Goal: Task Accomplishment & Management: Complete application form

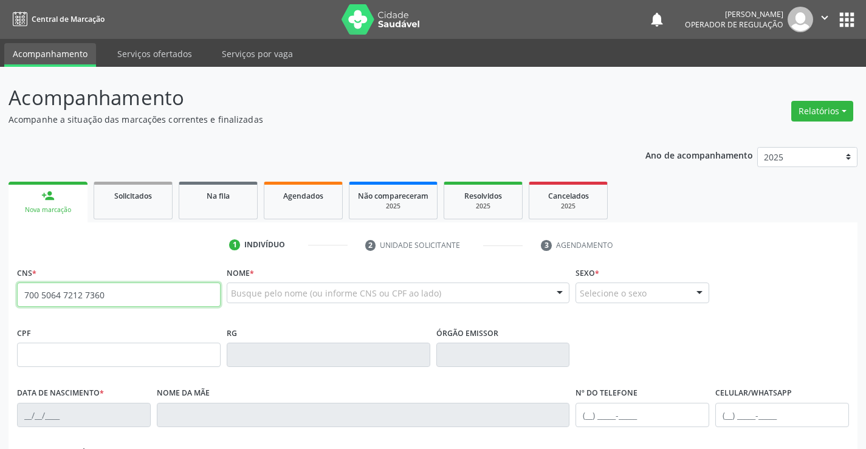
type input "700 5064 7212 7360"
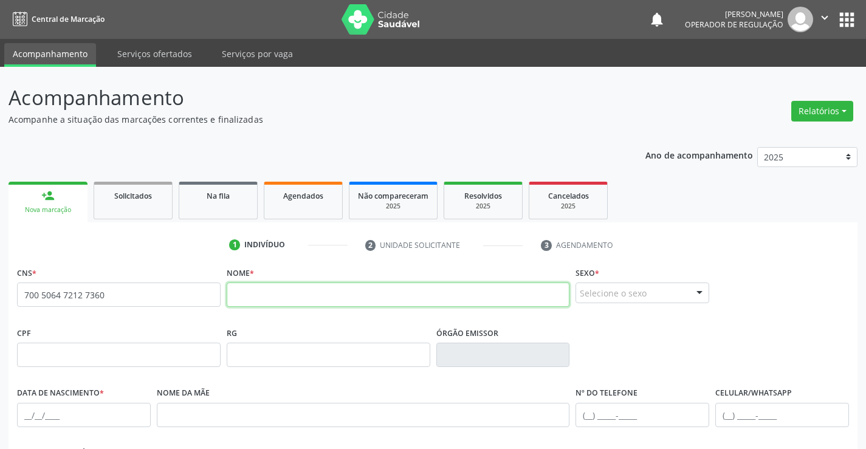
click at [277, 301] on input "text" at bounding box center [398, 295] width 343 height 24
type input "BRUNO VIEIRA DE SOUZA LATIM"
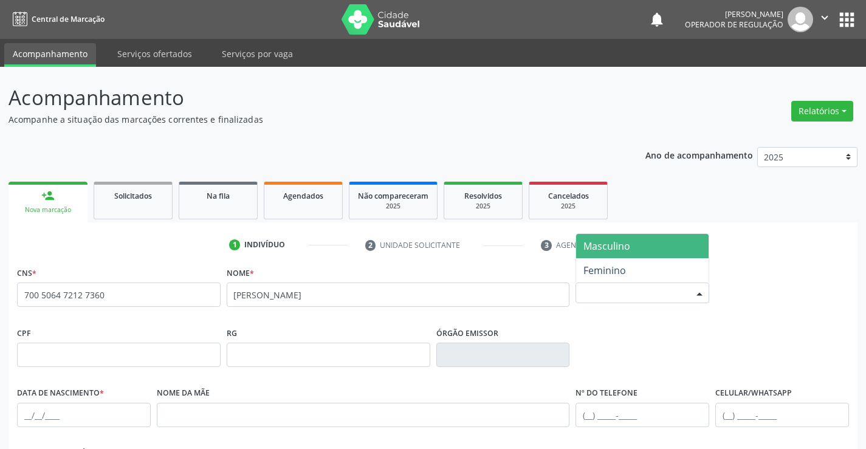
click at [707, 294] on div at bounding box center [699, 293] width 18 height 21
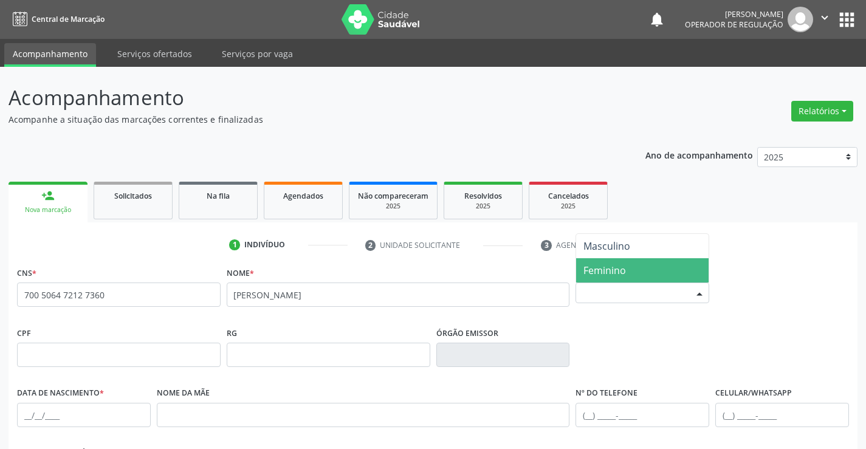
click at [639, 276] on span "Feminino" at bounding box center [642, 270] width 132 height 24
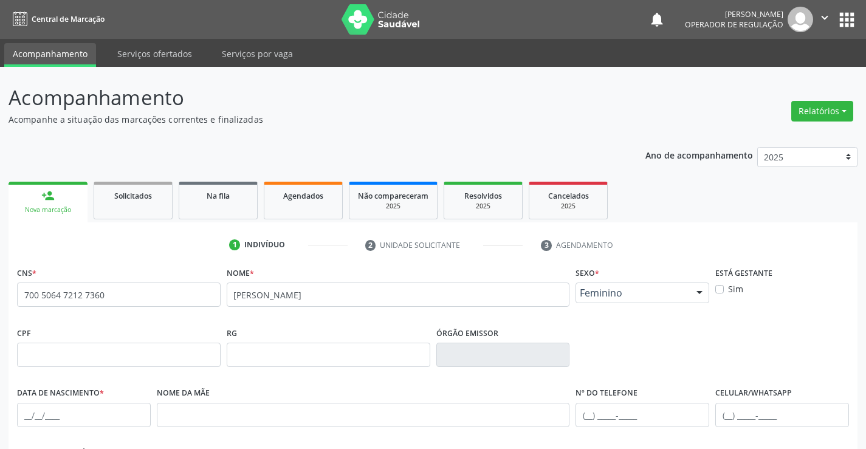
click at [700, 290] on div at bounding box center [699, 293] width 18 height 21
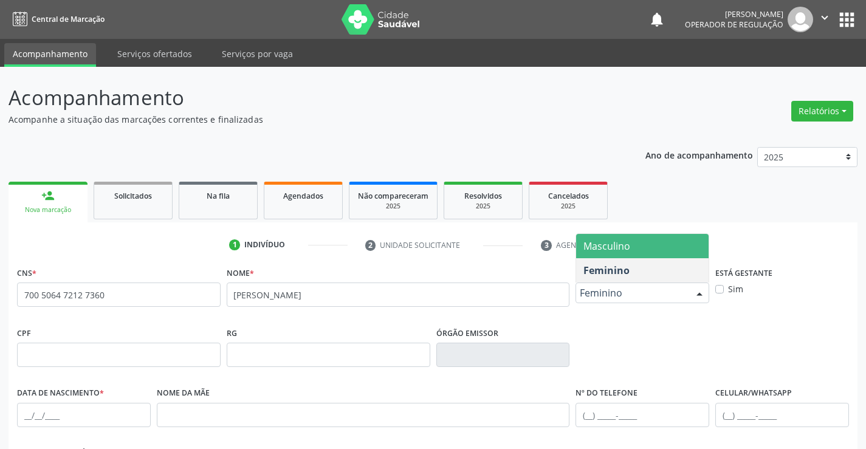
click at [641, 244] on span "Masculino" at bounding box center [642, 246] width 132 height 24
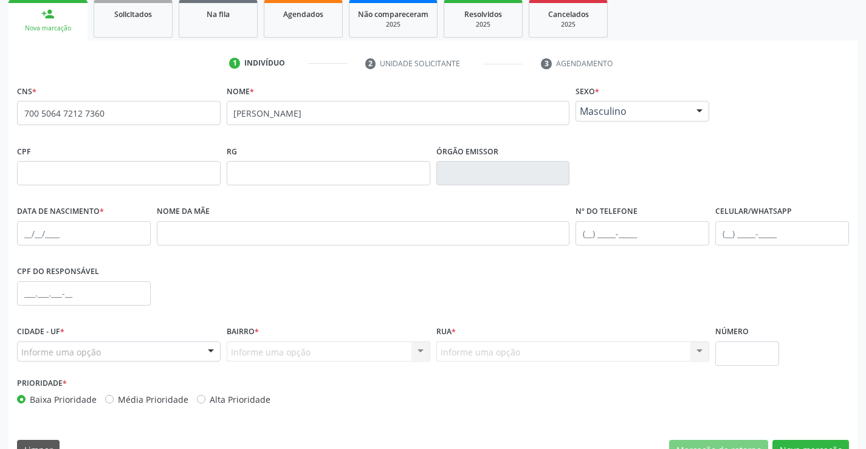
scroll to position [182, 0]
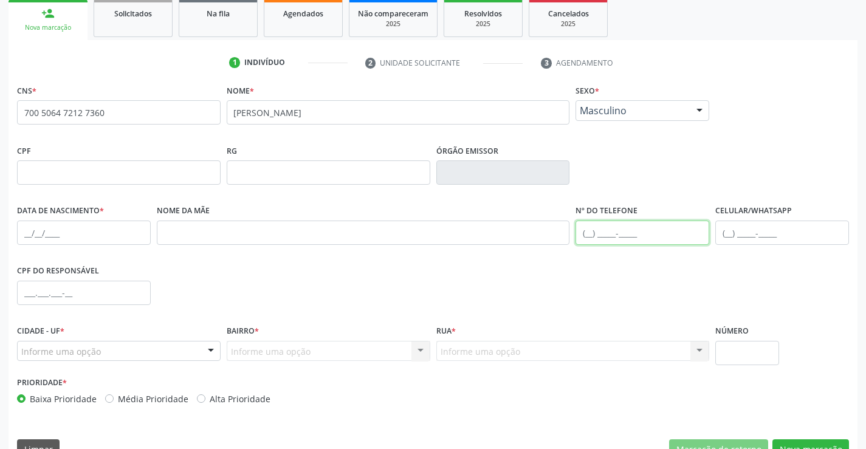
click at [595, 236] on input "text" at bounding box center [642, 233] width 134 height 24
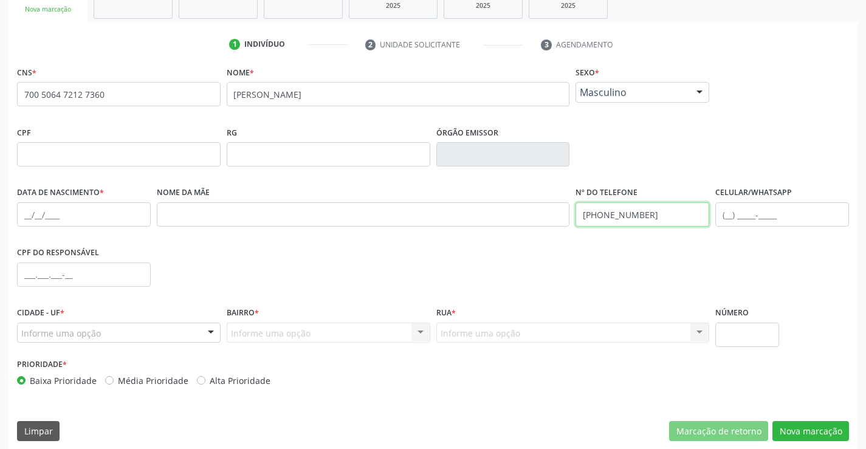
scroll to position [210, 0]
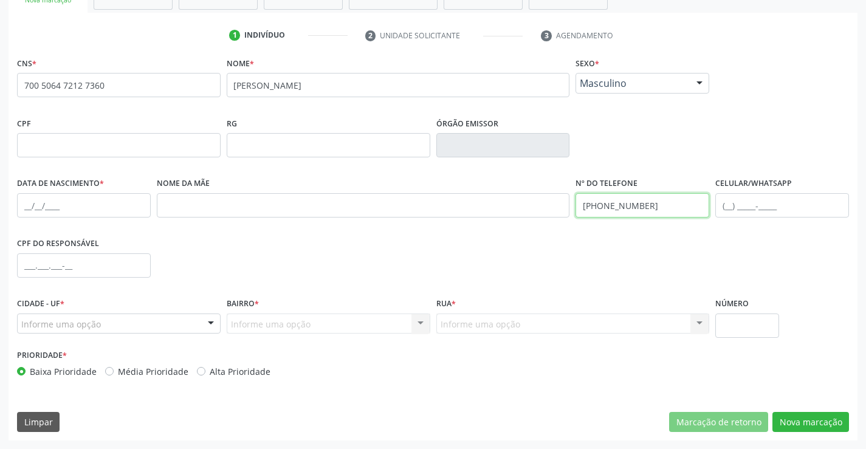
type input "(74) 99967-8793"
click at [32, 205] on input "text" at bounding box center [84, 205] width 134 height 24
type input "5"
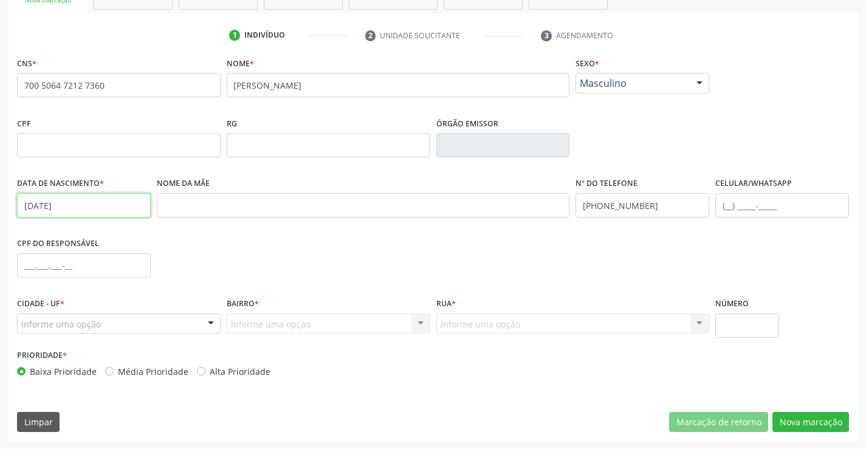
type input "25/01/2022"
click at [211, 327] on div at bounding box center [211, 324] width 18 height 21
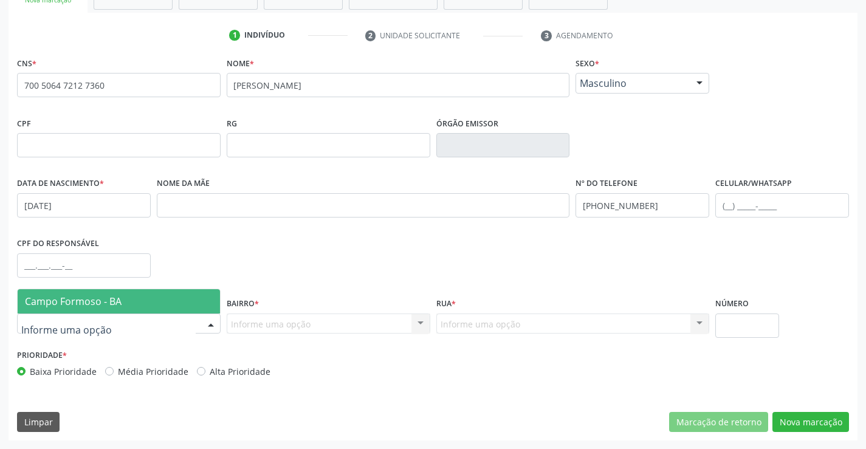
click at [165, 310] on span "Campo Formoso - BA" at bounding box center [119, 301] width 202 height 24
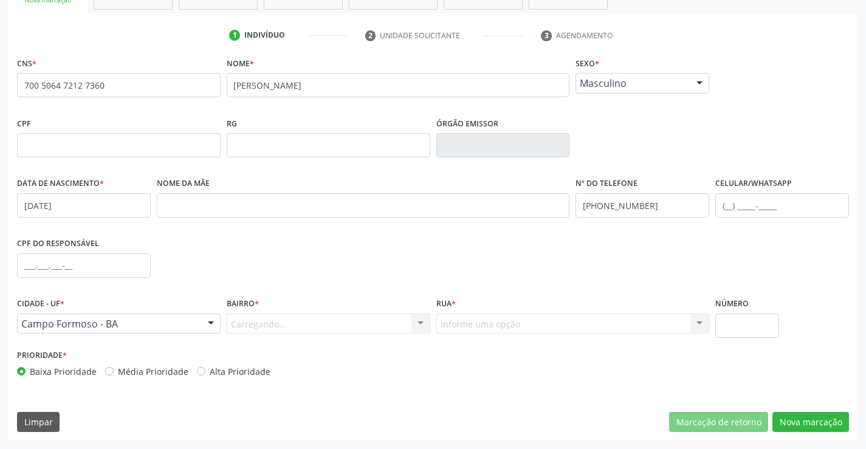
click at [421, 320] on div "Carregando... Nenhum resultado encontrado para: " " Nenhuma opção encontrada. D…" at bounding box center [329, 324] width 204 height 21
click at [422, 320] on div at bounding box center [420, 324] width 18 height 21
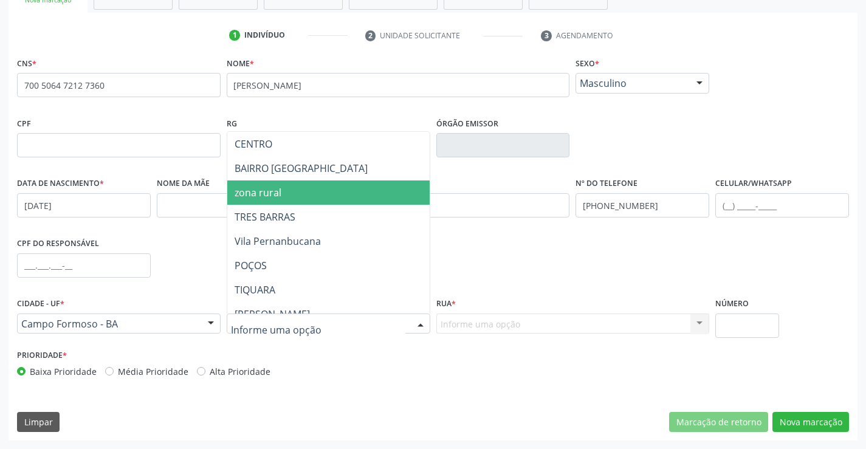
click at [296, 199] on span "zona rural" at bounding box center [358, 192] width 262 height 24
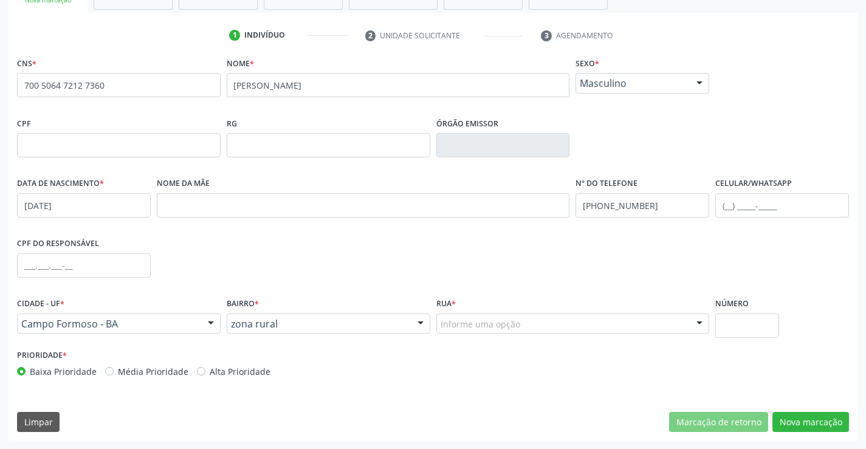
click at [696, 321] on div at bounding box center [699, 324] width 18 height 21
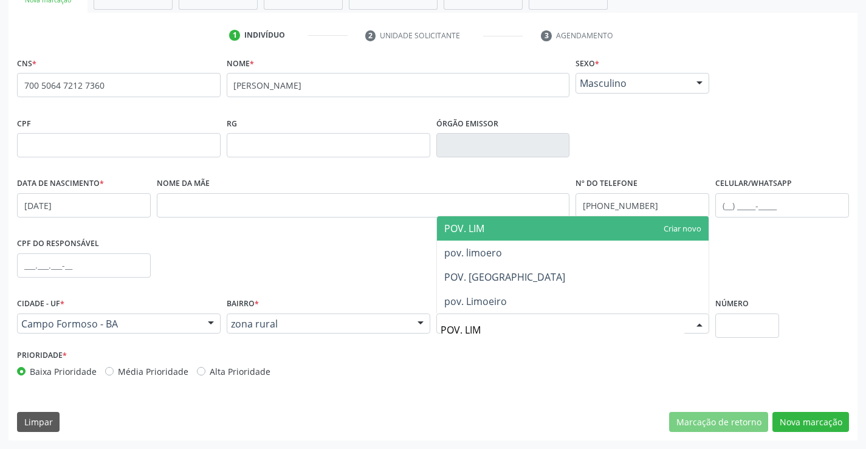
type input "POV. LIMO"
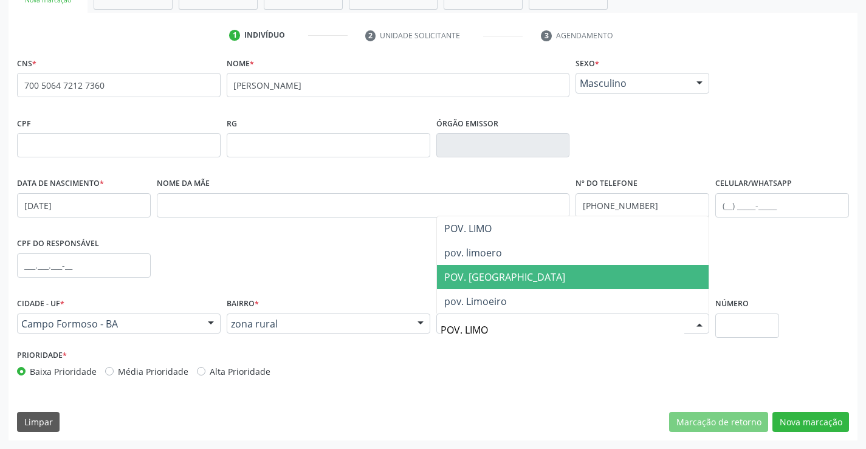
click at [573, 280] on span "POV. [GEOGRAPHIC_DATA]" at bounding box center [573, 277] width 272 height 24
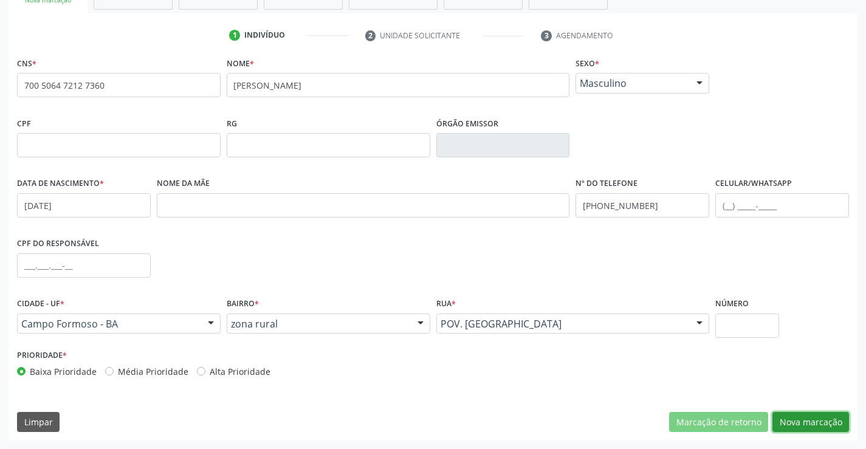
click at [810, 425] on button "Nova marcação" at bounding box center [810, 422] width 77 height 21
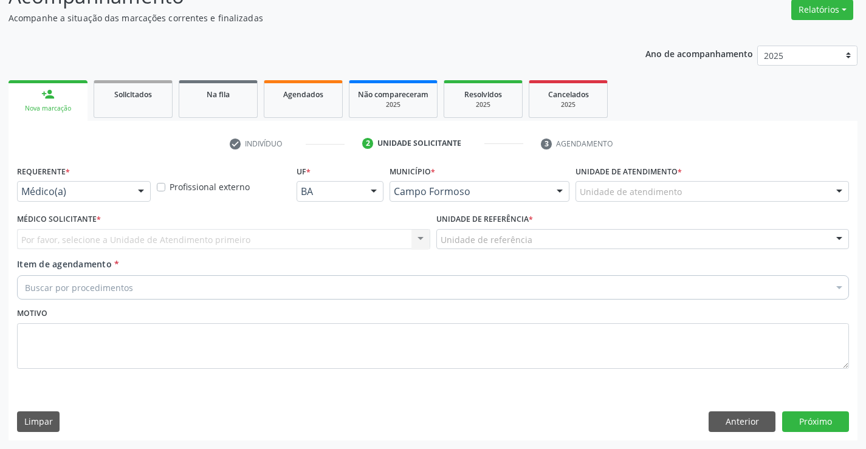
scroll to position [101, 0]
click at [142, 188] on div at bounding box center [141, 192] width 18 height 21
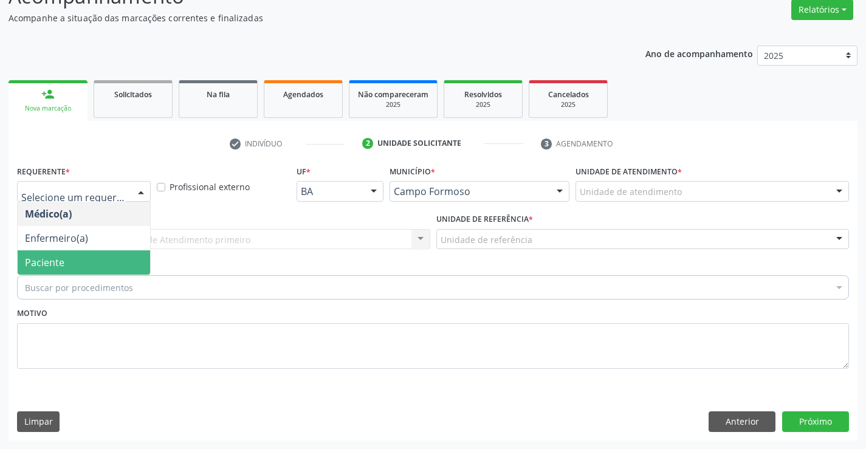
click at [74, 272] on span "Paciente" at bounding box center [84, 262] width 132 height 24
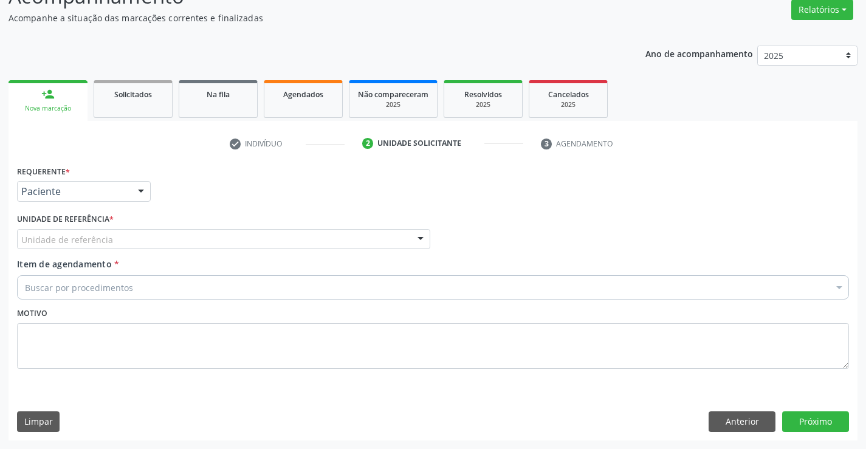
click at [423, 238] on div at bounding box center [420, 240] width 18 height 21
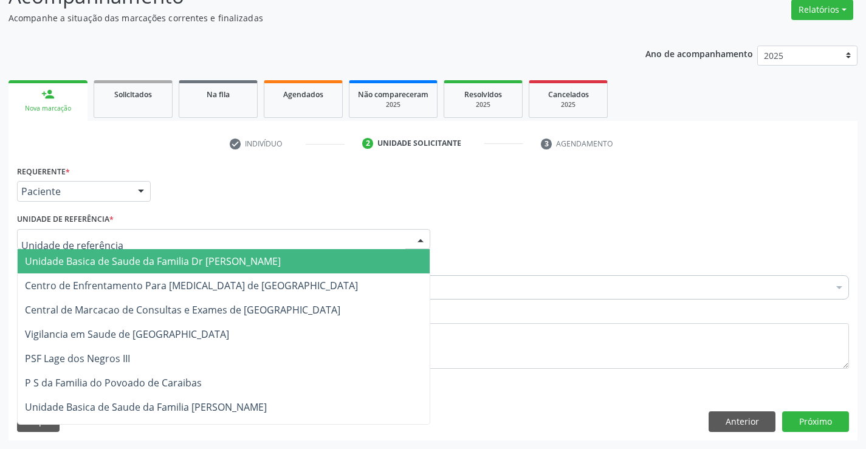
click at [260, 261] on span "Unidade Basica de Saude da Familia Dr [PERSON_NAME]" at bounding box center [224, 261] width 412 height 24
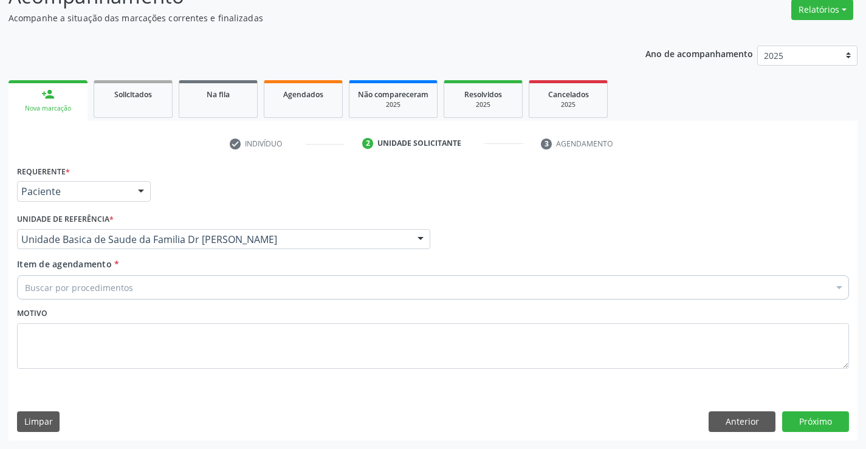
click at [218, 295] on div "Buscar por procedimentos" at bounding box center [433, 287] width 832 height 24
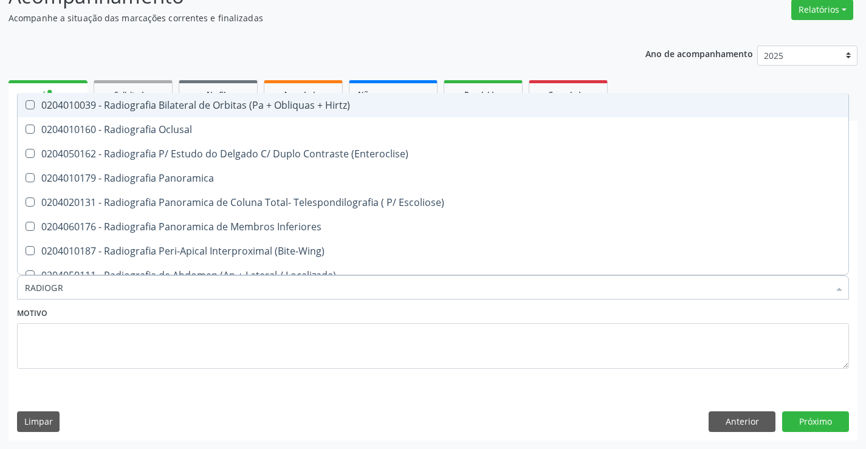
type input "RADIOGRA"
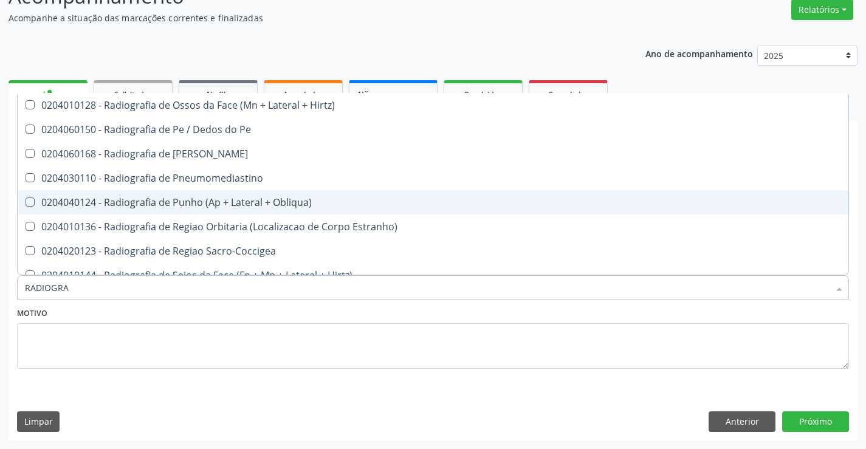
scroll to position [1397, 0]
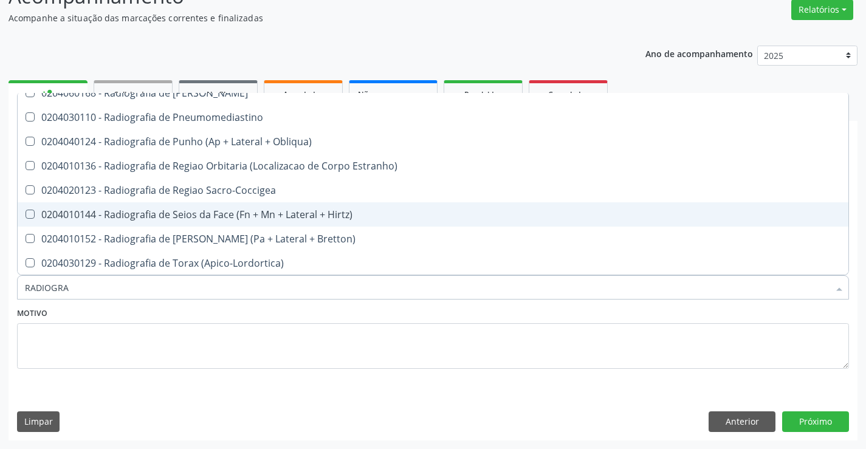
click at [233, 214] on div "0204010144 - Radiografia de Seios da Face (Fn + Mn + Lateral + Hirtz)" at bounding box center [433, 215] width 816 height 10
checkbox Hirtz\) "true"
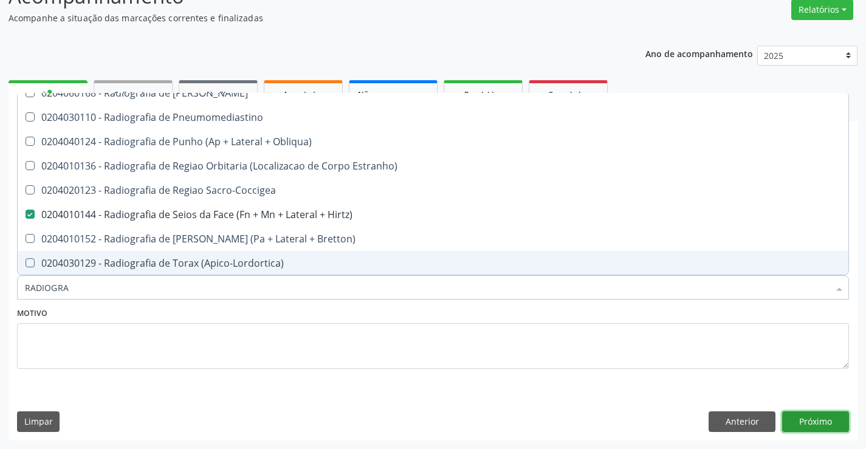
click at [808, 418] on button "Próximo" at bounding box center [815, 421] width 67 height 21
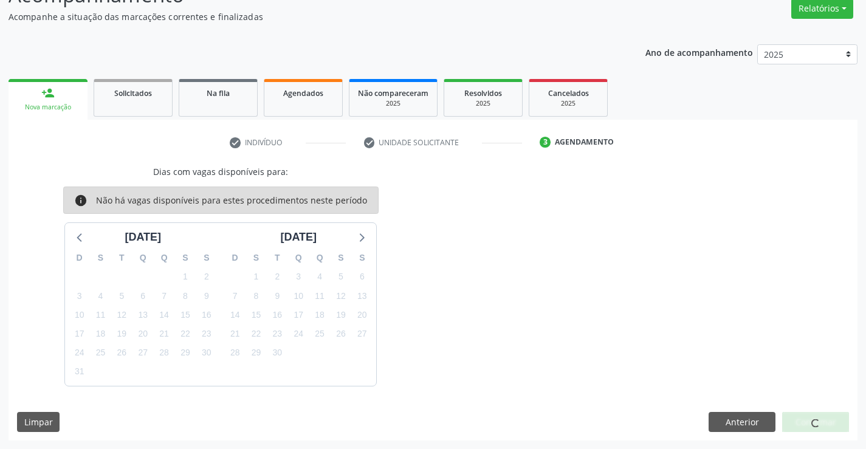
scroll to position [0, 0]
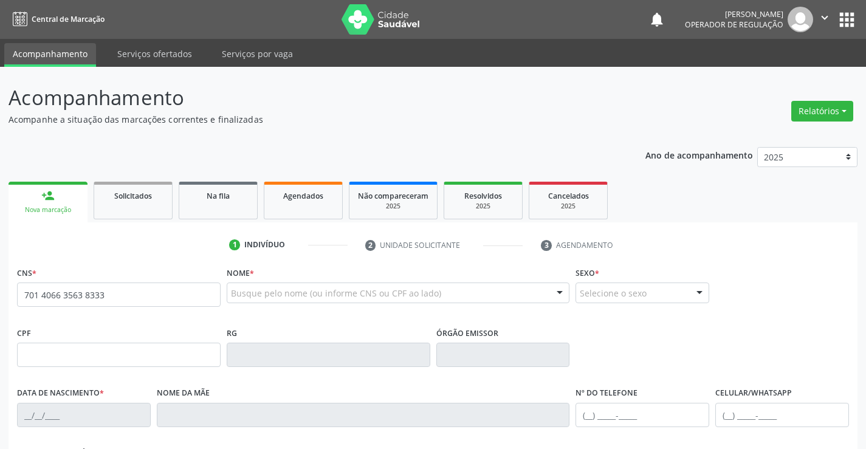
type input "701 4066 3563 8333"
type input "0725245883"
type input "[DATE]"
type input "(74) 99100-0541"
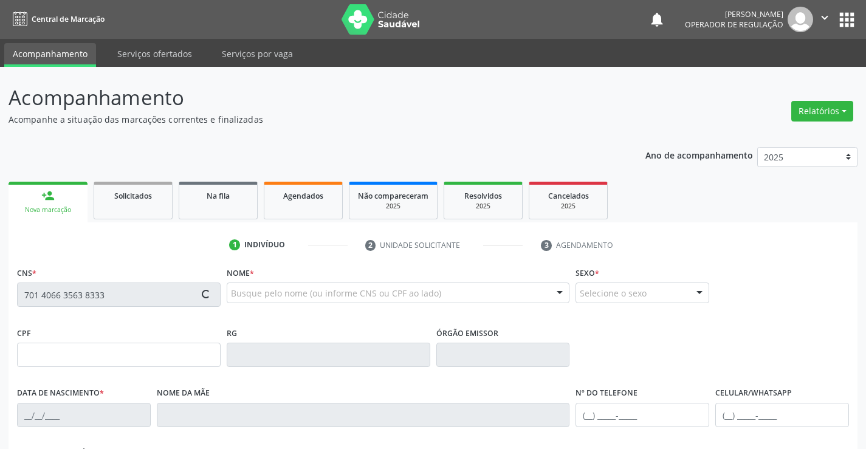
type input "445.044.545-72"
type input "SN"
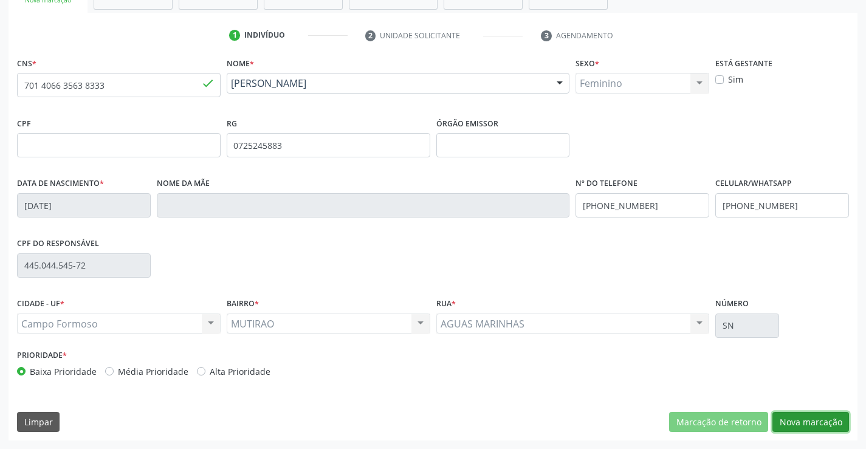
click at [801, 425] on button "Nova marcação" at bounding box center [810, 422] width 77 height 21
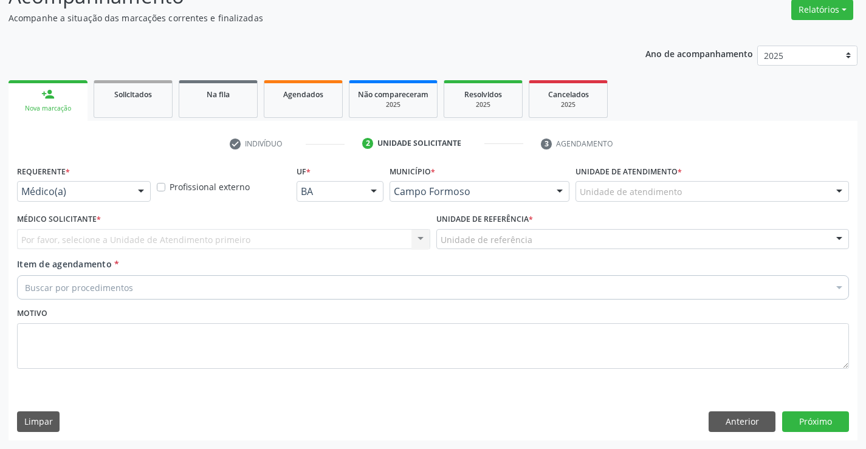
click at [137, 193] on div at bounding box center [141, 192] width 18 height 21
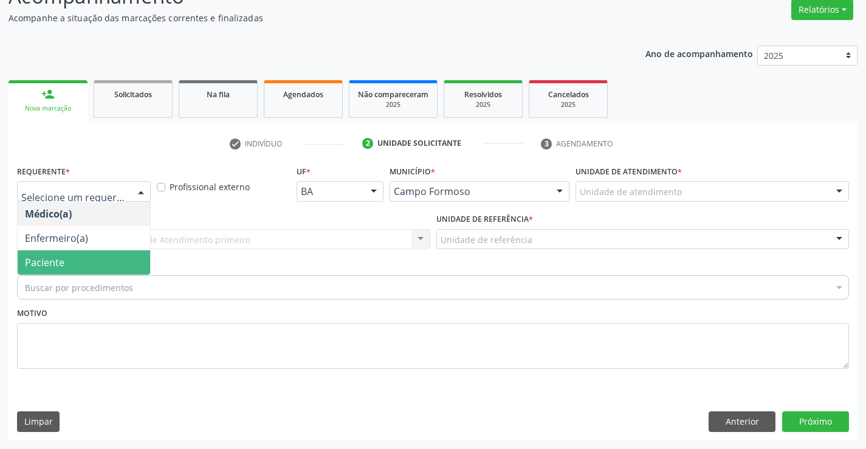
click at [96, 256] on span "Paciente" at bounding box center [84, 262] width 132 height 24
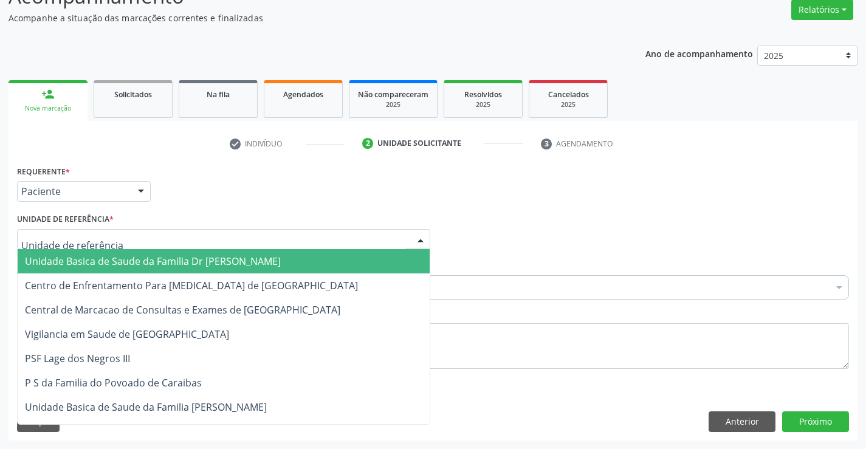
click at [423, 236] on div at bounding box center [420, 240] width 18 height 21
click at [349, 256] on span "Unidade Basica de Saude da Familia Dr [PERSON_NAME]" at bounding box center [224, 261] width 412 height 24
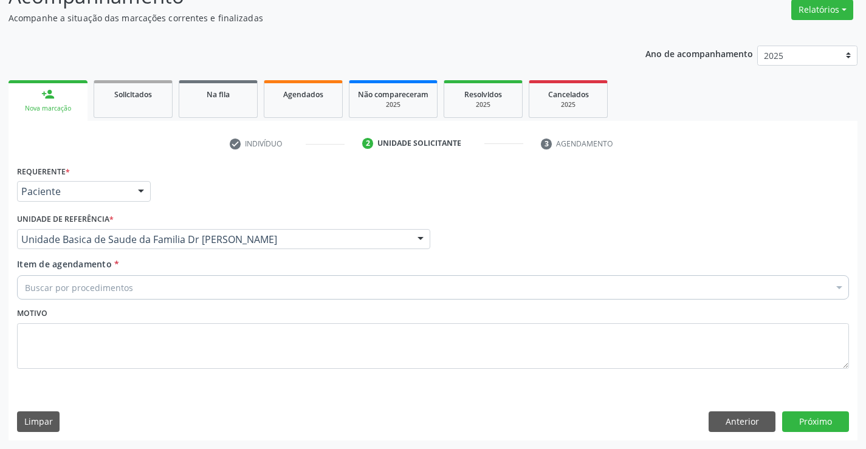
click at [298, 277] on div "Buscar por procedimentos" at bounding box center [433, 287] width 832 height 24
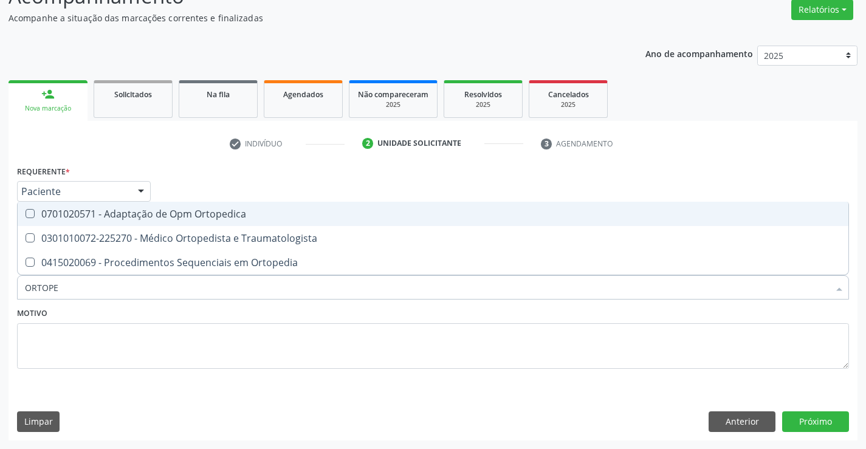
type input "ORTOPED"
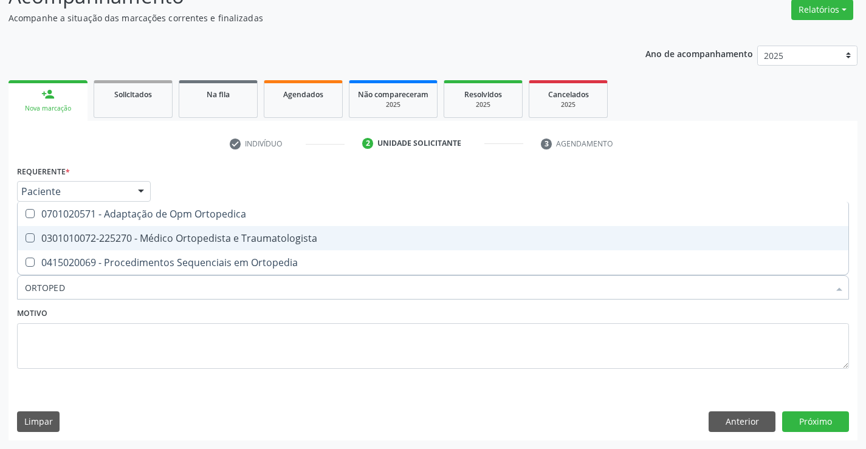
click at [296, 242] on div "0301010072-225270 - Médico Ortopedista e Traumatologista" at bounding box center [433, 238] width 816 height 10
checkbox Traumatologista "true"
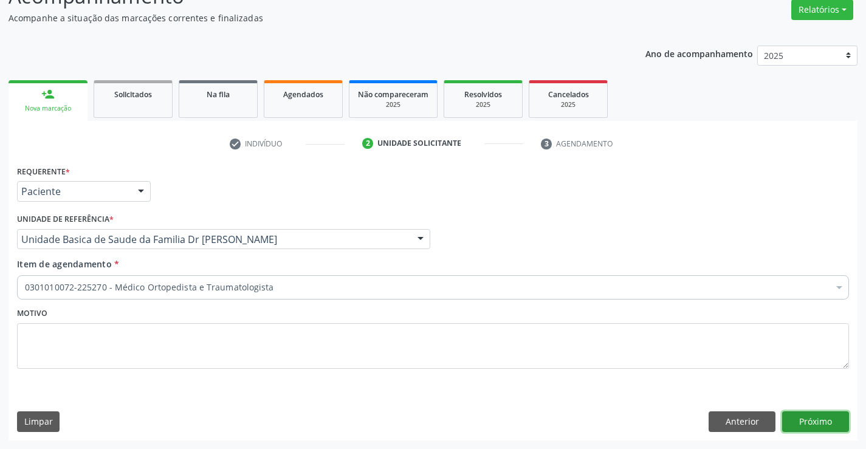
click at [787, 415] on button "Próximo" at bounding box center [815, 421] width 67 height 21
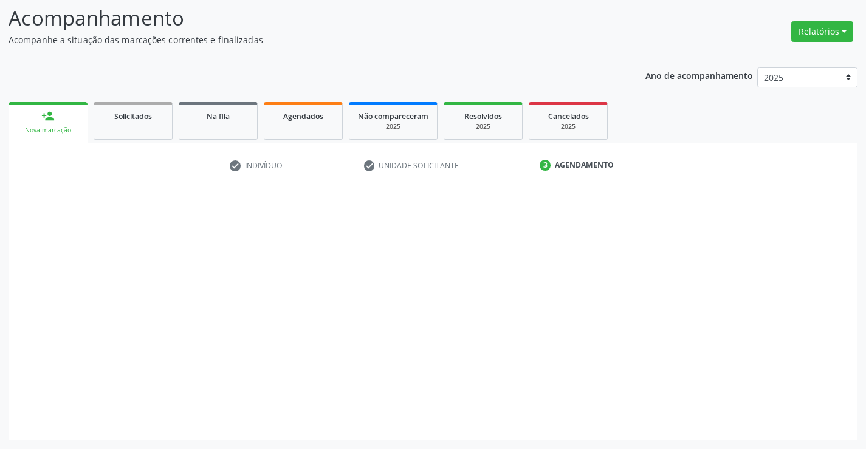
scroll to position [80, 0]
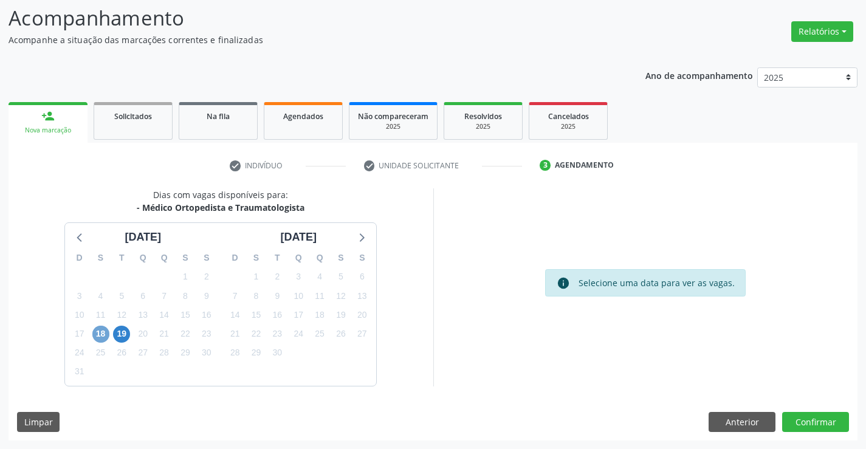
click at [101, 336] on span "18" at bounding box center [100, 334] width 17 height 17
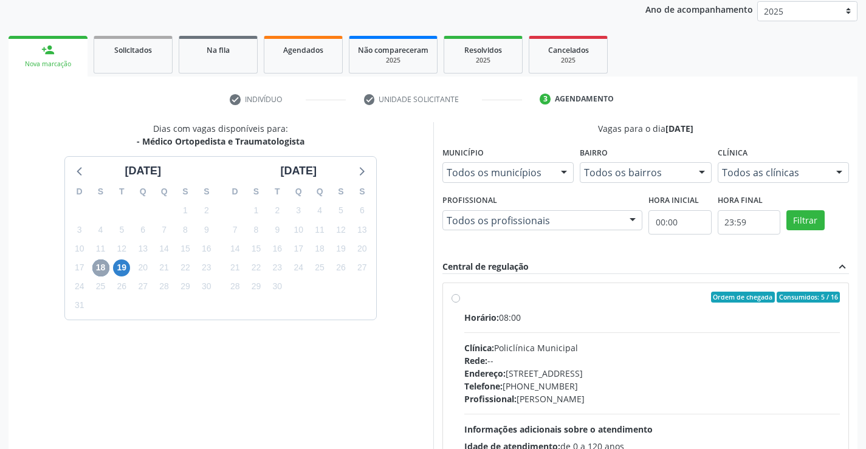
scroll to position [255, 0]
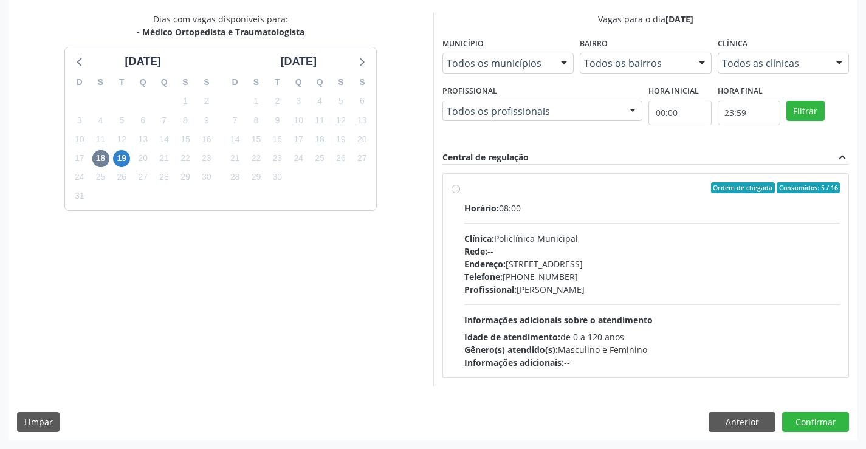
click at [464, 187] on label "Ordem de chegada Consumidos: 5 / 16 Horário: 08:00 Clínica: Policlínica Municip…" at bounding box center [652, 275] width 376 height 187
click at [458, 187] on input "Ordem de chegada Consumidos: 5 / 16 Horário: 08:00 Clínica: Policlínica Municip…" at bounding box center [455, 187] width 9 height 11
radio input "true"
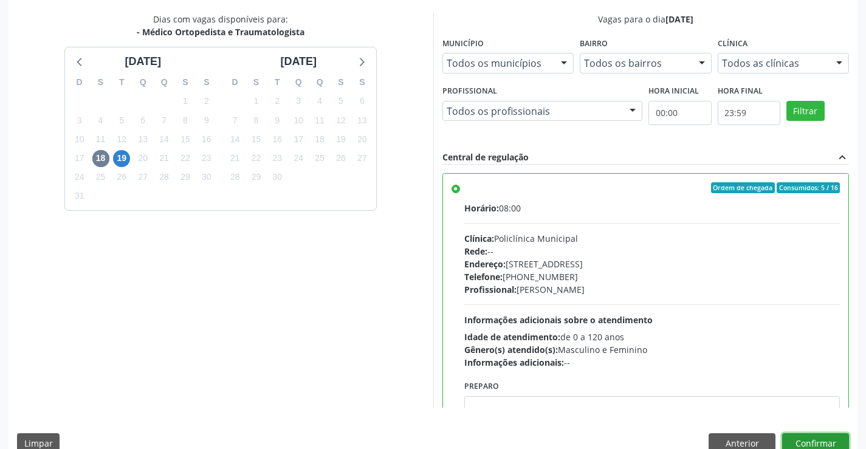
click at [803, 438] on button "Confirmar" at bounding box center [815, 443] width 67 height 21
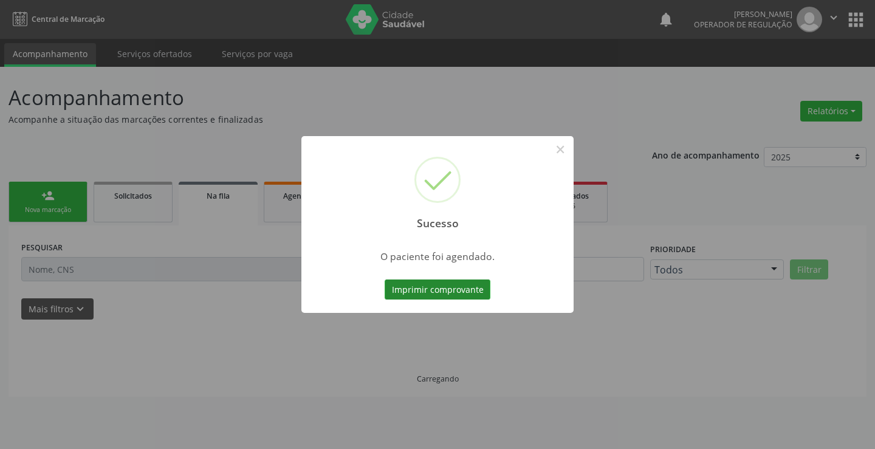
click at [419, 297] on button "Imprimir comprovante" at bounding box center [438, 289] width 106 height 21
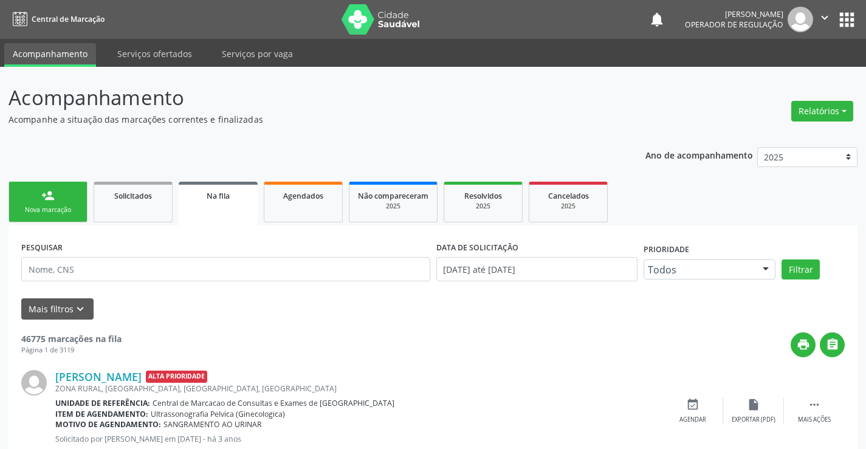
click at [72, 202] on link "person_add Nova marcação" at bounding box center [48, 202] width 79 height 41
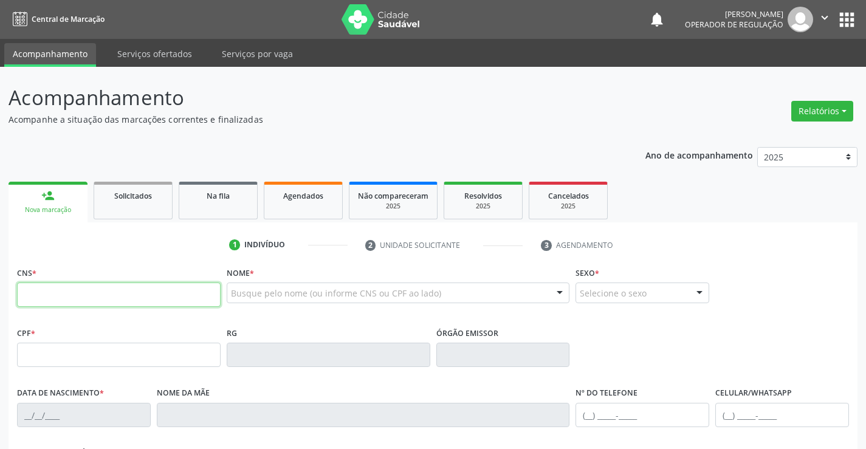
click at [52, 307] on input "text" at bounding box center [119, 295] width 204 height 24
type input "701 4066 3563 8333"
type input "0725245883"
type input "02/03/1968"
type input "(74) 99100-0541"
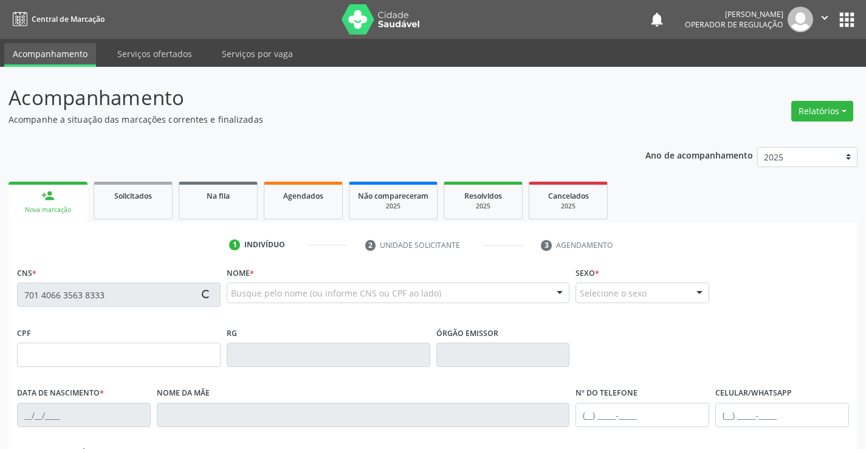
type input "(74) 99100-0541"
type input "445.044.545-72"
type input "SN"
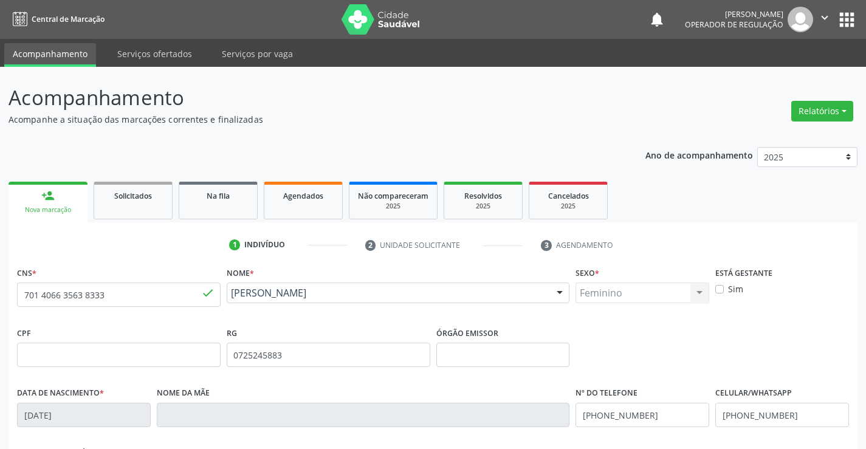
scroll to position [210, 0]
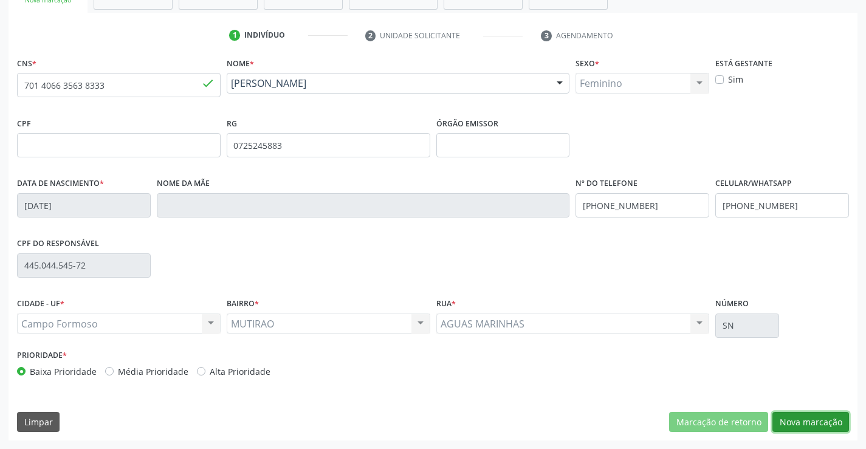
click at [796, 425] on button "Nova marcação" at bounding box center [810, 422] width 77 height 21
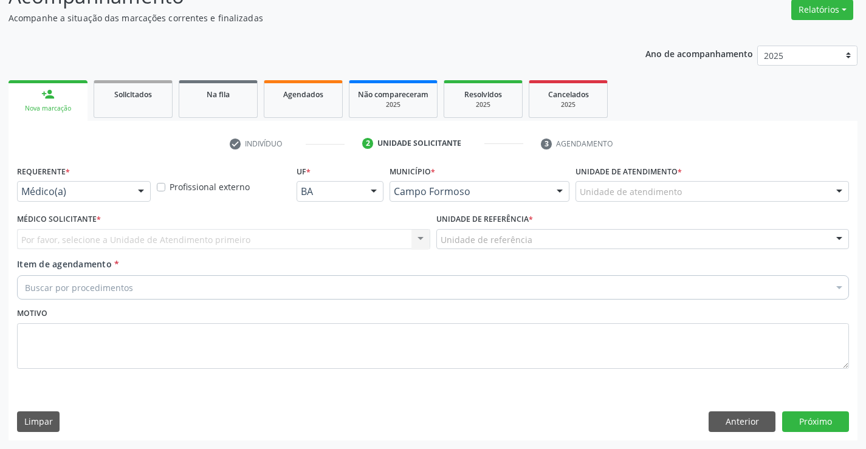
scroll to position [101, 0]
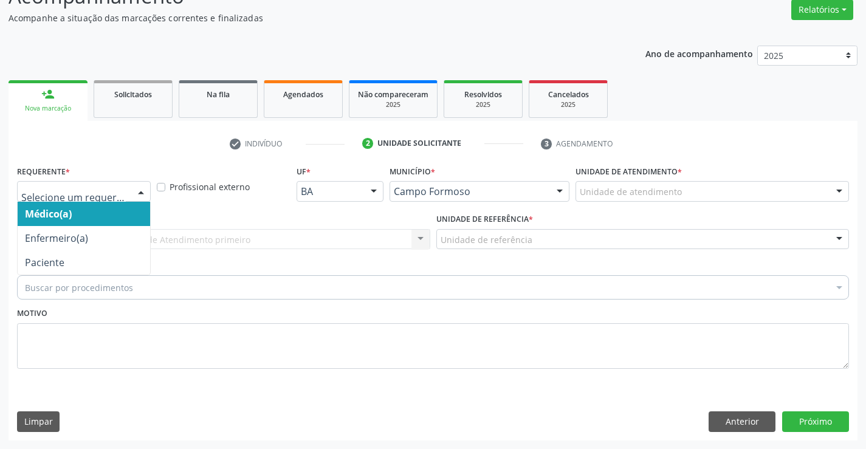
click at [140, 190] on div at bounding box center [141, 192] width 18 height 21
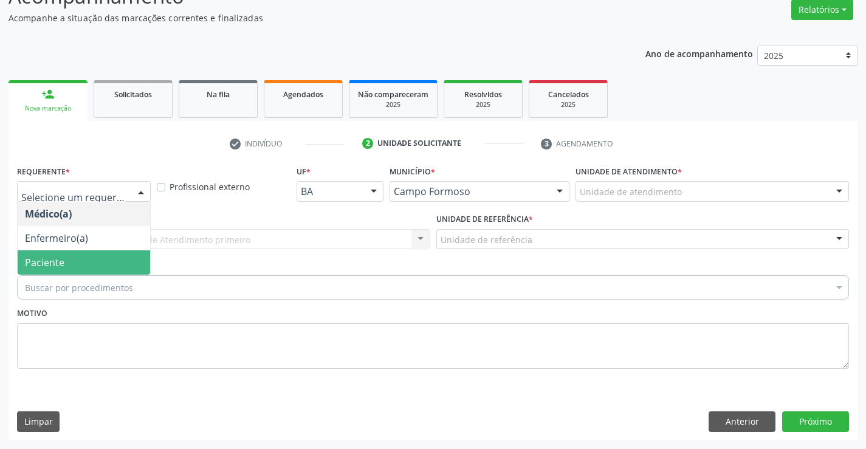
click at [47, 254] on span "Paciente" at bounding box center [84, 262] width 132 height 24
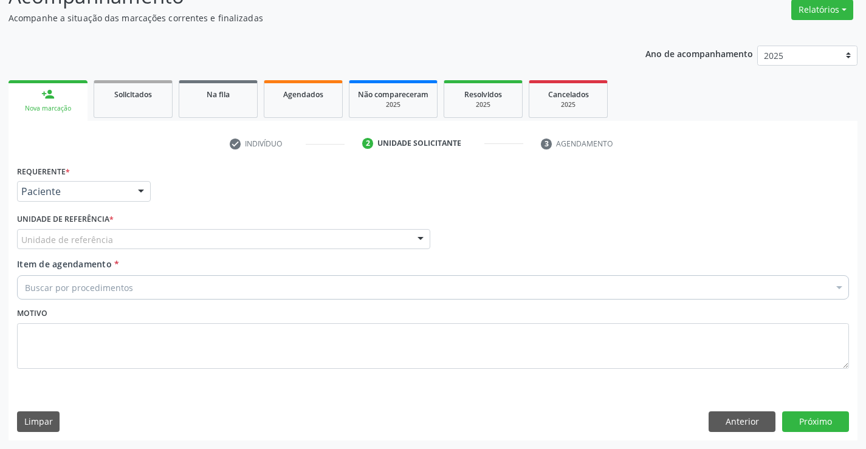
click at [419, 235] on div at bounding box center [420, 240] width 18 height 21
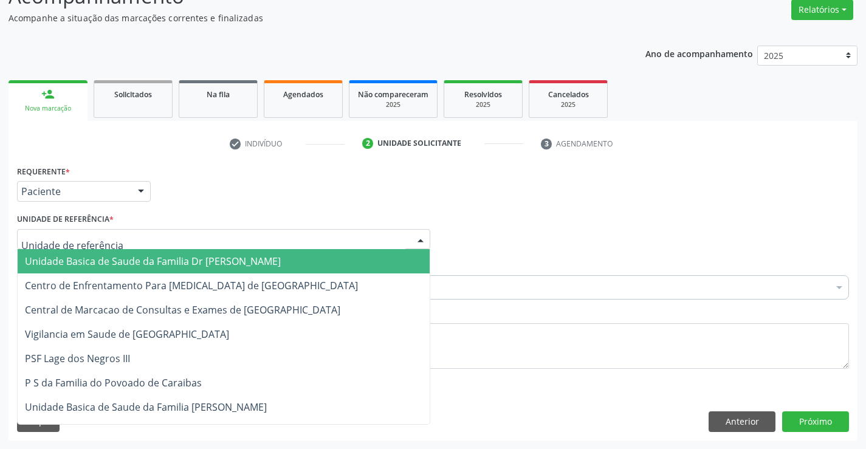
click at [282, 261] on span "Unidade Basica de Saude da Familia Dr [PERSON_NAME]" at bounding box center [224, 261] width 412 height 24
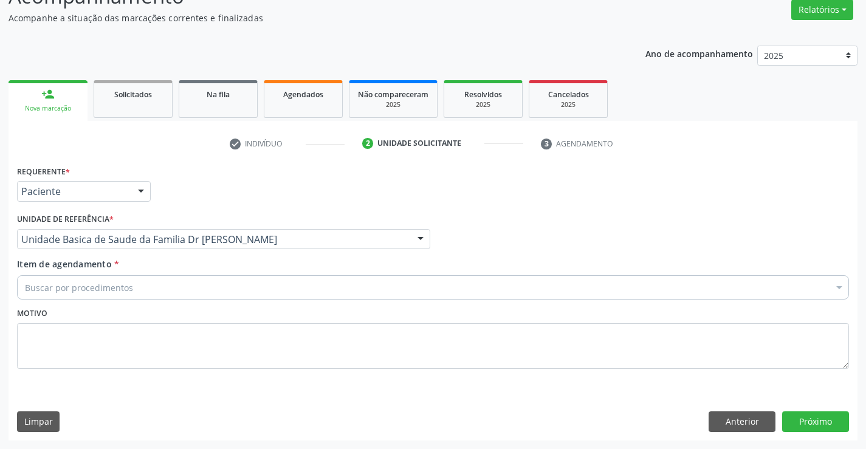
click at [211, 290] on div "Buscar por procedimentos" at bounding box center [433, 287] width 832 height 24
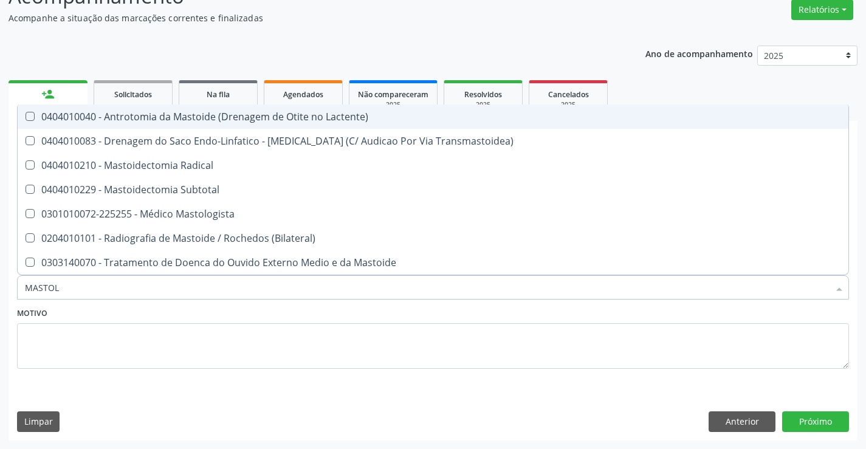
type input "MASTOLO"
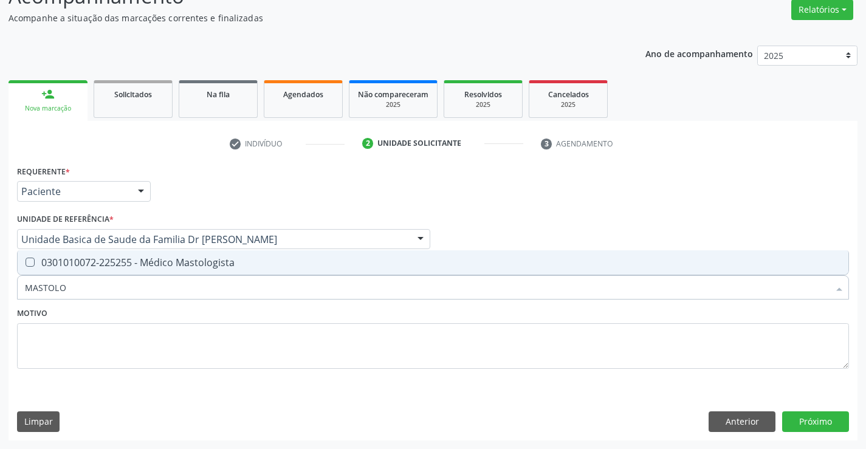
click at [138, 264] on div "0301010072-225255 - Médico Mastologista" at bounding box center [433, 263] width 816 height 10
checkbox Mastologista "true"
click at [795, 412] on button "Próximo" at bounding box center [815, 421] width 67 height 21
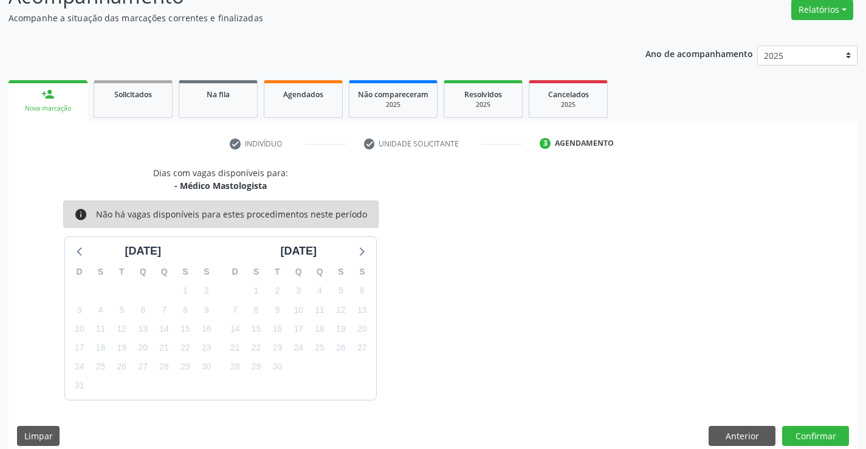
scroll to position [115, 0]
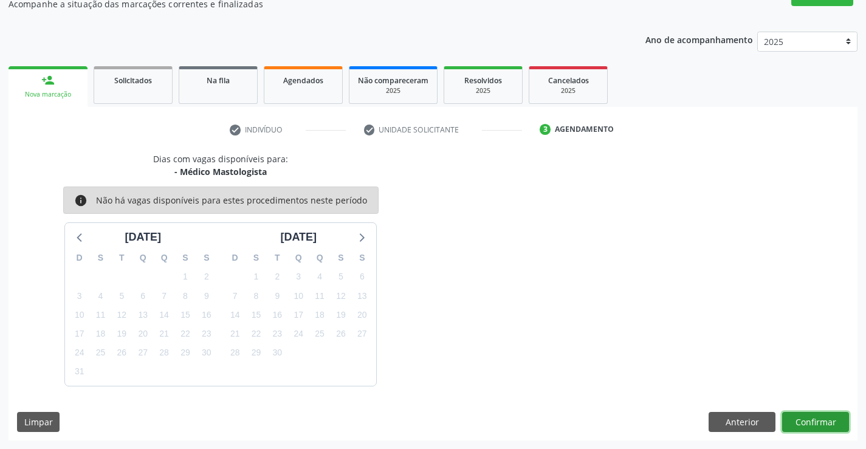
click at [808, 416] on button "Confirmar" at bounding box center [815, 422] width 67 height 21
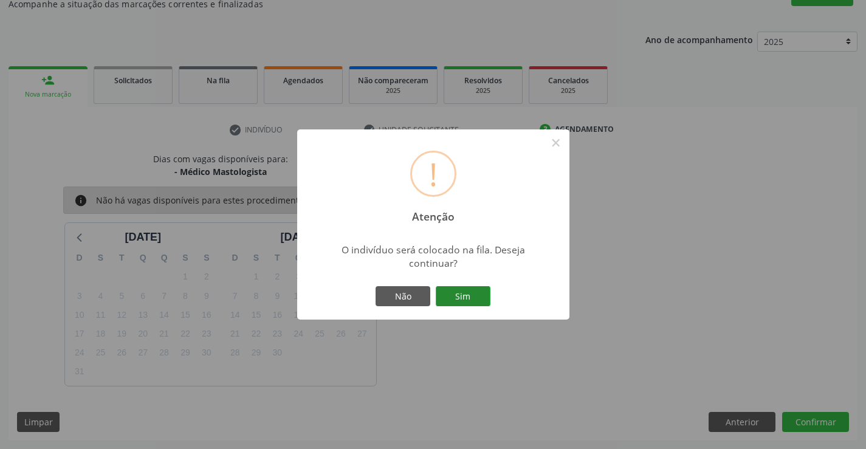
click at [462, 286] on button "Sim" at bounding box center [463, 296] width 55 height 21
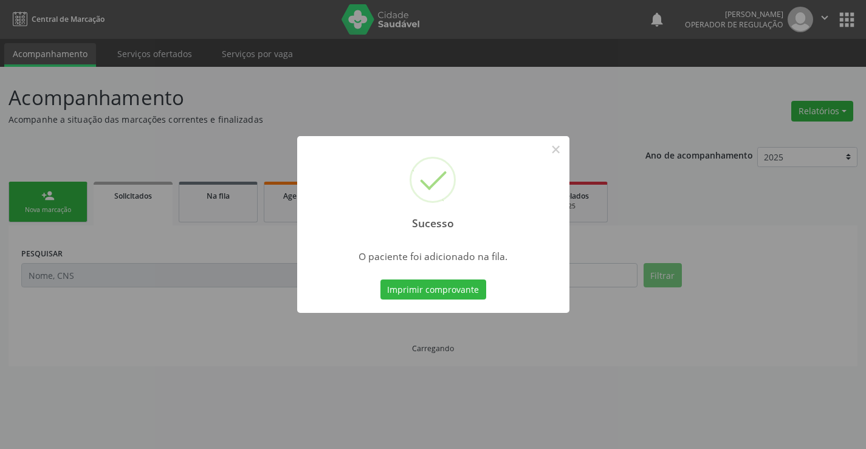
scroll to position [0, 0]
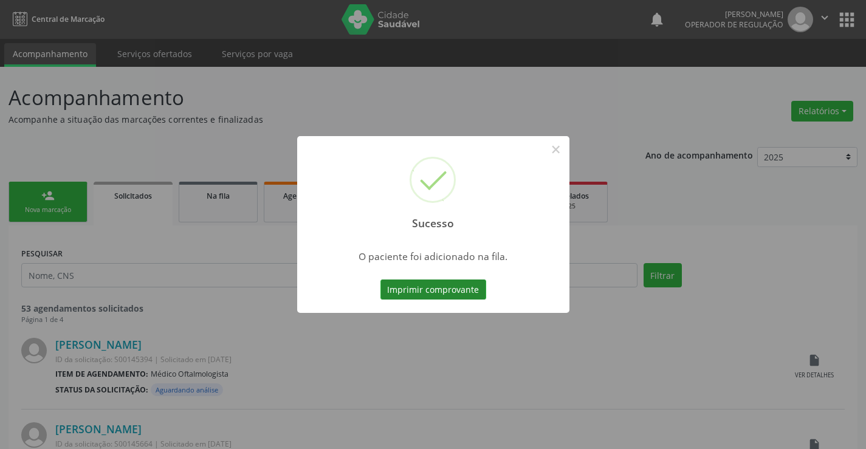
click at [427, 289] on button "Imprimir comprovante" at bounding box center [433, 289] width 106 height 21
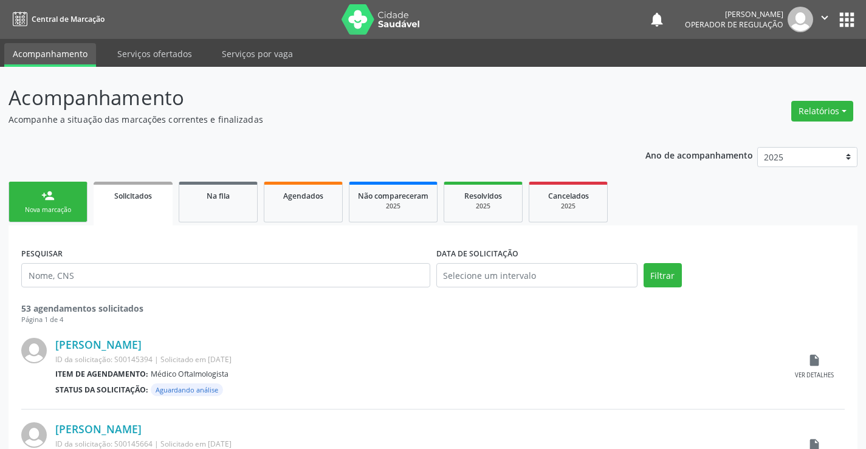
click at [64, 215] on link "person_add Nova marcação" at bounding box center [48, 202] width 79 height 41
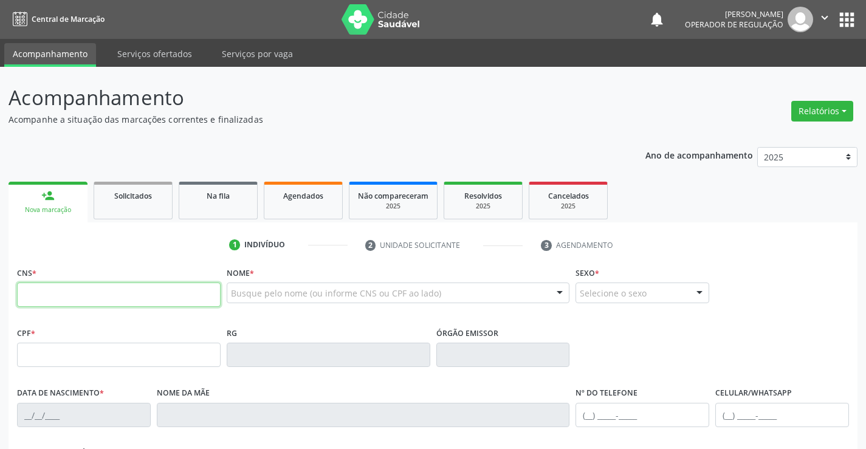
click at [92, 301] on input "text" at bounding box center [119, 295] width 204 height 24
type input "704 6056 3071 1220"
type input "0587287675"
type input "10/01/1970"
type input "(74) 99957-6424"
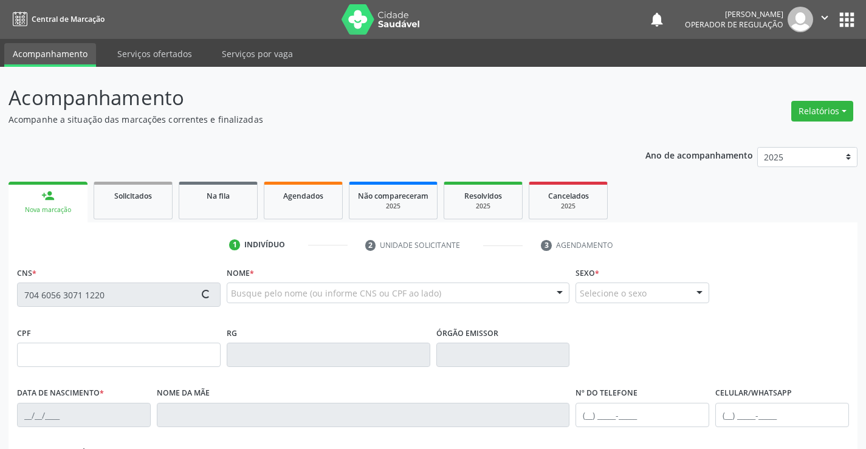
type input "S/N"
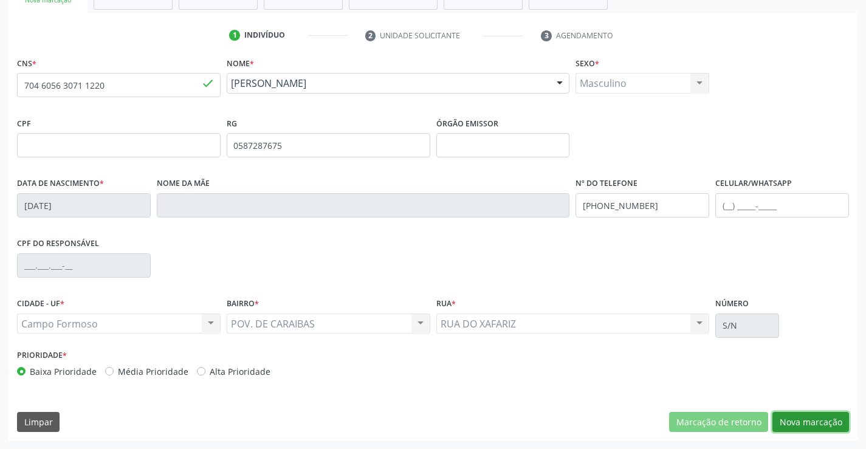
click at [784, 420] on button "Nova marcação" at bounding box center [810, 422] width 77 height 21
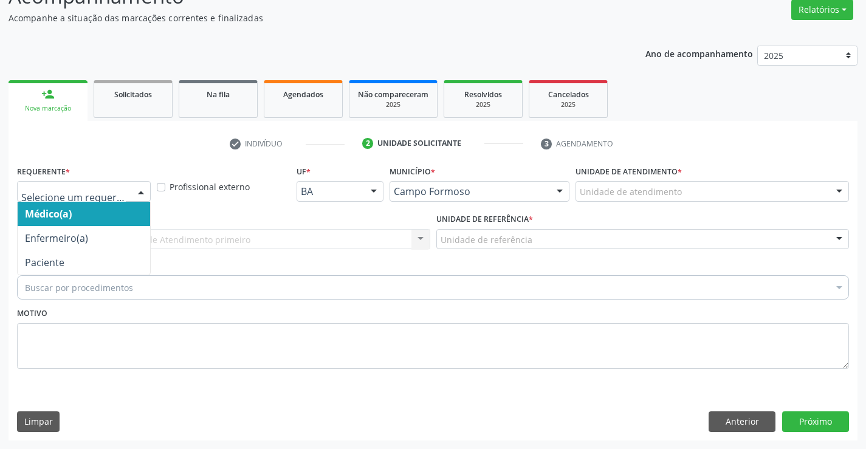
click at [137, 194] on div at bounding box center [141, 192] width 18 height 21
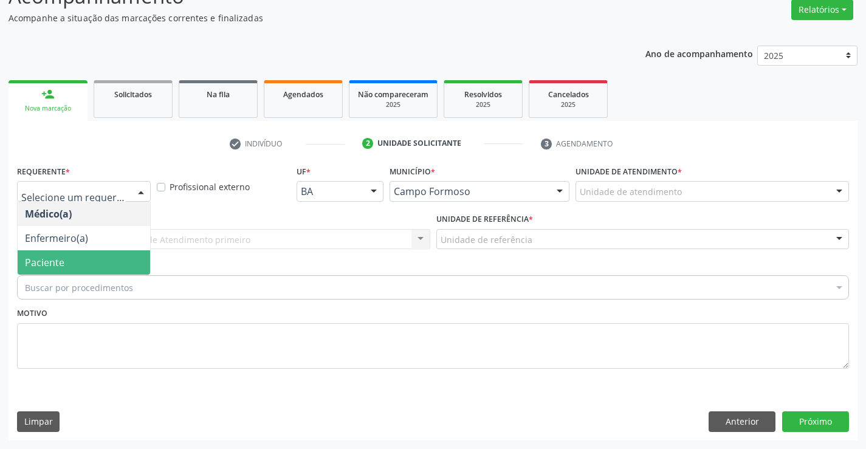
click at [87, 269] on span "Paciente" at bounding box center [84, 262] width 132 height 24
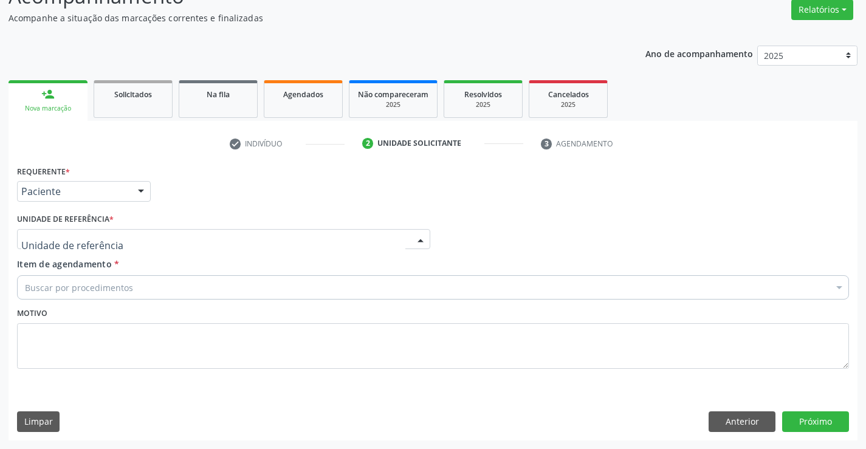
click at [426, 235] on div at bounding box center [420, 240] width 18 height 21
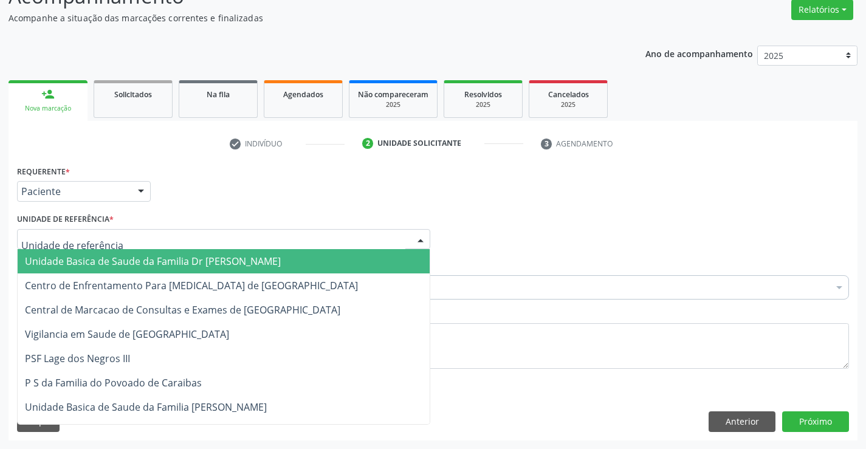
click at [317, 260] on span "Unidade Basica de Saude da Familia Dr [PERSON_NAME]" at bounding box center [224, 261] width 412 height 24
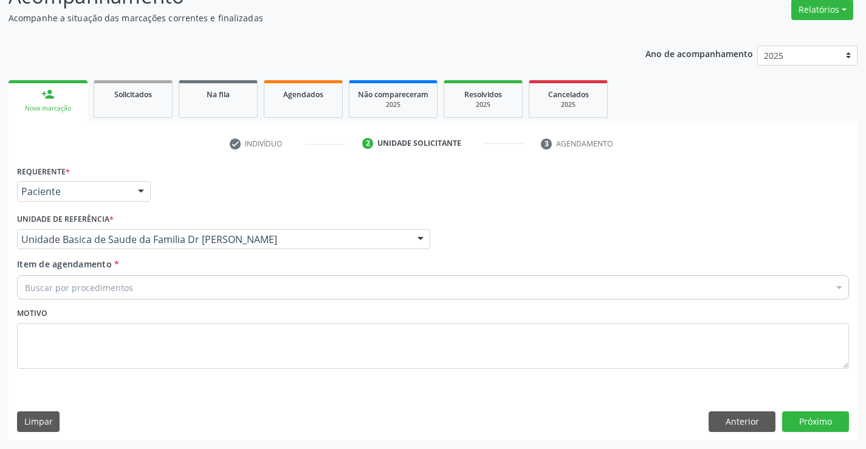
click at [237, 286] on div "Buscar por procedimentos" at bounding box center [433, 287] width 832 height 24
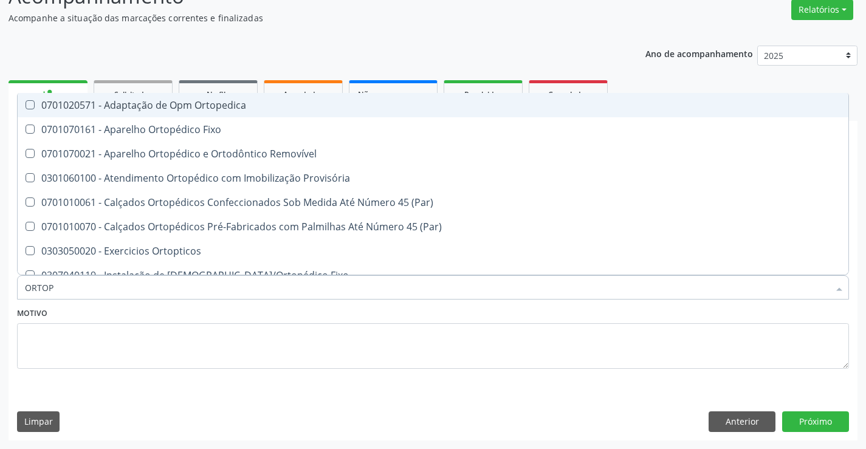
type input "ORTOPE"
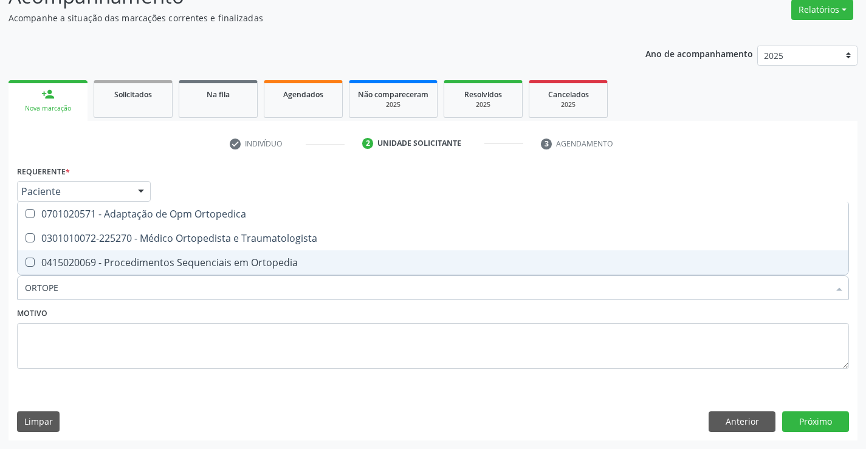
click at [301, 250] on span "0301010072-225270 - Médico Ortopedista e Traumatologista" at bounding box center [433, 238] width 831 height 24
checkbox Traumatologista "true"
click at [792, 417] on button "Próximo" at bounding box center [815, 421] width 67 height 21
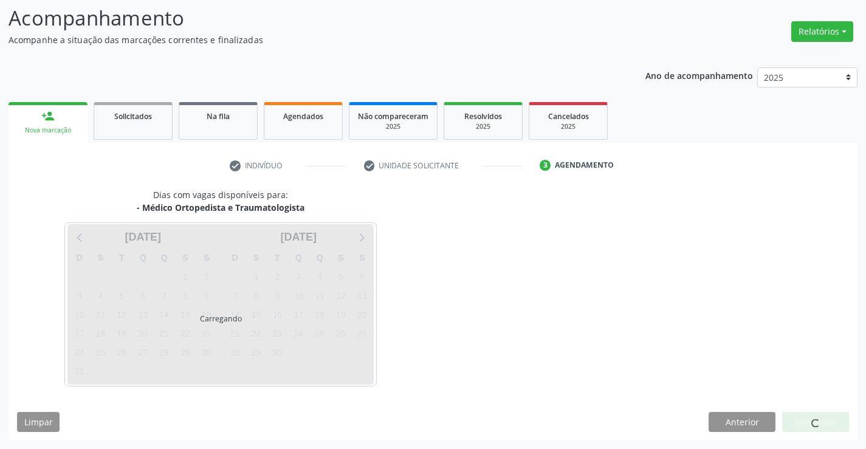
scroll to position [80, 0]
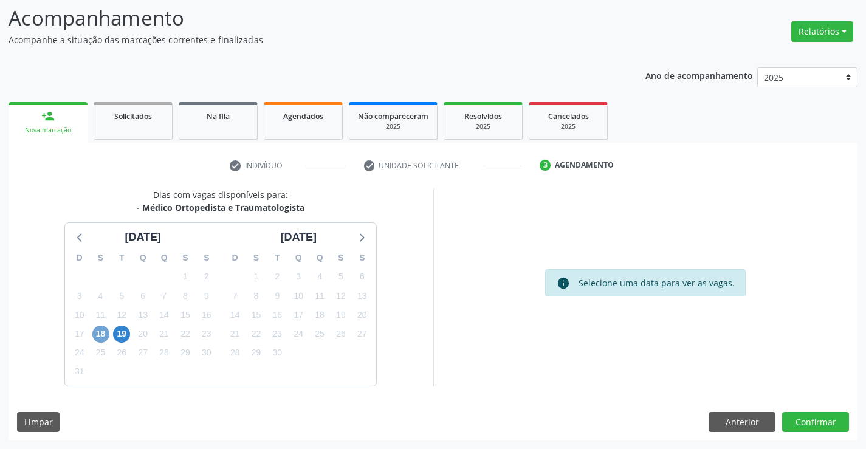
click at [96, 333] on span "18" at bounding box center [100, 334] width 17 height 17
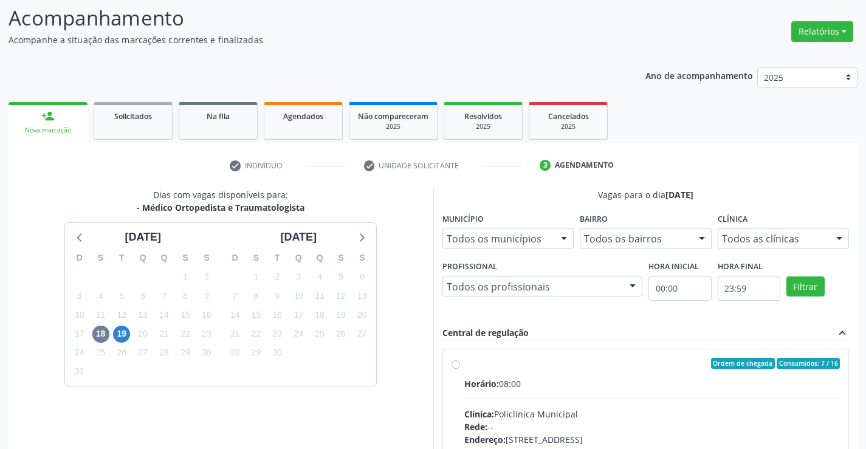
click at [464, 365] on label "Ordem de chegada Consumidos: 7 / 16 Horário: 08:00 Clínica: Policlínica Municip…" at bounding box center [652, 451] width 376 height 187
click at [455, 365] on input "Ordem de chegada Consumidos: 7 / 16 Horário: 08:00 Clínica: Policlínica Municip…" at bounding box center [455, 363] width 9 height 11
radio input "true"
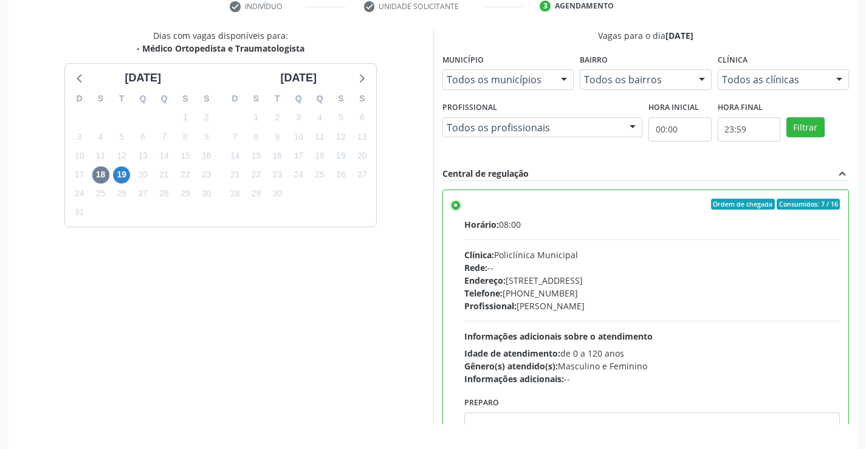
scroll to position [277, 0]
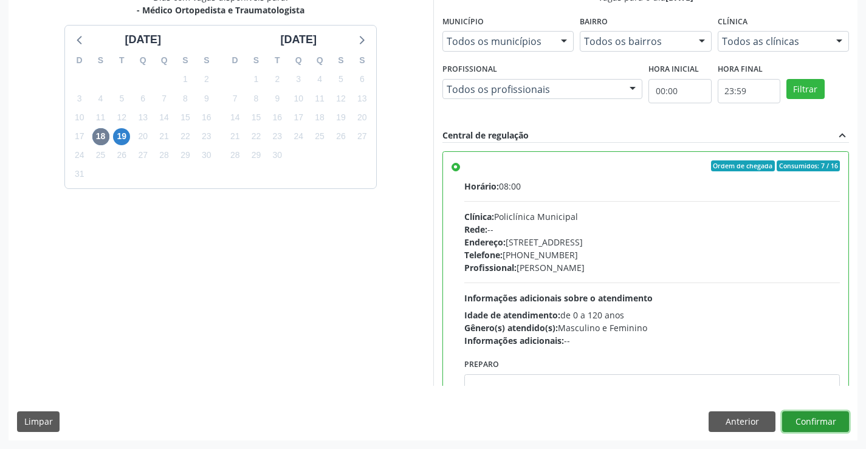
click at [792, 420] on button "Confirmar" at bounding box center [815, 421] width 67 height 21
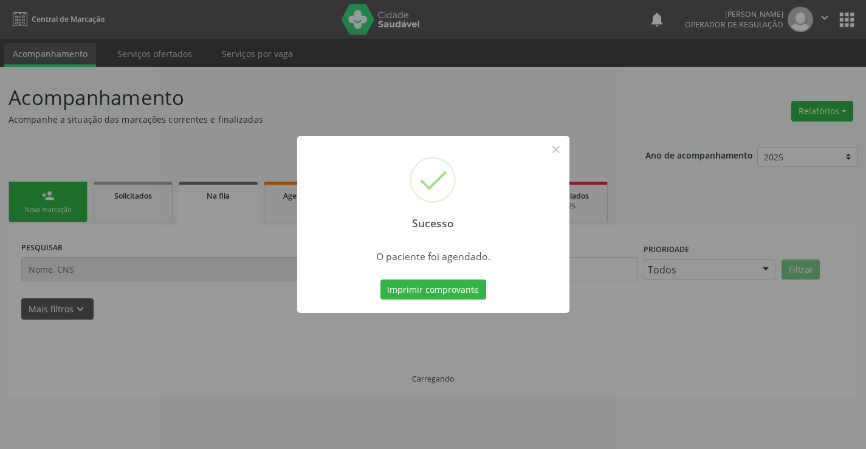
scroll to position [0, 0]
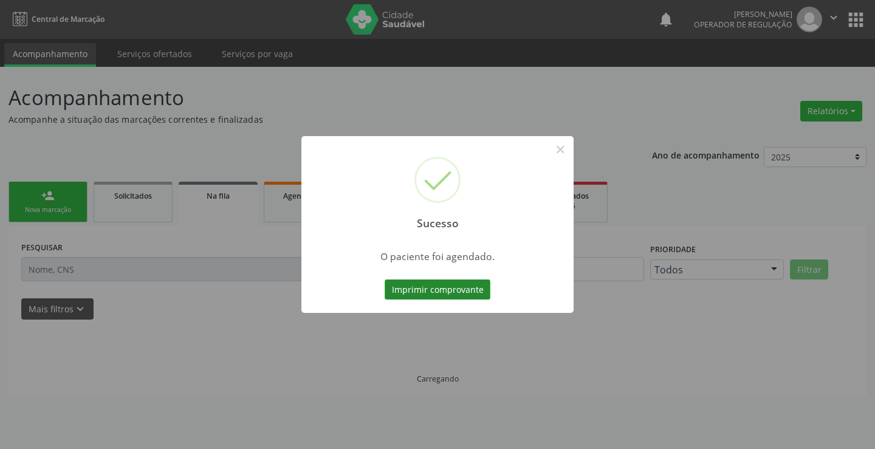
click at [450, 292] on button "Imprimir comprovante" at bounding box center [438, 289] width 106 height 21
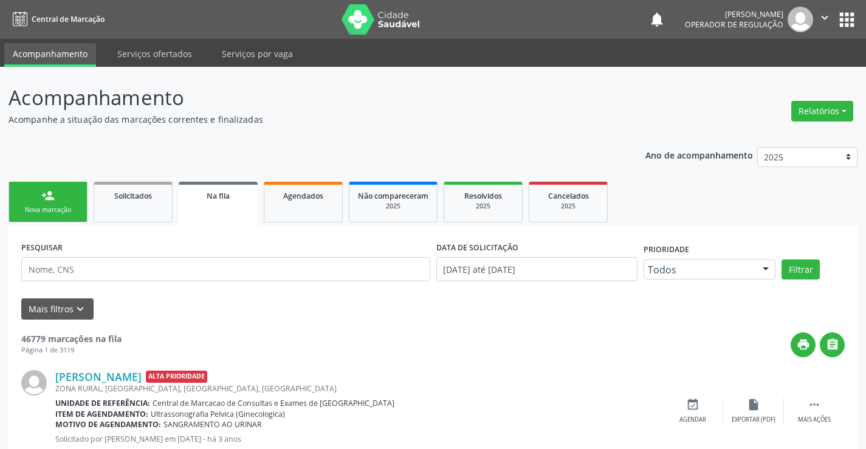
click at [70, 199] on link "person_add Nova marcação" at bounding box center [48, 202] width 79 height 41
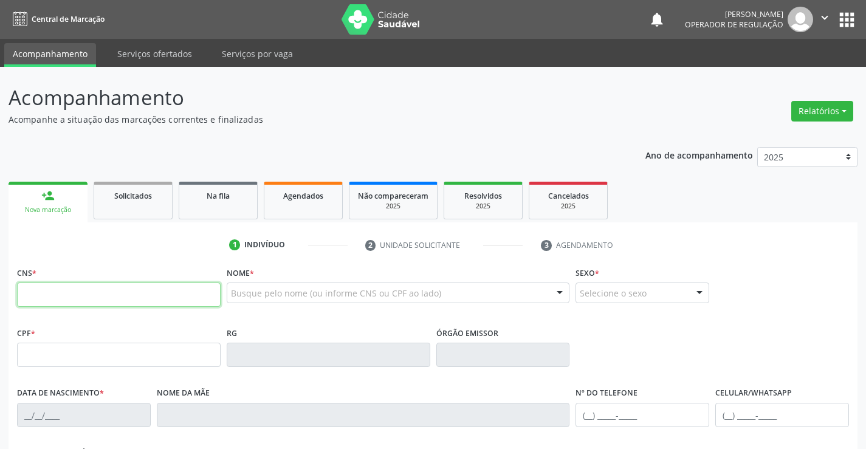
click at [94, 289] on input "text" at bounding box center [119, 295] width 204 height 24
type input "700 7099 4562 8273"
type input "1432378708"
type input "17/09/1996"
type input "(74) 98802-7774"
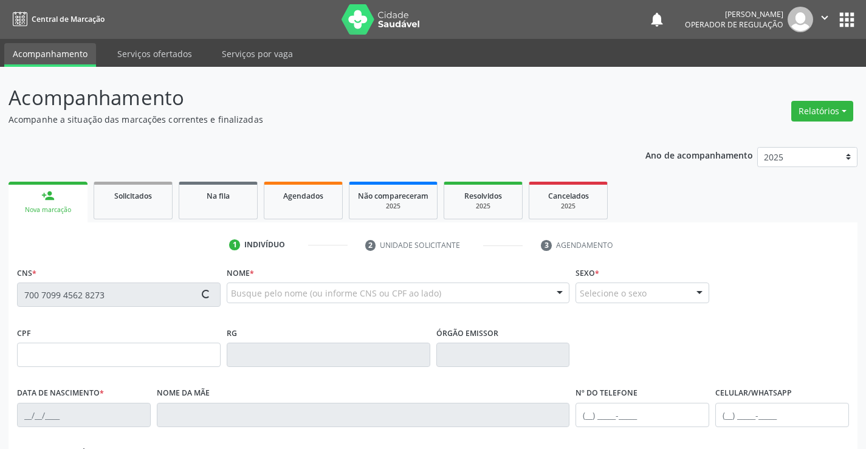
type input "(74) 98802-7774"
type input "074.618.695-90"
type input "S/N"
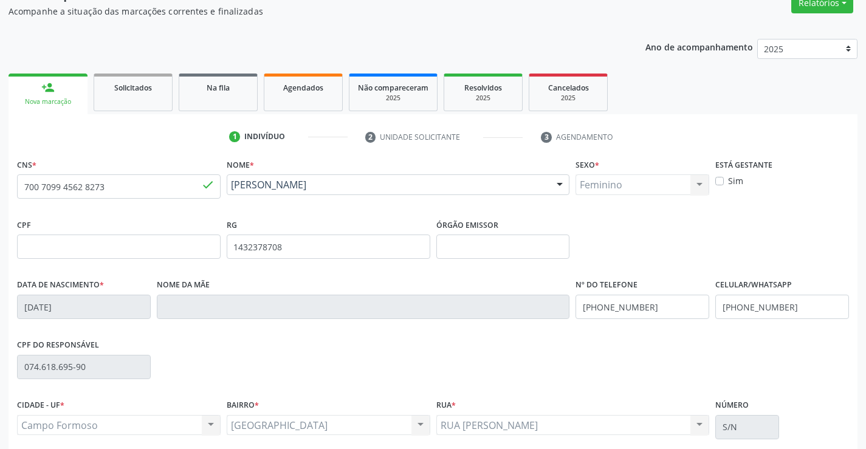
scroll to position [210, 0]
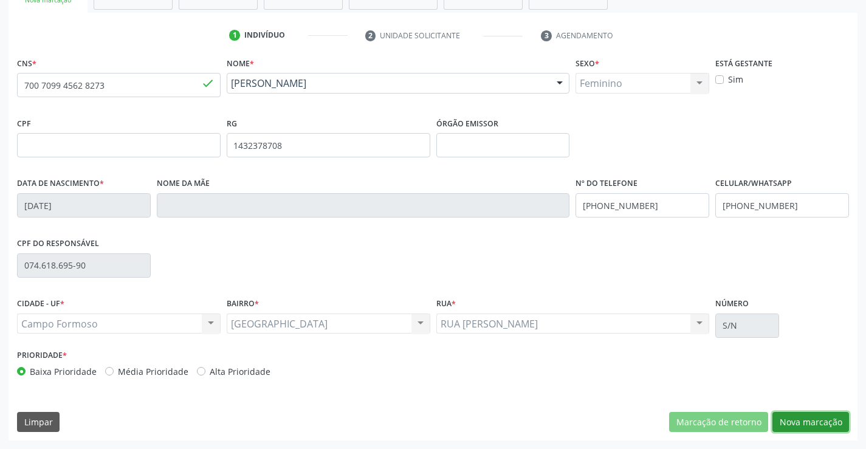
click at [796, 428] on button "Nova marcação" at bounding box center [810, 422] width 77 height 21
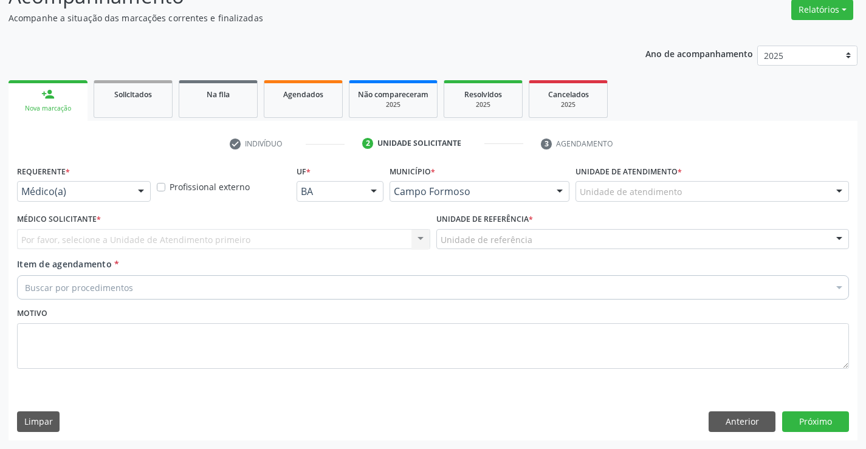
scroll to position [101, 0]
click at [142, 190] on div at bounding box center [141, 192] width 18 height 21
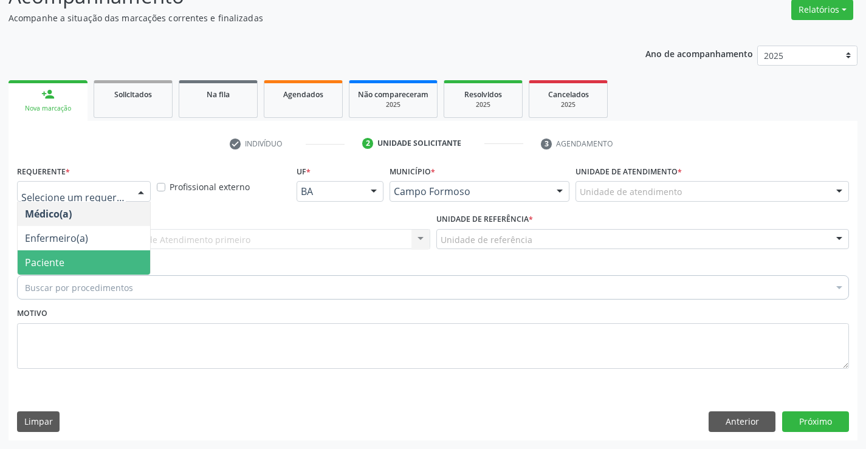
click at [86, 267] on span "Paciente" at bounding box center [84, 262] width 132 height 24
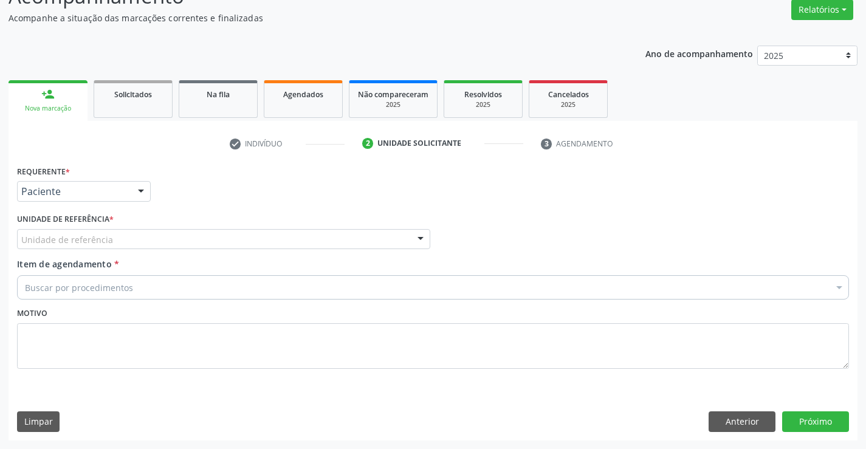
click at [428, 241] on div at bounding box center [420, 240] width 18 height 21
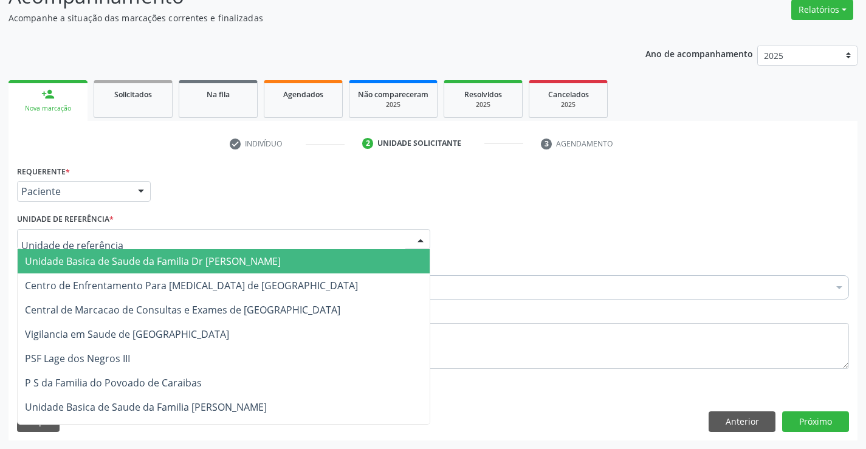
click at [394, 252] on span "Unidade Basica de Saude da Familia Dr [PERSON_NAME]" at bounding box center [224, 261] width 412 height 24
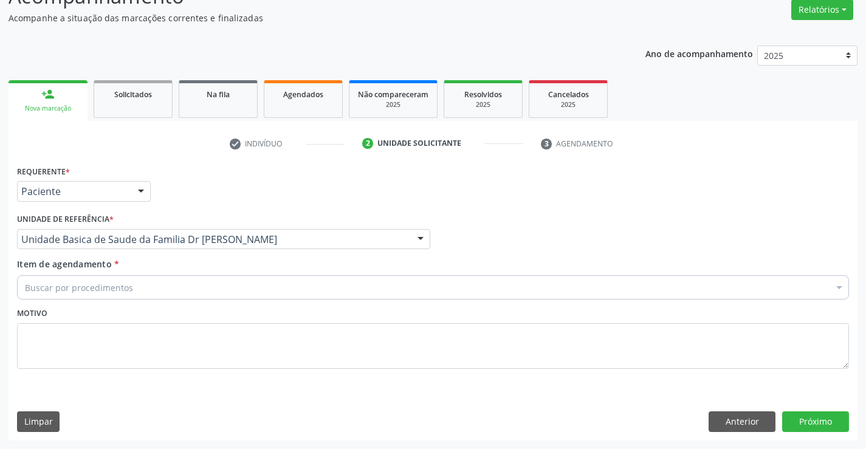
click at [314, 273] on div "Item de agendamento * Buscar por procedimentos Selecionar todos 0202040089 - 3X…" at bounding box center [433, 277] width 832 height 38
click at [203, 294] on div "Buscar por procedimentos" at bounding box center [433, 287] width 832 height 24
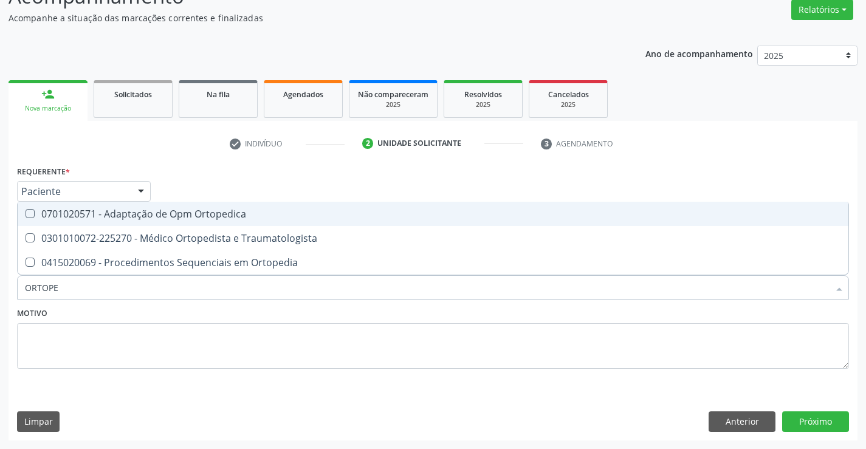
type input "ORTOPED"
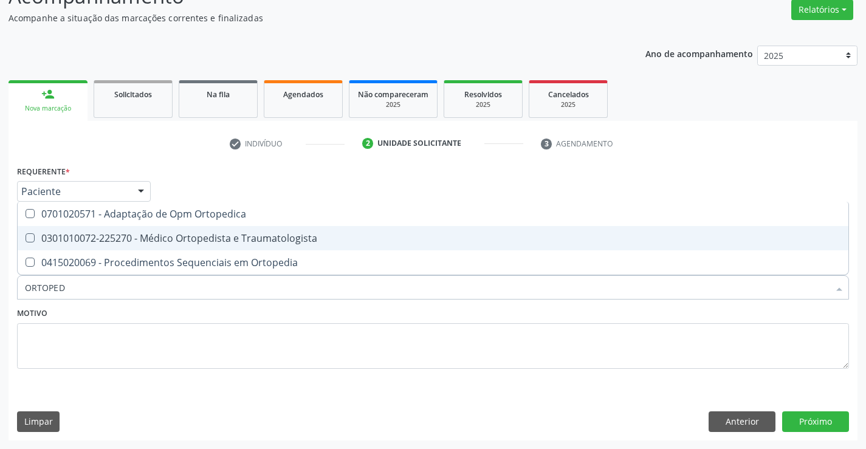
click at [256, 243] on div "0301010072-225270 - Médico Ortopedista e Traumatologista" at bounding box center [433, 238] width 816 height 10
checkbox Traumatologista "true"
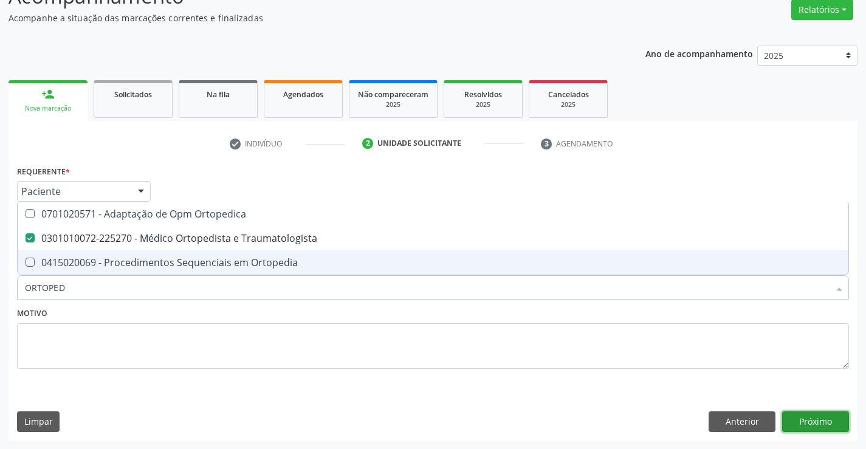
click at [794, 420] on button "Próximo" at bounding box center [815, 421] width 67 height 21
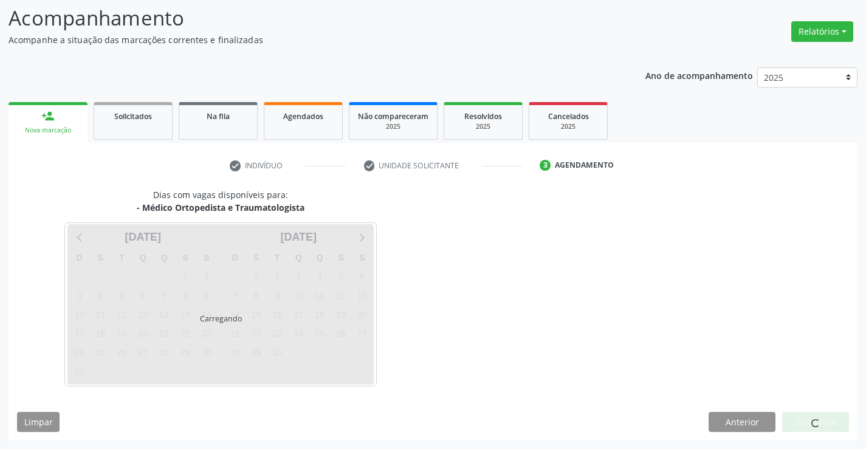
scroll to position [80, 0]
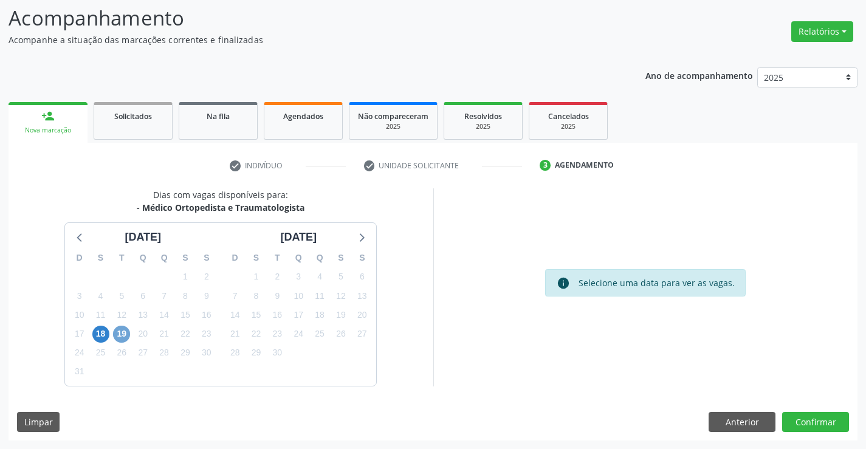
click at [122, 339] on span "19" at bounding box center [121, 334] width 17 height 17
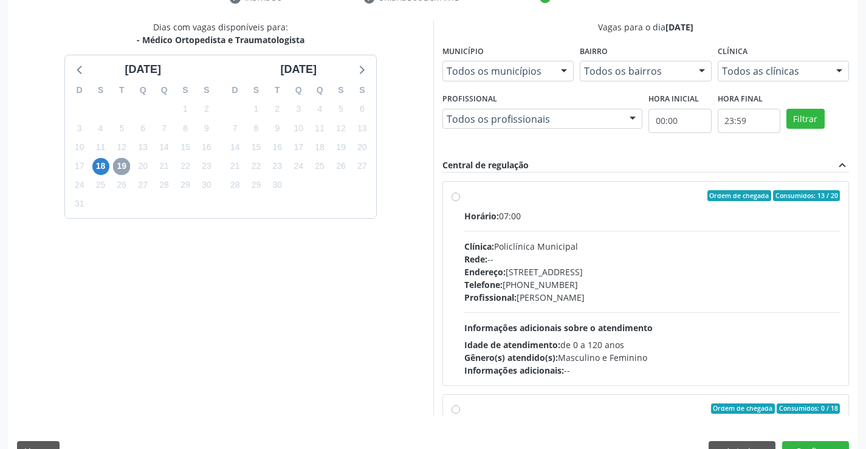
scroll to position [277, 0]
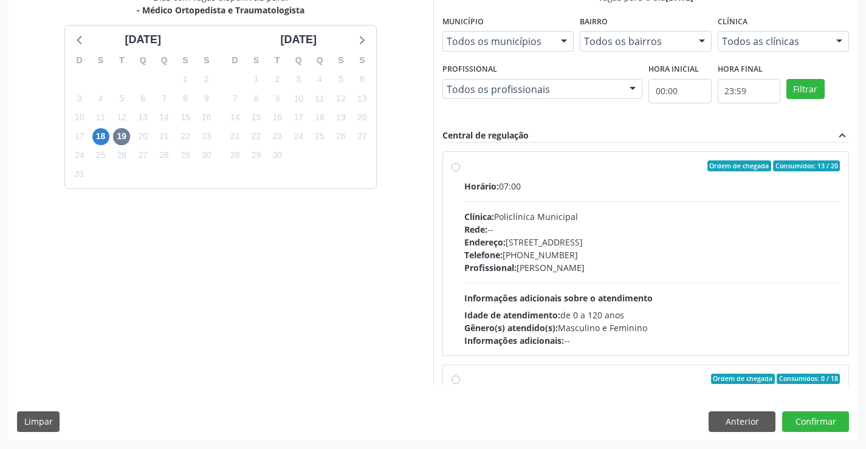
click at [464, 166] on label "Ordem de chegada Consumidos: 13 / 20 Horário: 07:00 Clínica: Policlínica Munici…" at bounding box center [652, 253] width 376 height 187
click at [454, 166] on input "Ordem de chegada Consumidos: 13 / 20 Horário: 07:00 Clínica: Policlínica Munici…" at bounding box center [455, 165] width 9 height 11
radio input "true"
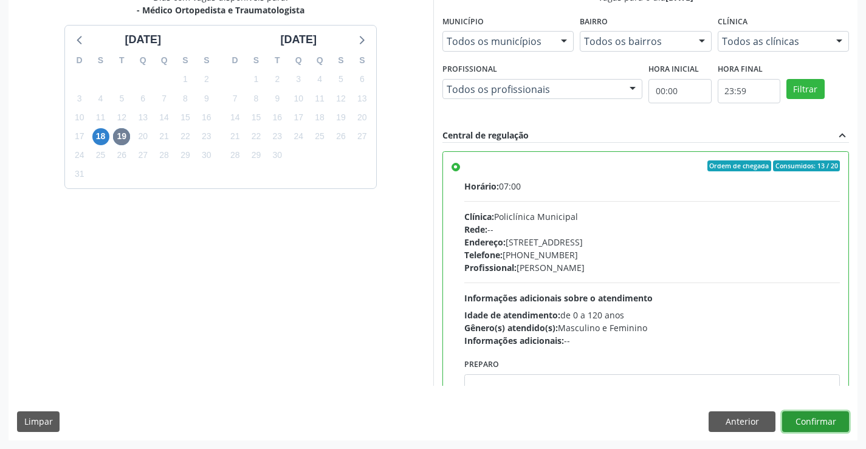
click at [813, 417] on button "Confirmar" at bounding box center [815, 421] width 67 height 21
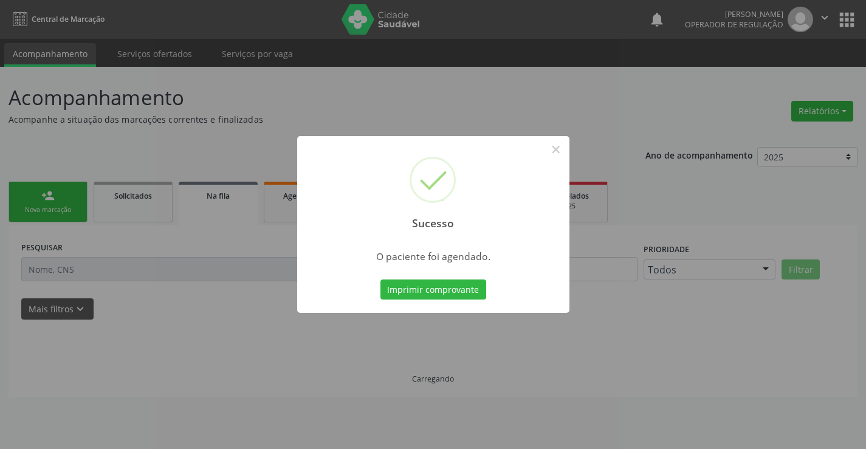
scroll to position [0, 0]
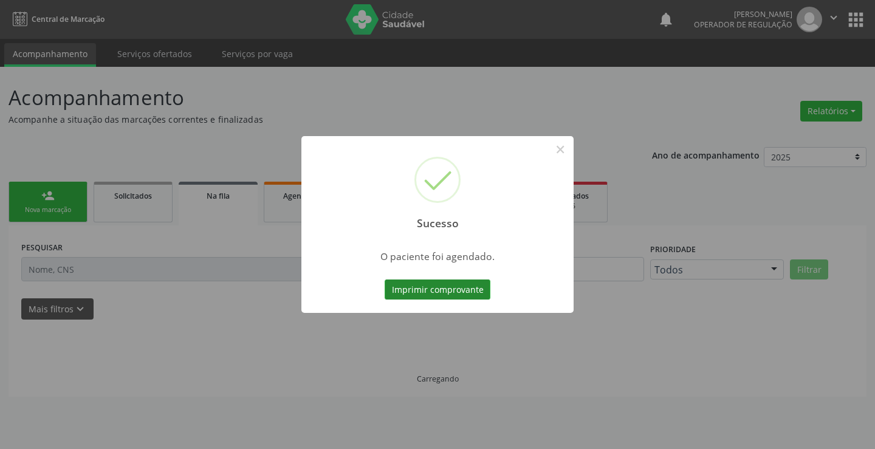
click at [420, 283] on button "Imprimir comprovante" at bounding box center [438, 289] width 106 height 21
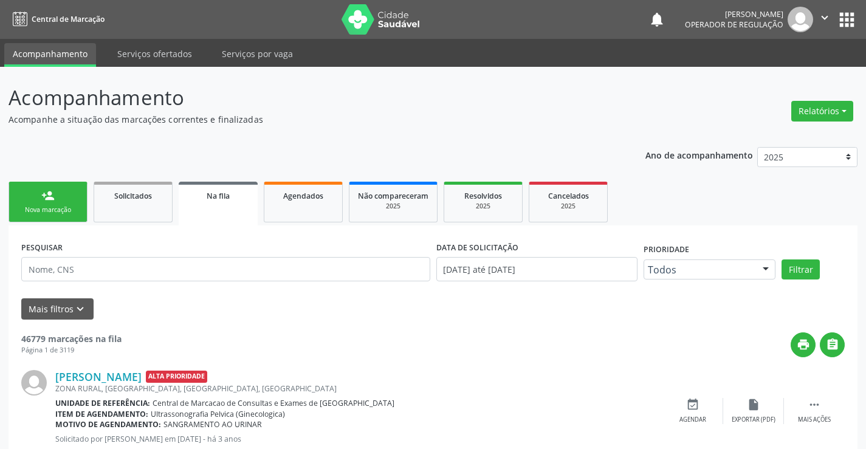
click at [74, 218] on link "person_add Nova marcação" at bounding box center [48, 202] width 79 height 41
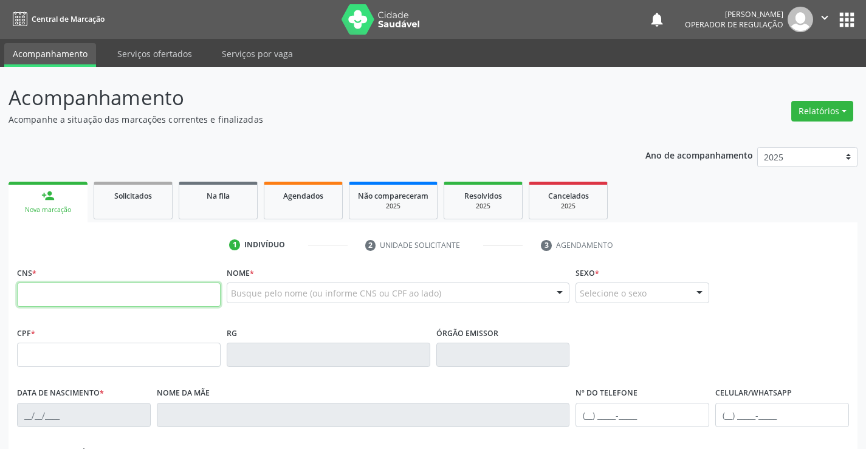
click at [77, 292] on input "text" at bounding box center [119, 295] width 204 height 24
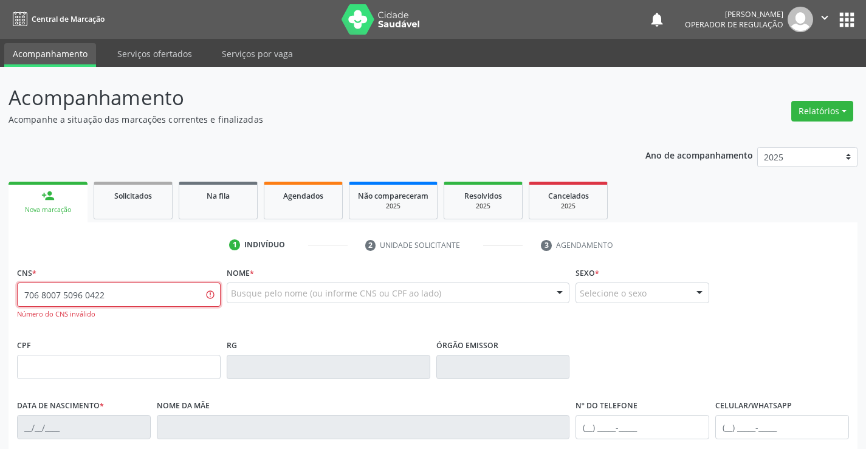
type input "706 8007 5096 0422"
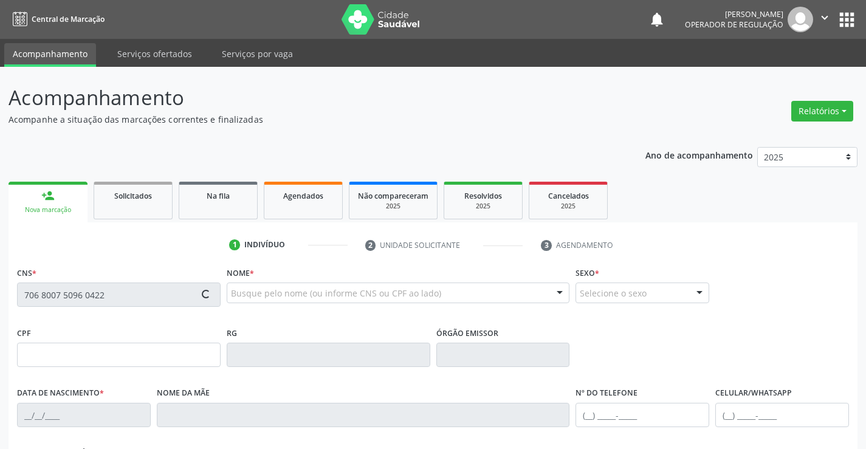
type input "048.295.138-96"
type input "2045100820"
type input "28/04/1956"
type input "(74) 99995-8654"
type input "(74) 98843-6428"
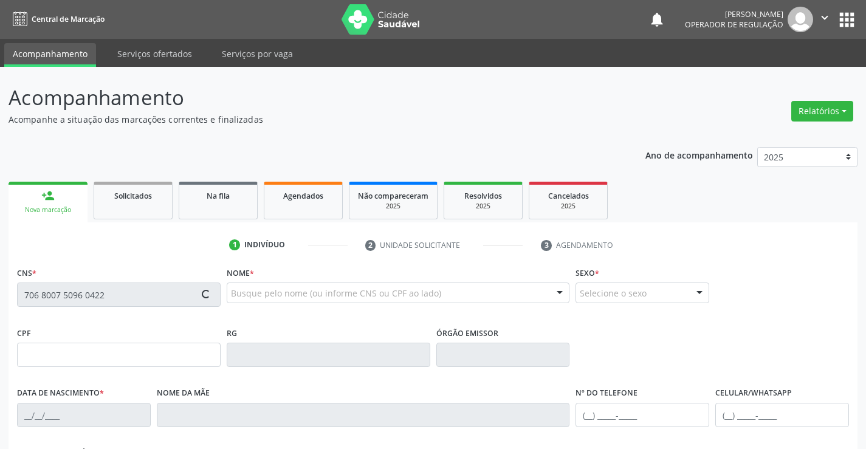
type input "048.295.138-96"
type input "1"
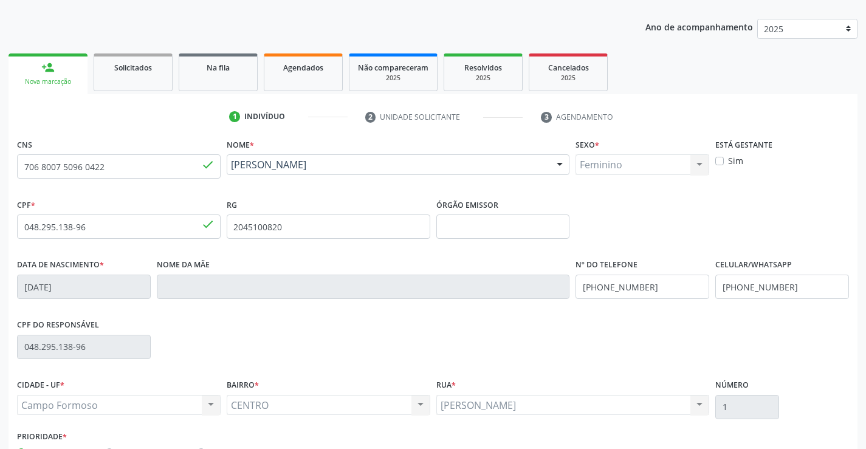
scroll to position [210, 0]
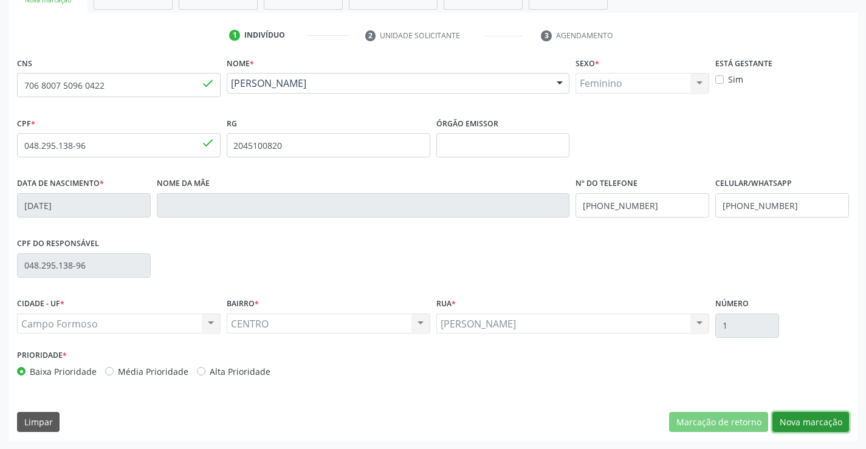
click at [780, 422] on button "Nova marcação" at bounding box center [810, 422] width 77 height 21
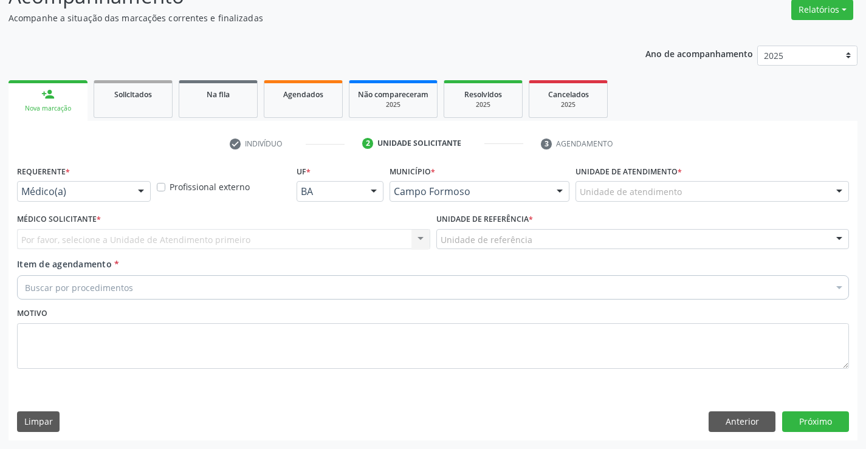
scroll to position [101, 0]
click at [138, 186] on div at bounding box center [141, 192] width 18 height 21
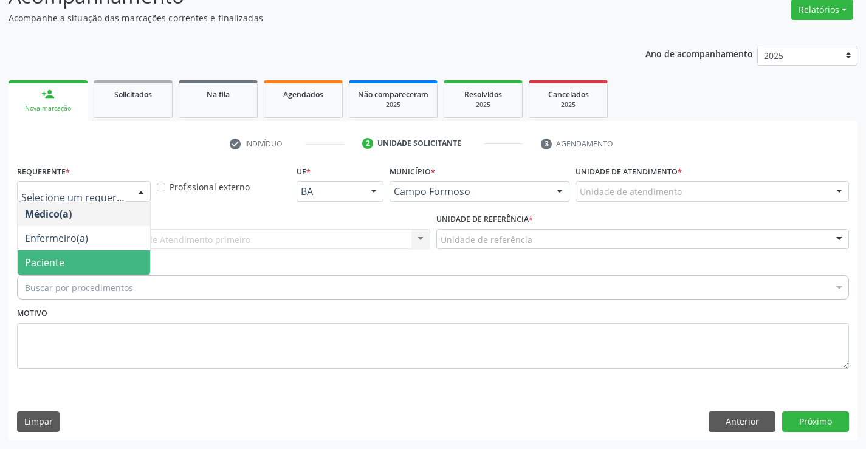
click at [92, 257] on span "Paciente" at bounding box center [84, 262] width 132 height 24
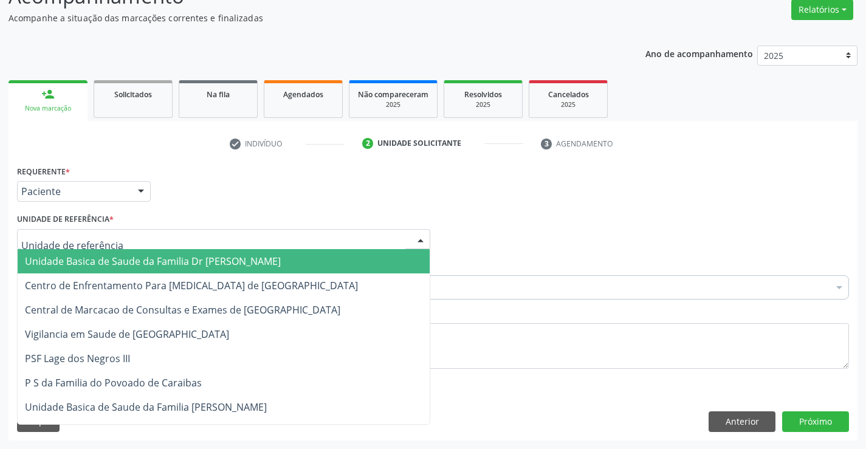
click at [415, 239] on div at bounding box center [420, 240] width 18 height 21
click at [354, 255] on span "Unidade Basica de Saude da Familia Dr [PERSON_NAME]" at bounding box center [224, 261] width 412 height 24
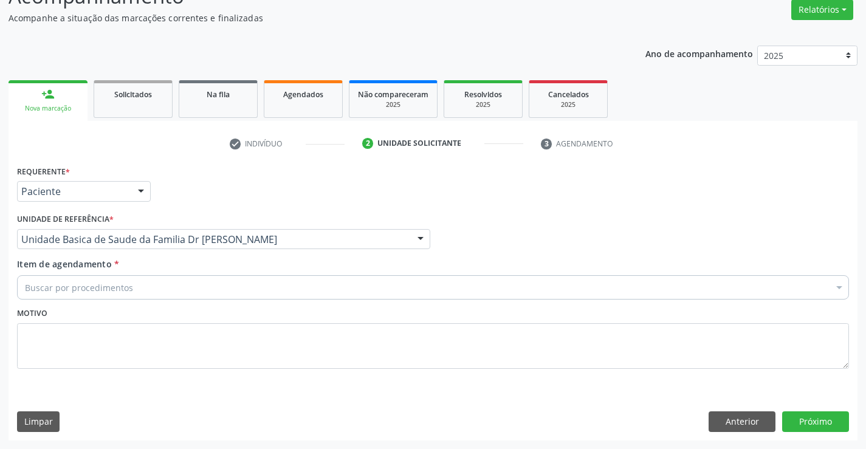
click at [271, 293] on div "Buscar por procedimentos" at bounding box center [433, 287] width 832 height 24
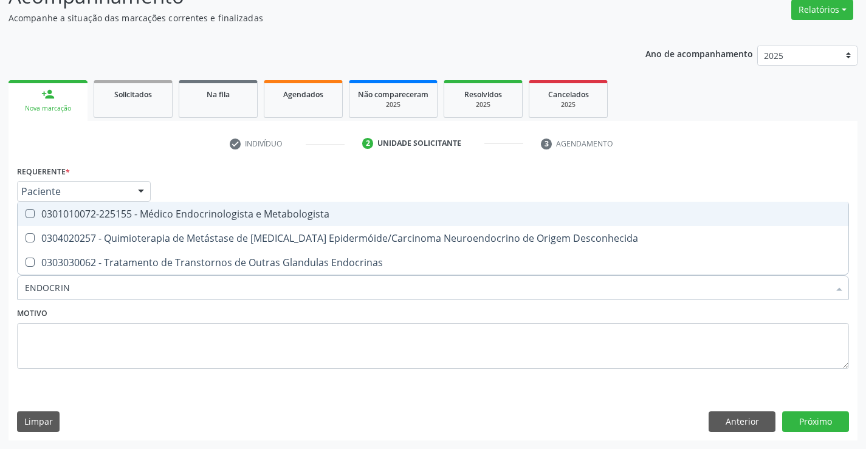
type input "ENDOCRINO"
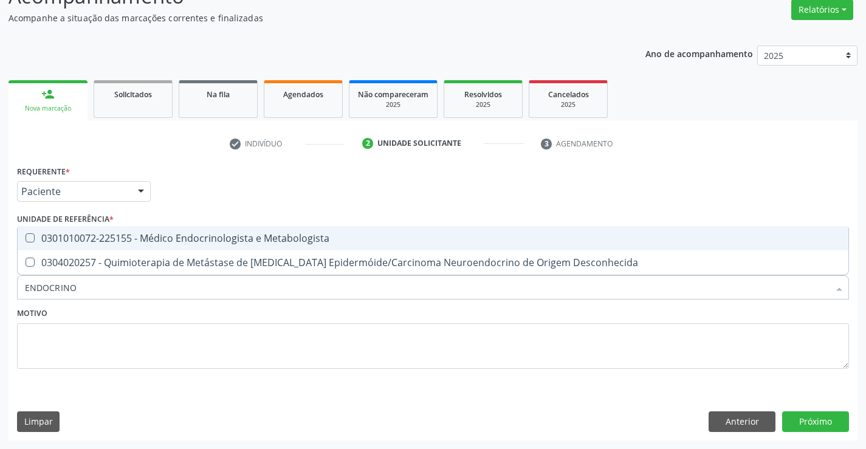
click at [230, 241] on div "0301010072-225155 - Médico Endocrinologista e Metabologista" at bounding box center [433, 238] width 816 height 10
checkbox Metabologista "true"
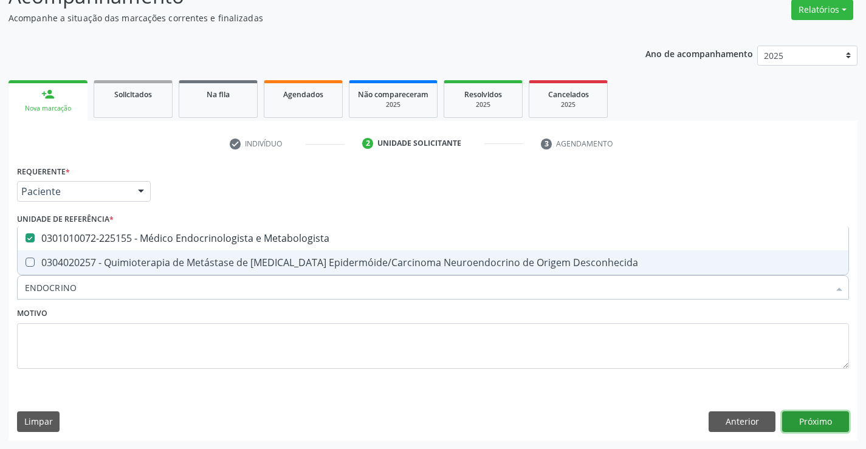
click at [813, 425] on button "Próximo" at bounding box center [815, 421] width 67 height 21
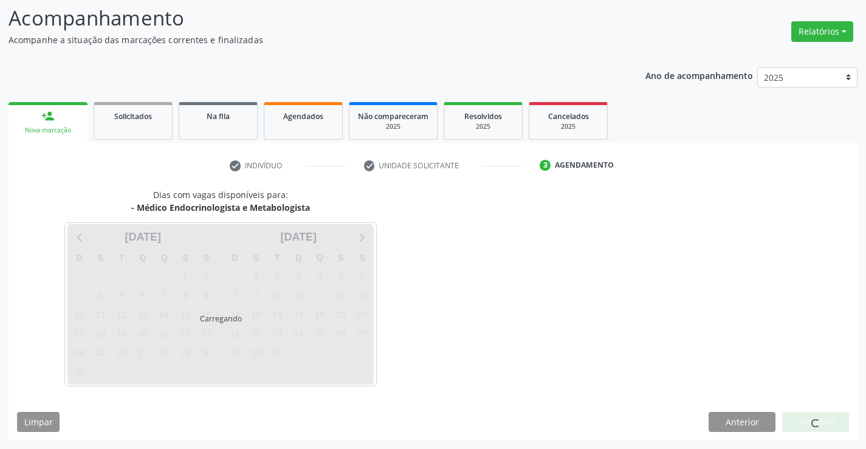
scroll to position [80, 0]
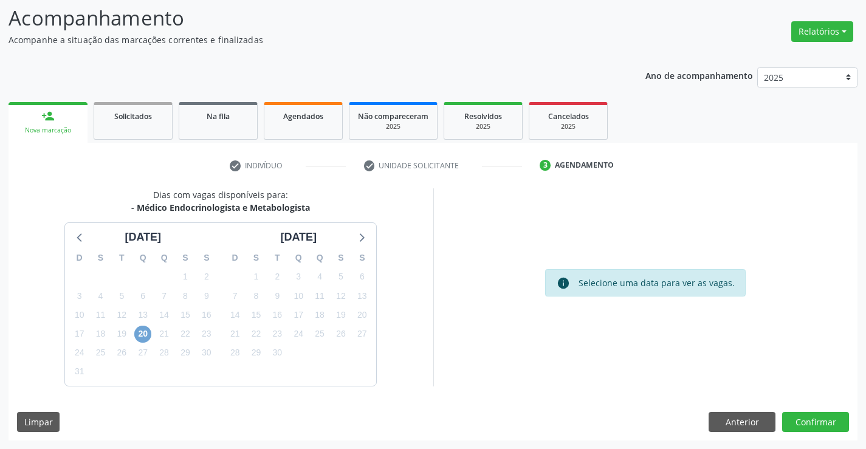
click at [139, 332] on span "20" at bounding box center [142, 334] width 17 height 17
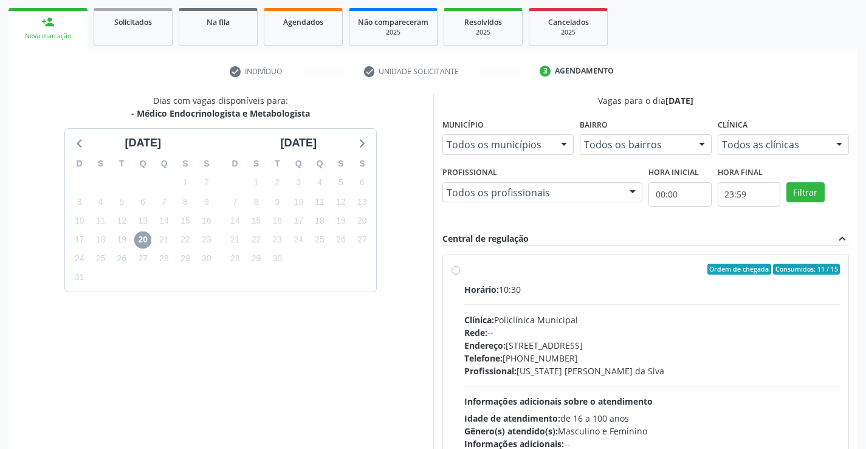
scroll to position [255, 0]
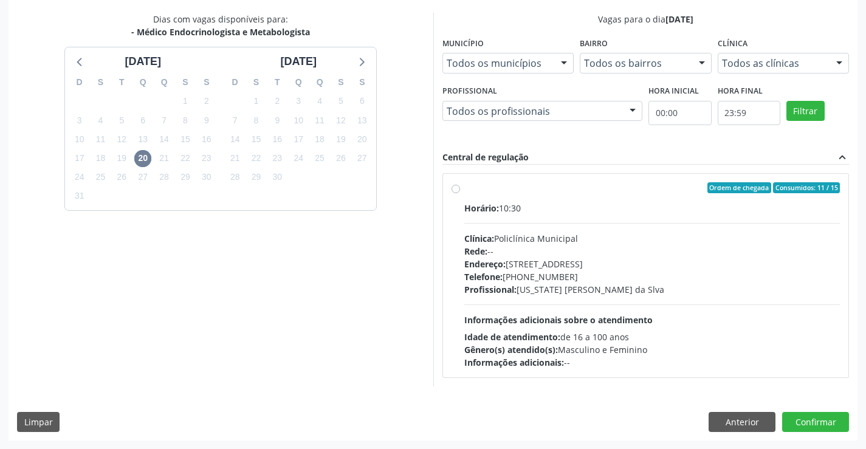
click at [464, 191] on label "Ordem de chegada Consumidos: 11 / 15 Horário: 10:30 Clínica: Policlínica Munici…" at bounding box center [652, 275] width 376 height 187
click at [458, 191] on input "Ordem de chegada Consumidos: 11 / 15 Horário: 10:30 Clínica: Policlínica Munici…" at bounding box center [455, 187] width 9 height 11
radio input "true"
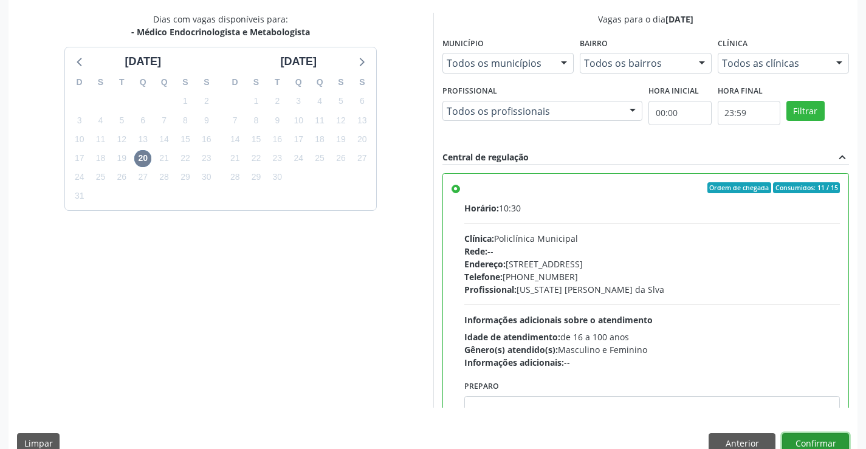
click at [798, 440] on button "Confirmar" at bounding box center [815, 443] width 67 height 21
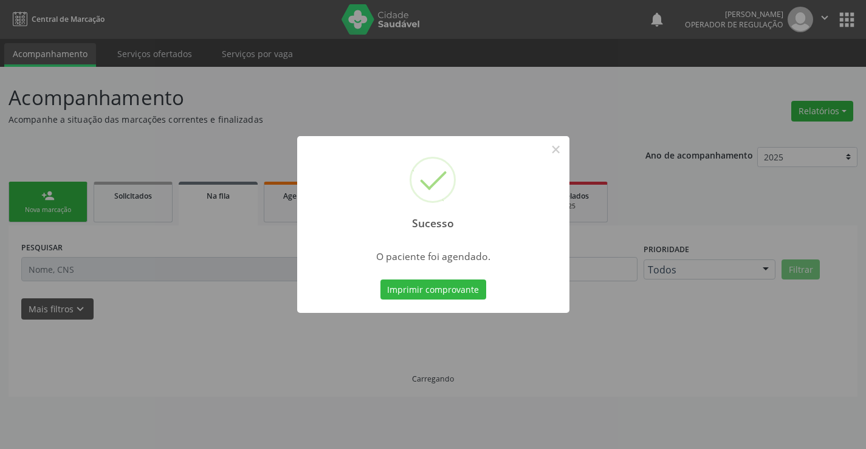
scroll to position [0, 0]
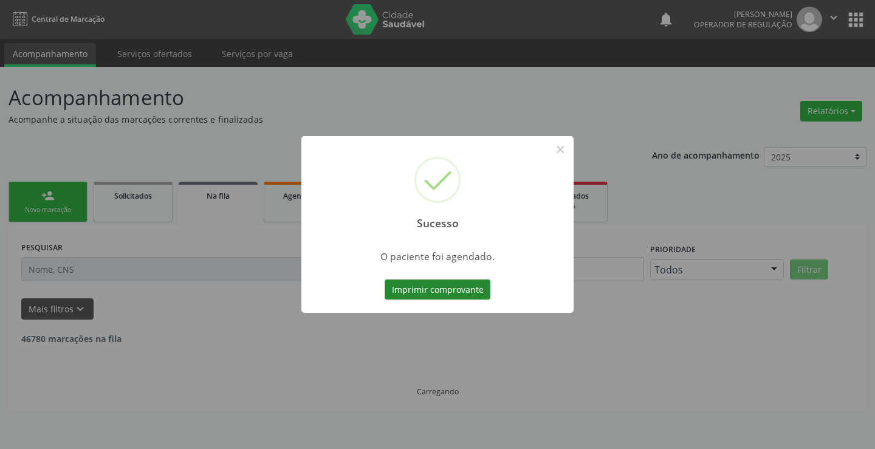
click at [430, 287] on button "Imprimir comprovante" at bounding box center [438, 289] width 106 height 21
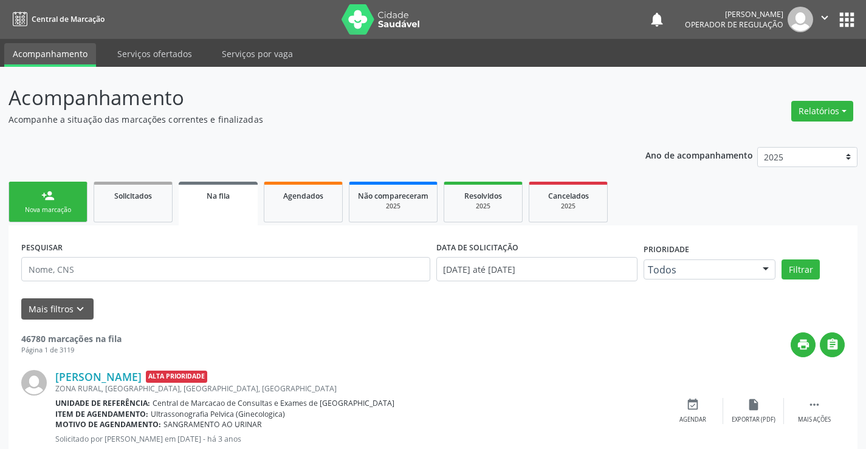
click at [75, 200] on link "person_add Nova marcação" at bounding box center [48, 202] width 79 height 41
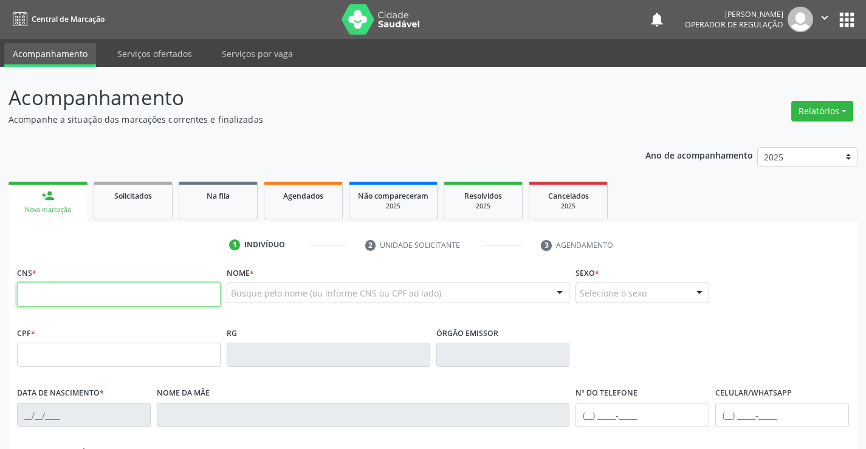
click at [56, 300] on input "text" at bounding box center [119, 295] width 204 height 24
type input "700 8019 7245 1682"
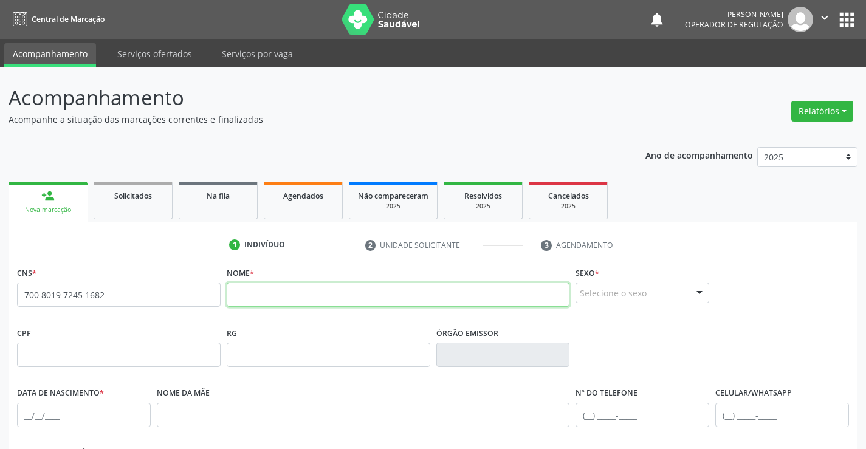
click at [352, 302] on input "text" at bounding box center [398, 295] width 343 height 24
type input "[PERSON_NAME]"
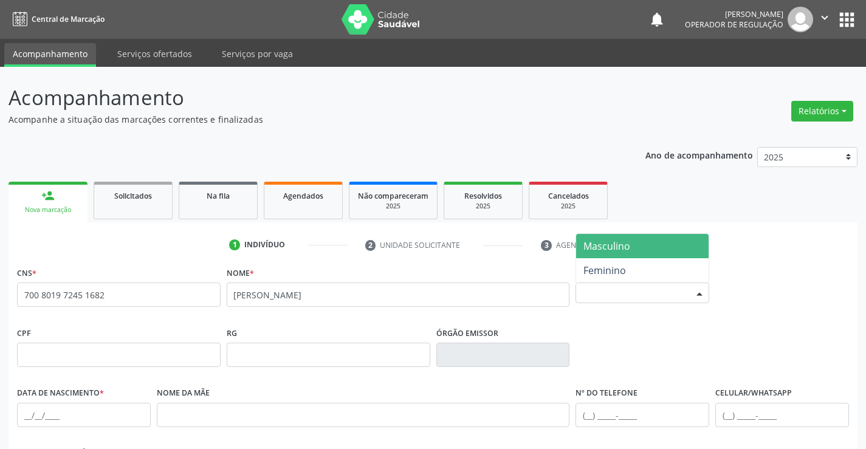
click at [705, 284] on div "Selecione o sexo Masculino Feminino Nenhum resultado encontrado para: " " Não h…" at bounding box center [642, 293] width 134 height 21
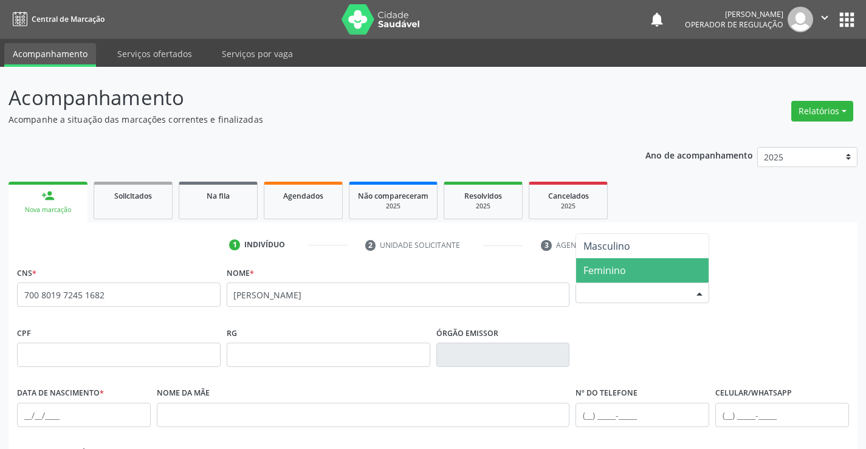
click at [635, 275] on span "Feminino" at bounding box center [642, 270] width 132 height 24
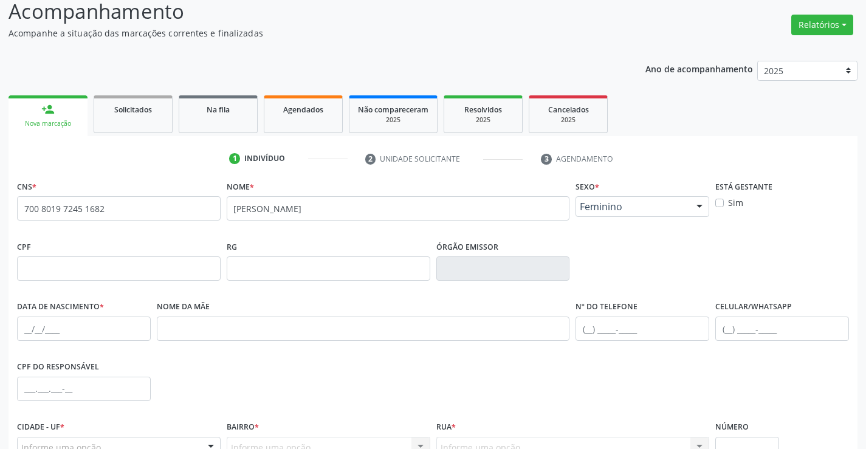
scroll to position [210, 0]
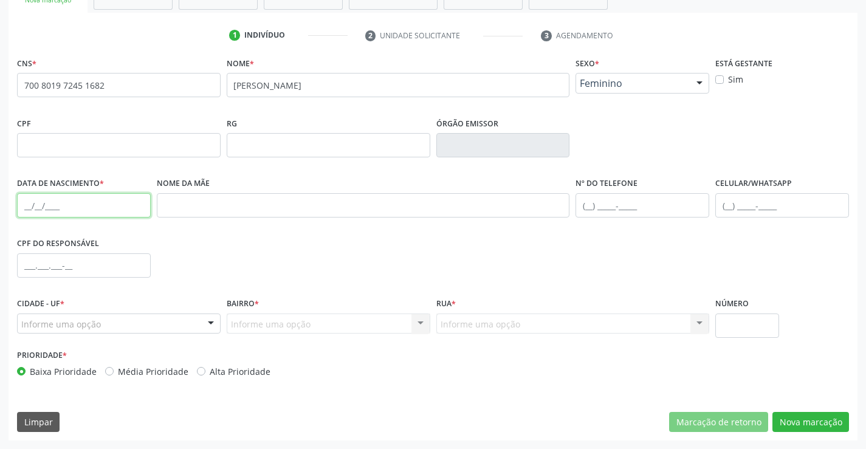
click at [27, 205] on input "text" at bounding box center [84, 205] width 134 height 24
type input "[DATE]"
click at [594, 202] on input "text" at bounding box center [642, 205] width 134 height 24
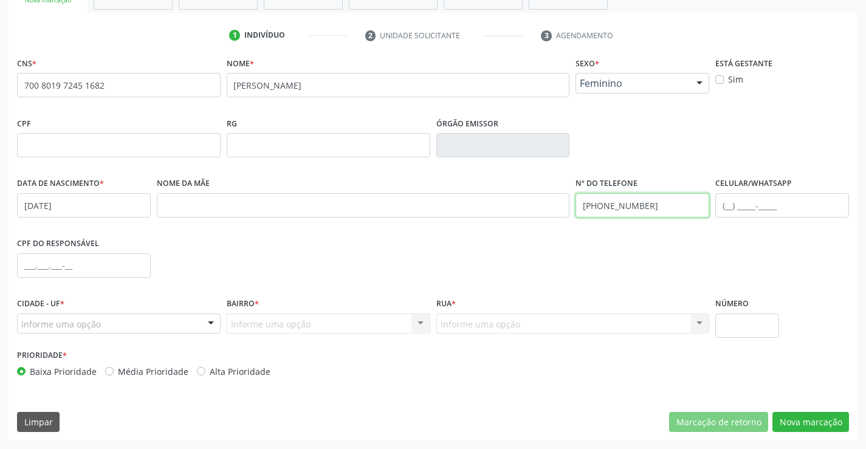
type input "[PHONE_NUMBER]"
click at [202, 319] on div at bounding box center [211, 324] width 18 height 21
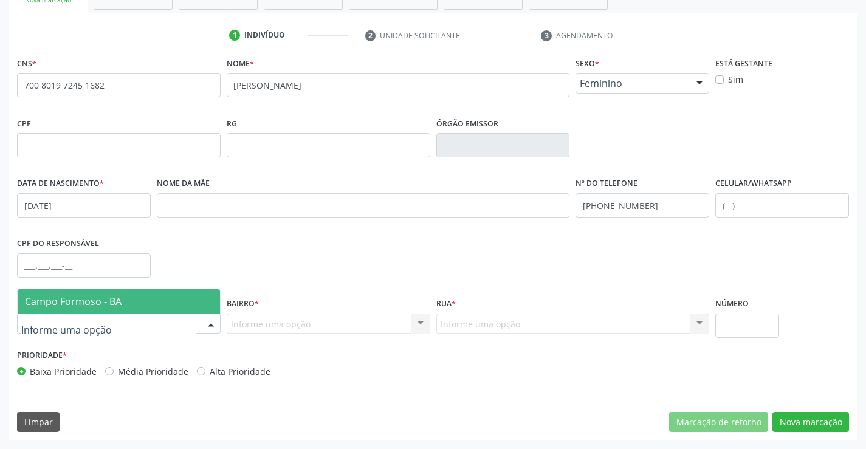
click at [151, 303] on span "Campo Formoso - BA" at bounding box center [119, 301] width 202 height 24
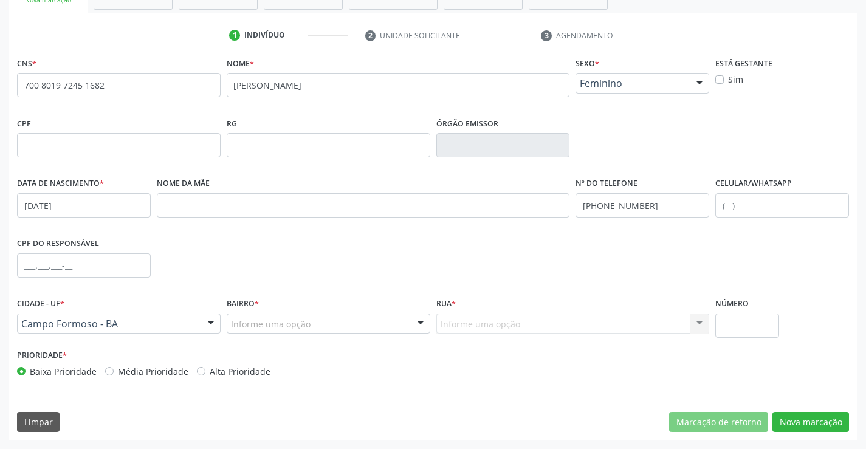
click at [417, 324] on div at bounding box center [420, 324] width 18 height 21
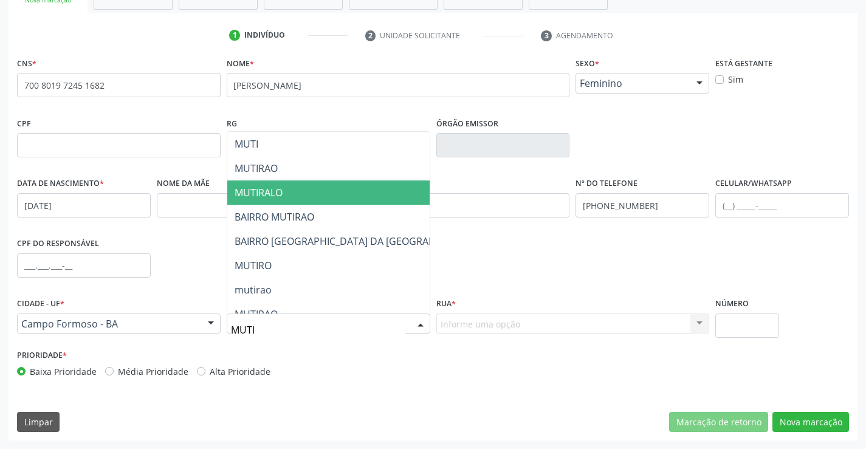
type input "MUTIR"
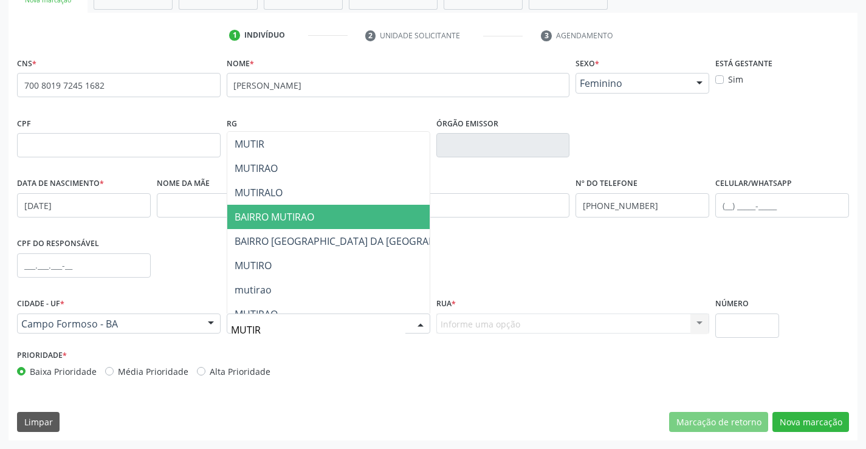
click at [283, 214] on span "BAIRRO MUTIRAO" at bounding box center [275, 216] width 80 height 13
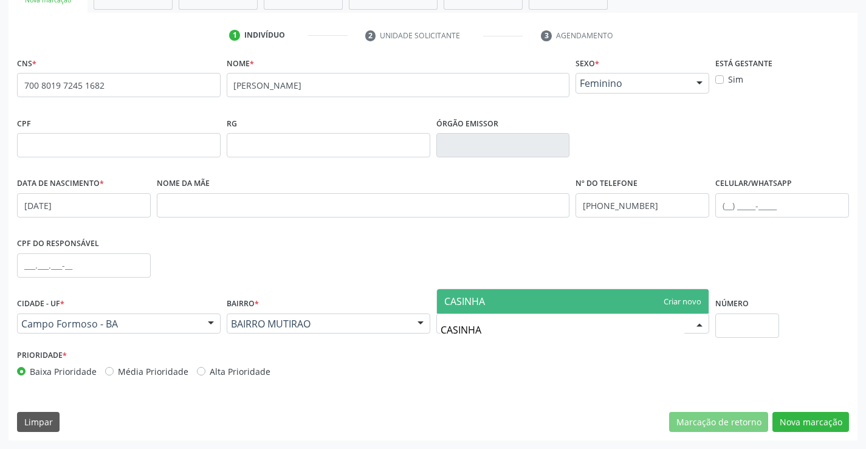
type input "CASINHAS"
click at [683, 300] on span "CASINHAS" at bounding box center [573, 301] width 272 height 24
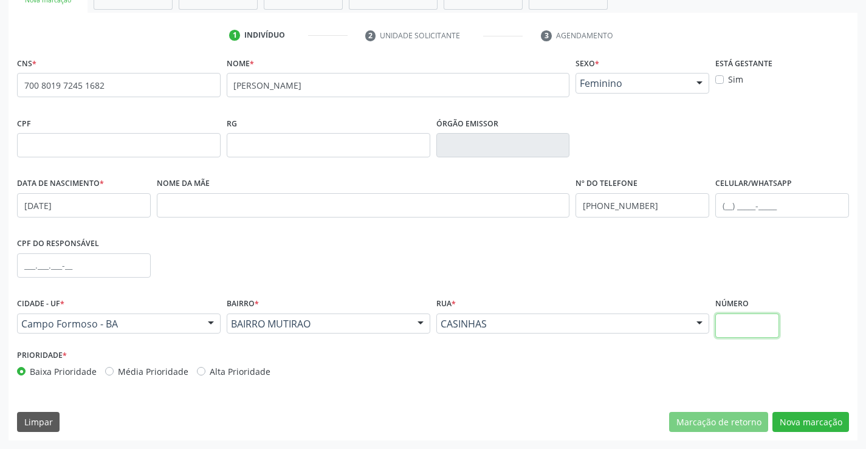
click at [734, 321] on input "text" at bounding box center [747, 326] width 64 height 24
type input "S/N"
click at [783, 414] on button "Nova marcação" at bounding box center [810, 422] width 77 height 21
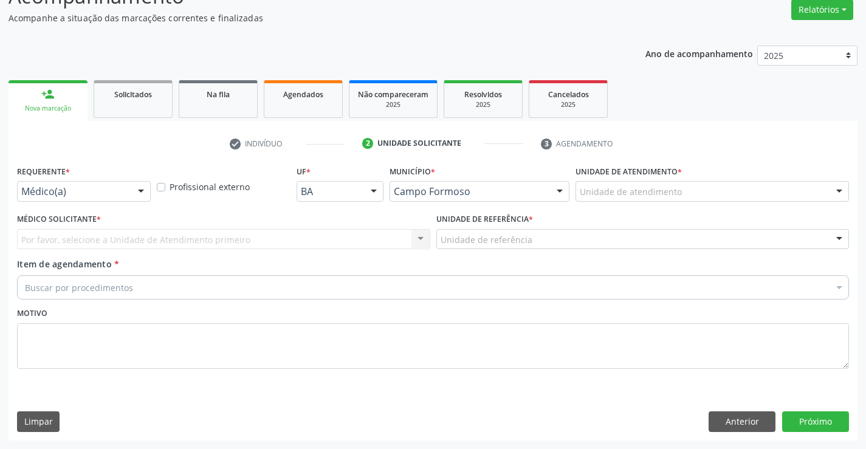
scroll to position [101, 0]
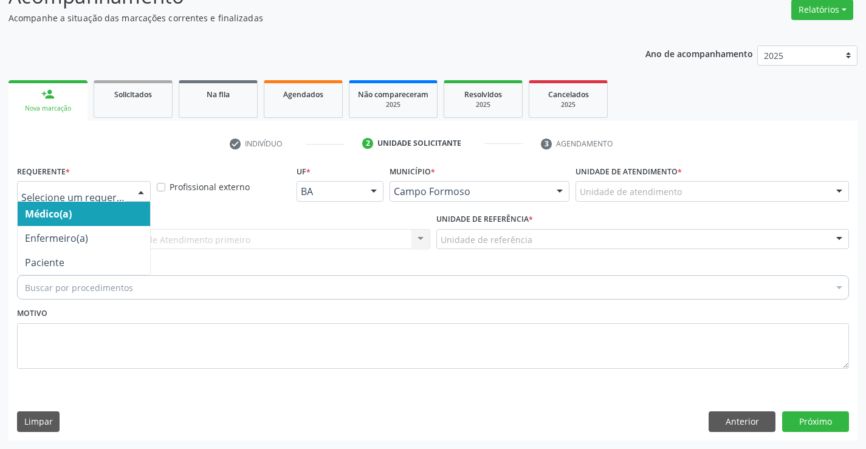
click at [136, 193] on div at bounding box center [141, 192] width 18 height 21
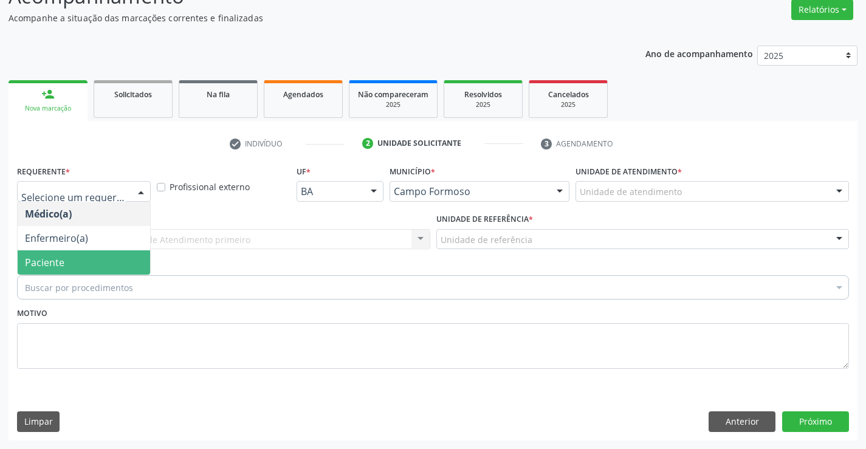
click at [85, 259] on span "Paciente" at bounding box center [84, 262] width 132 height 24
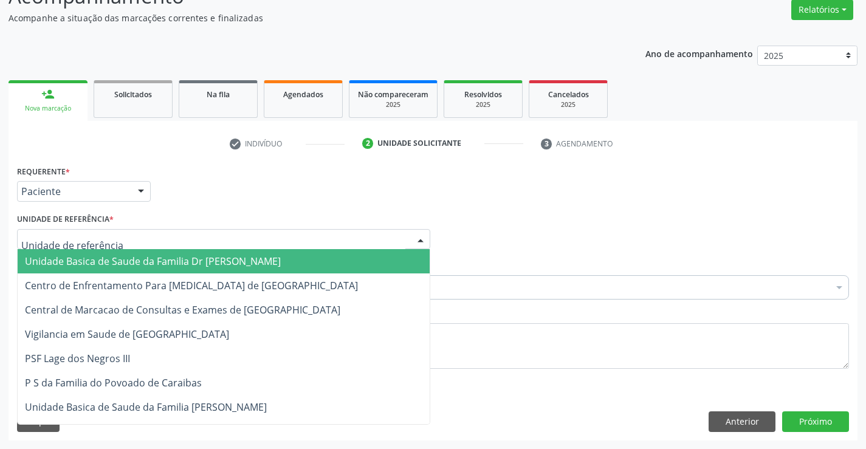
click at [416, 232] on div at bounding box center [420, 240] width 18 height 21
click at [325, 269] on span "Unidade Basica de Saude da Familia Dr [PERSON_NAME]" at bounding box center [224, 261] width 412 height 24
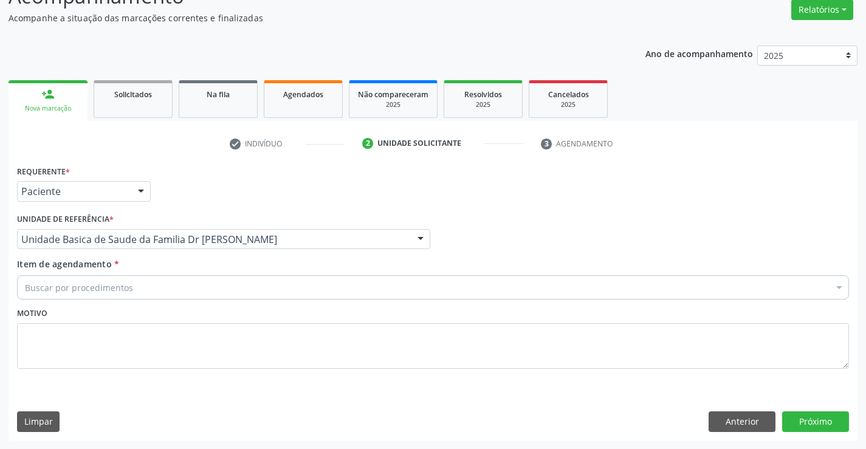
click at [294, 283] on div "Buscar por procedimentos" at bounding box center [433, 287] width 832 height 24
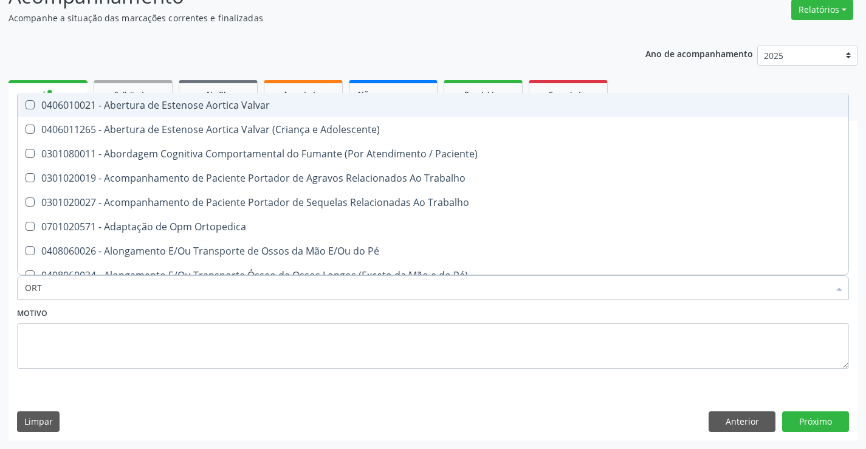
type input "ORTO"
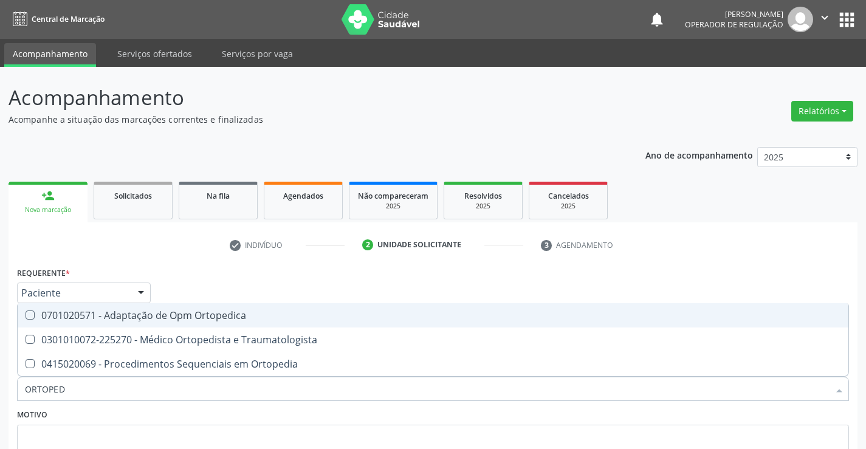
scroll to position [101, 0]
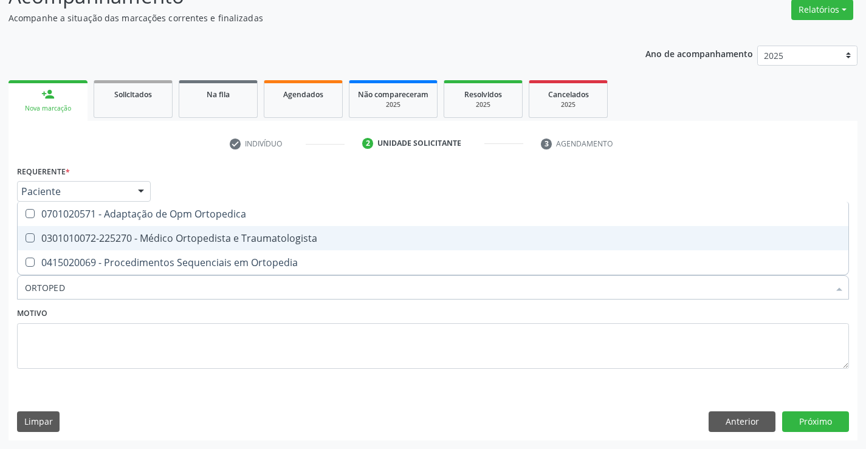
click at [244, 242] on div "0301010072-225270 - Médico Ortopedista e Traumatologista" at bounding box center [433, 238] width 816 height 10
checkbox Traumatologista "true"
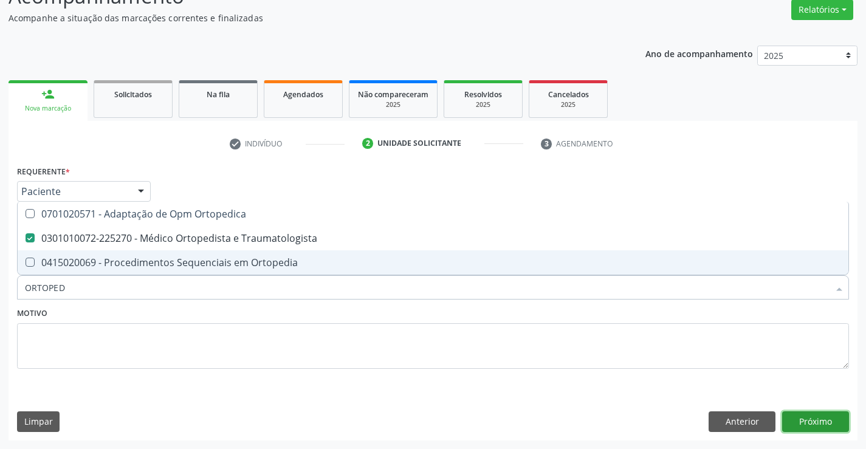
click at [818, 423] on button "Próximo" at bounding box center [815, 421] width 67 height 21
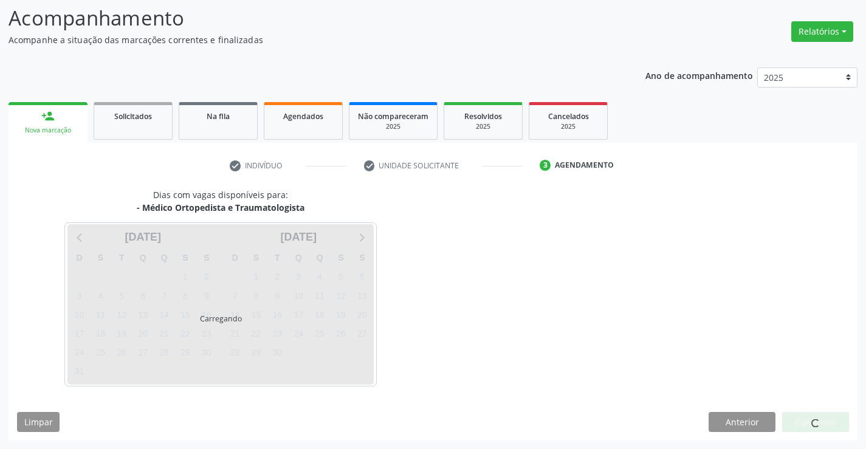
scroll to position [80, 0]
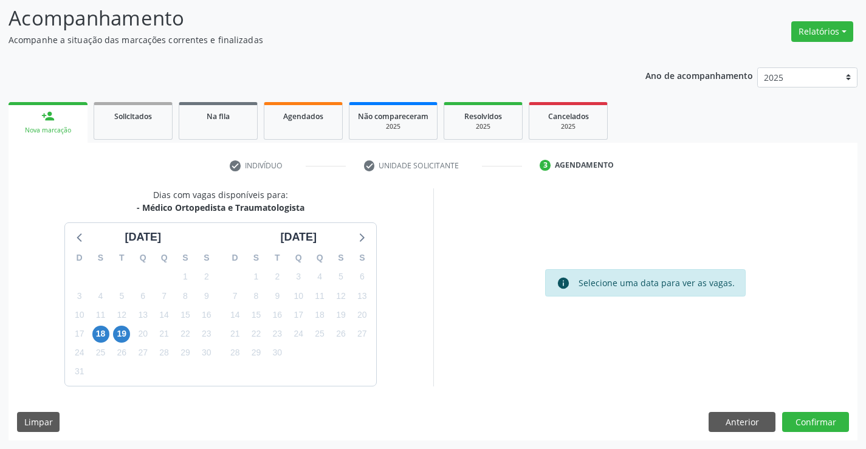
click at [132, 332] on div "20" at bounding box center [142, 333] width 21 height 19
click at [124, 334] on span "19" at bounding box center [121, 334] width 17 height 17
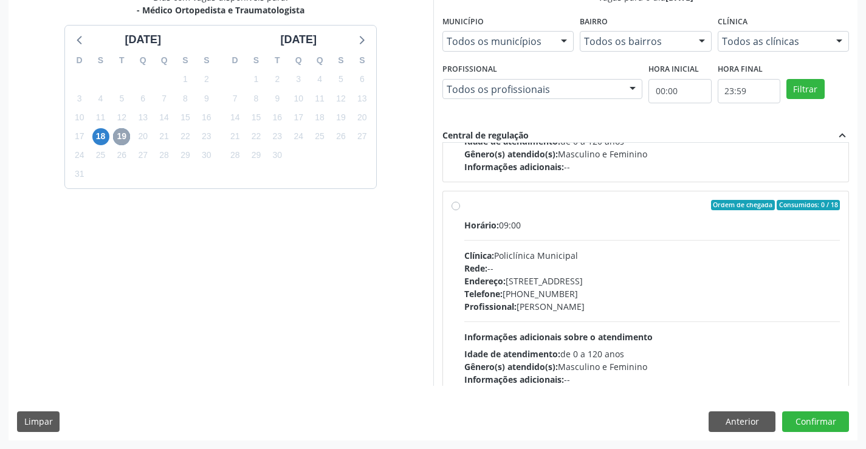
scroll to position [191, 0]
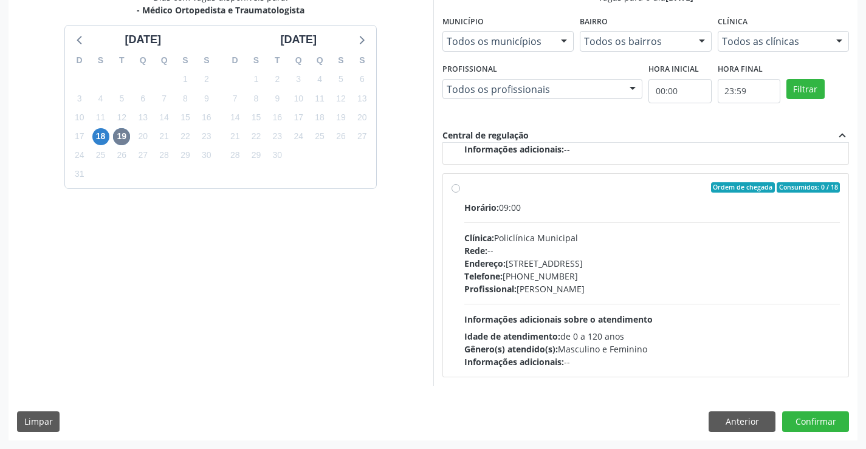
click at [458, 193] on div "Ordem de chegada Consumidos: 0 / 18 Horário: 09:00 Clínica: Policlínica Municip…" at bounding box center [645, 275] width 389 height 187
radio input "true"
click at [810, 423] on button "Confirmar" at bounding box center [815, 421] width 67 height 21
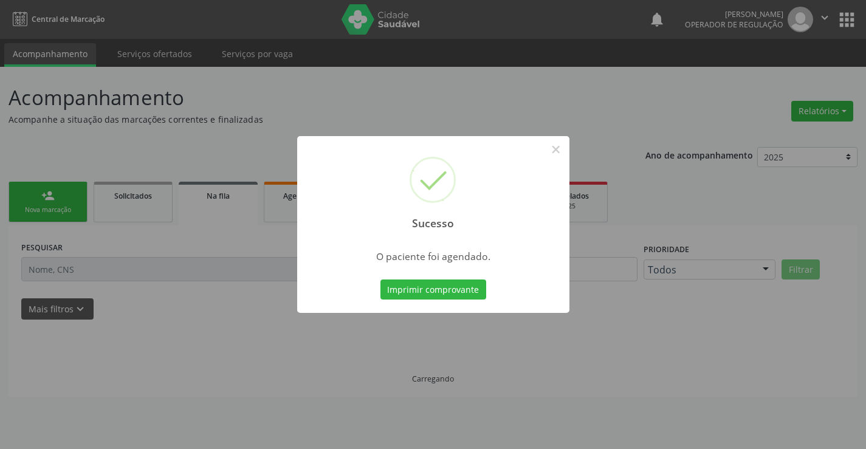
scroll to position [0, 0]
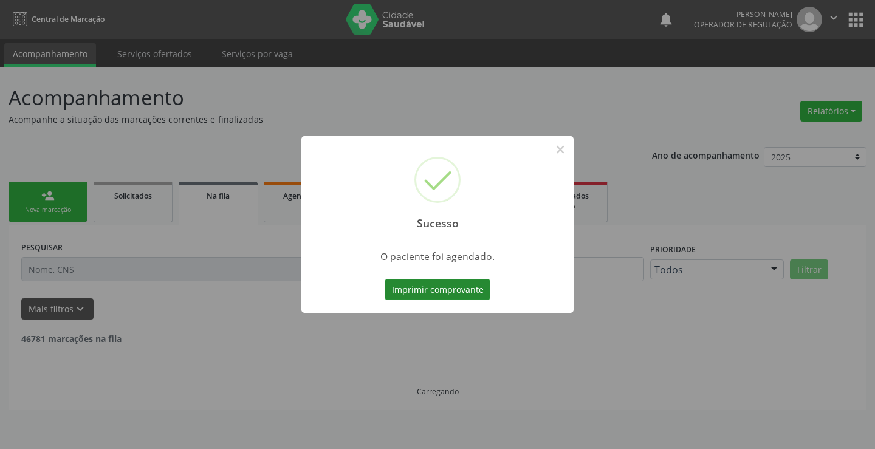
click at [424, 287] on button "Imprimir comprovante" at bounding box center [438, 289] width 106 height 21
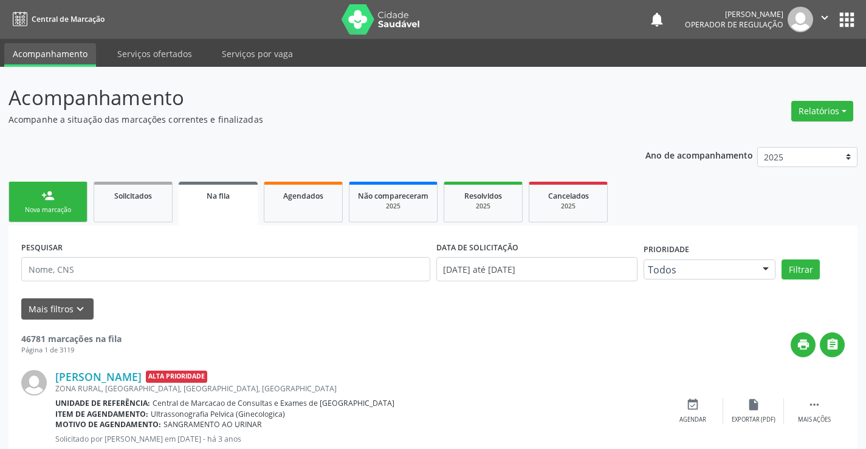
click at [55, 196] on link "person_add Nova marcação" at bounding box center [48, 202] width 79 height 41
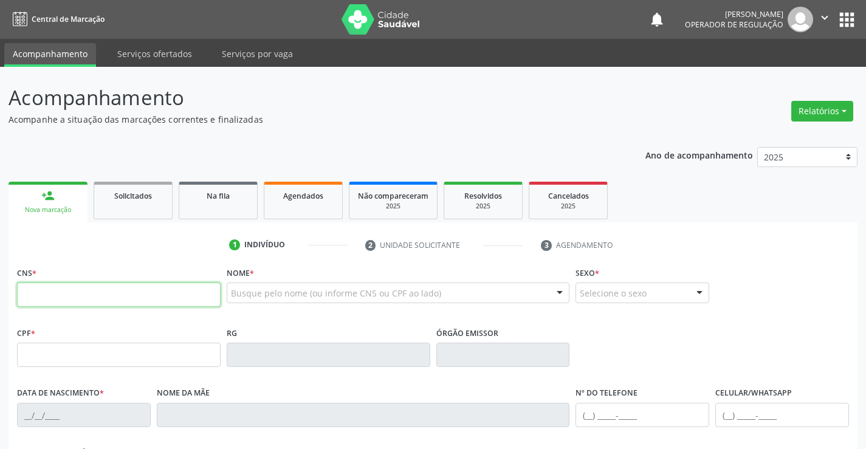
click at [30, 303] on input "text" at bounding box center [119, 295] width 204 height 24
type input "706 2090 5782 4762"
type input "0762536004"
type input "[DATE]"
type input "[PHONE_NUMBER]"
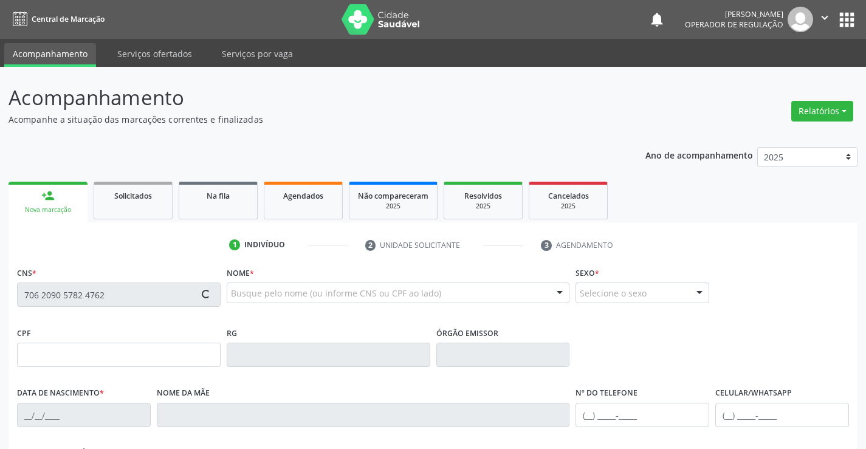
type input "[PHONE_NUMBER]"
type input "40"
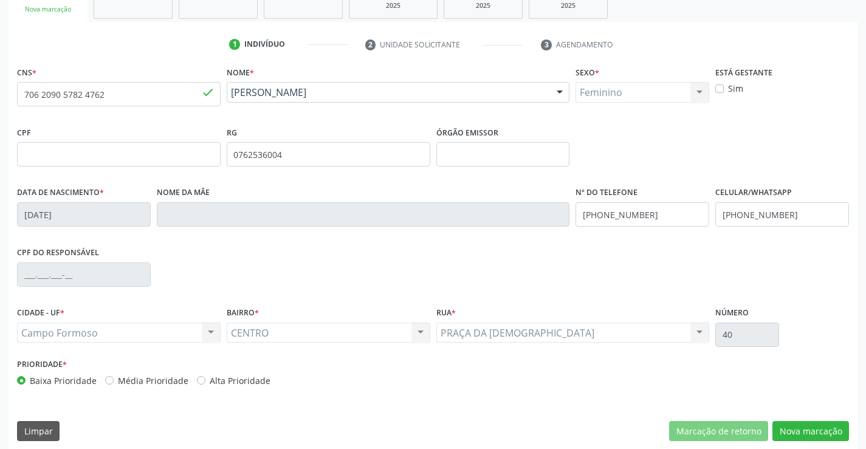
scroll to position [210, 0]
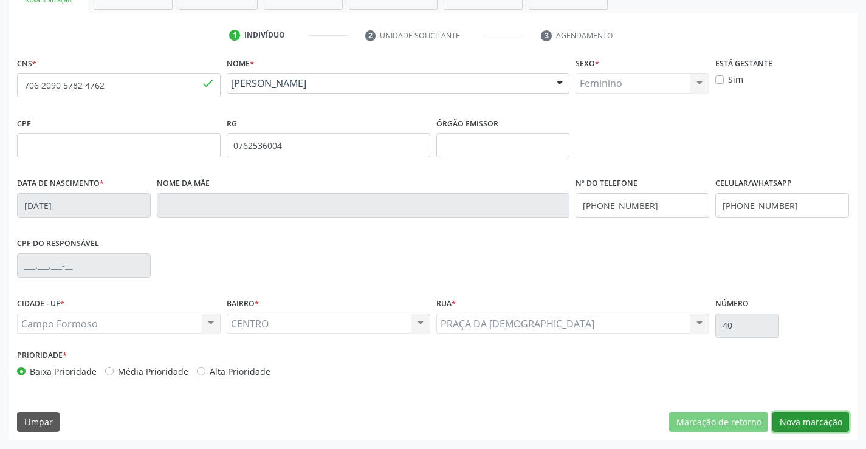
click at [797, 416] on button "Nova marcação" at bounding box center [810, 422] width 77 height 21
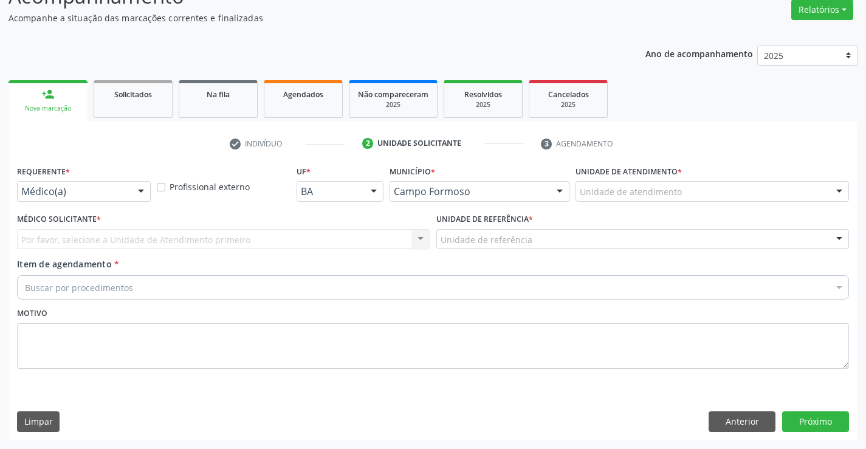
scroll to position [101, 0]
click at [143, 194] on div at bounding box center [141, 192] width 18 height 21
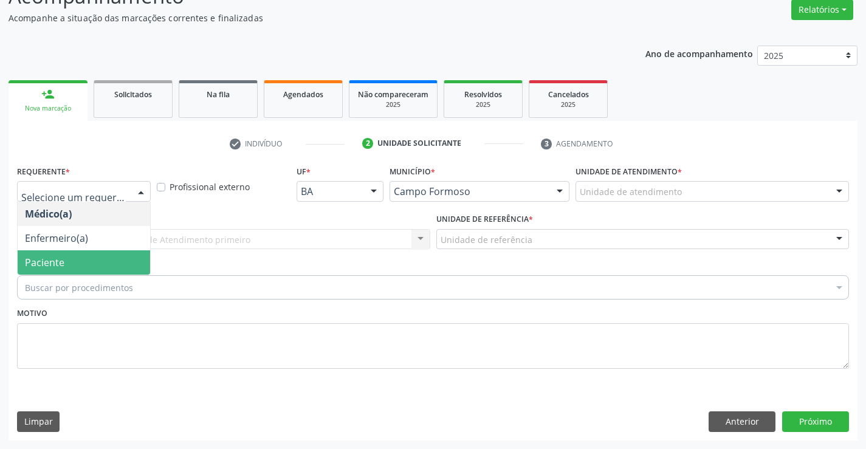
click at [101, 257] on span "Paciente" at bounding box center [84, 262] width 132 height 24
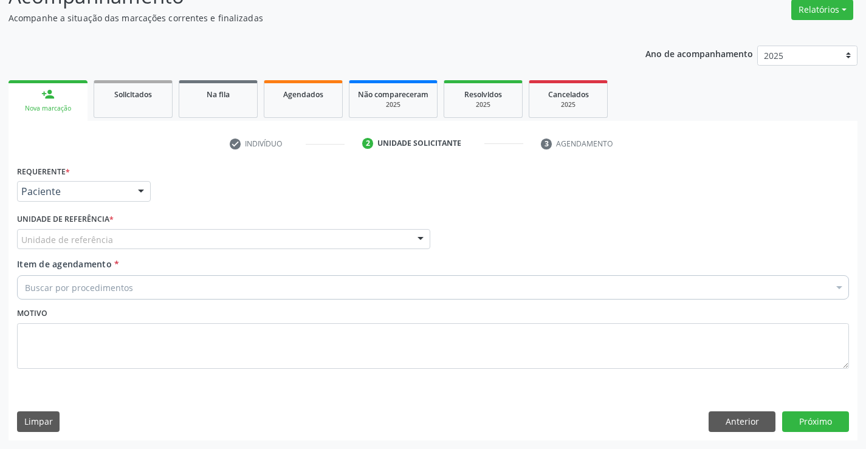
click at [414, 243] on div at bounding box center [420, 240] width 18 height 21
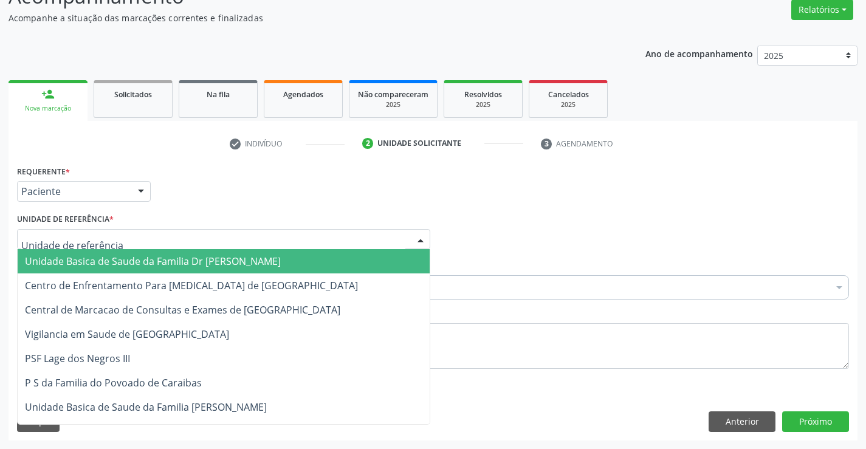
click at [326, 258] on span "Unidade Basica de Saude da Familia Dr [PERSON_NAME]" at bounding box center [224, 261] width 412 height 24
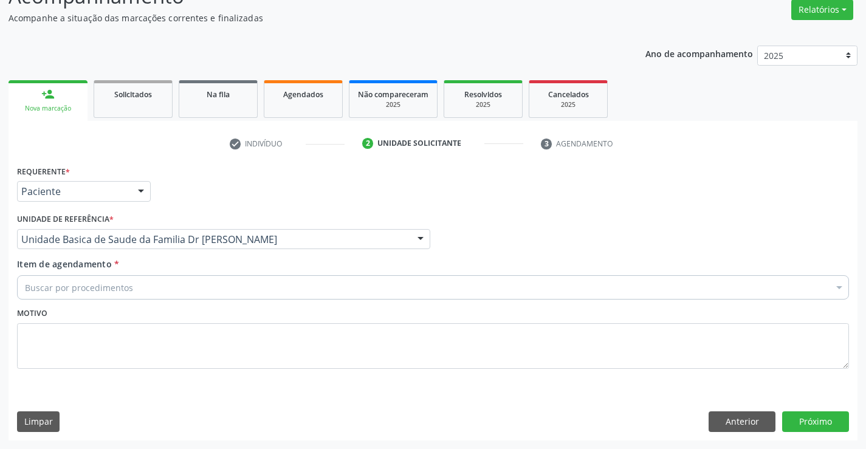
click at [278, 280] on div "Buscar por procedimentos" at bounding box center [433, 287] width 832 height 24
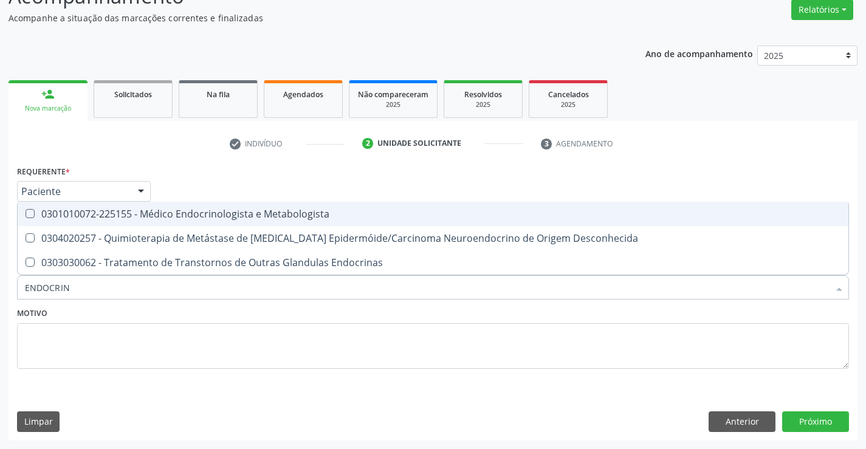
type input "ENDOCRINO"
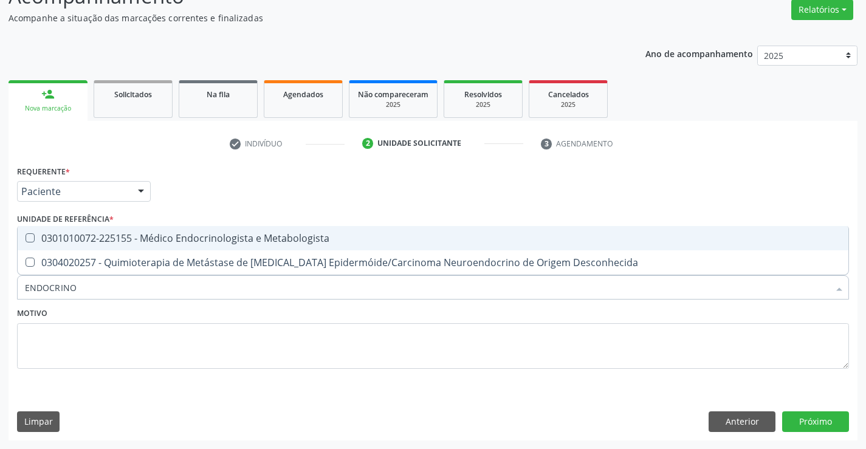
click at [267, 241] on div "0301010072-225155 - Médico Endocrinologista e Metabologista" at bounding box center [433, 238] width 816 height 10
checkbox Metabologista "true"
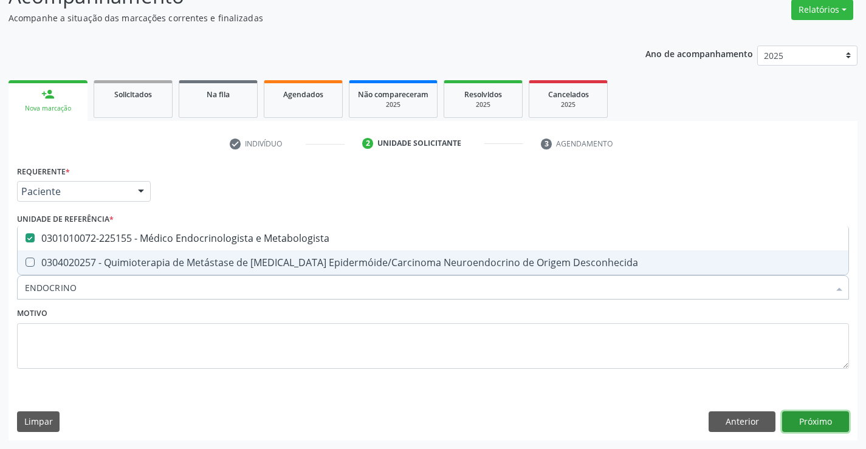
click at [811, 422] on button "Próximo" at bounding box center [815, 421] width 67 height 21
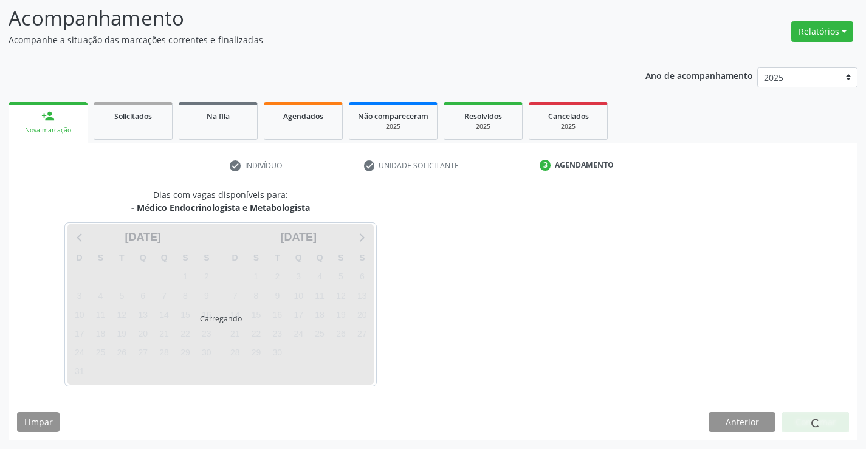
scroll to position [80, 0]
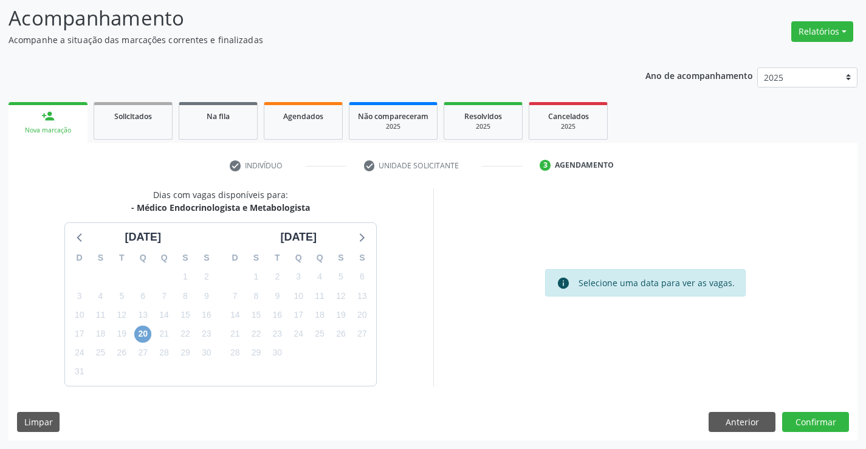
click at [140, 331] on span "20" at bounding box center [142, 334] width 17 height 17
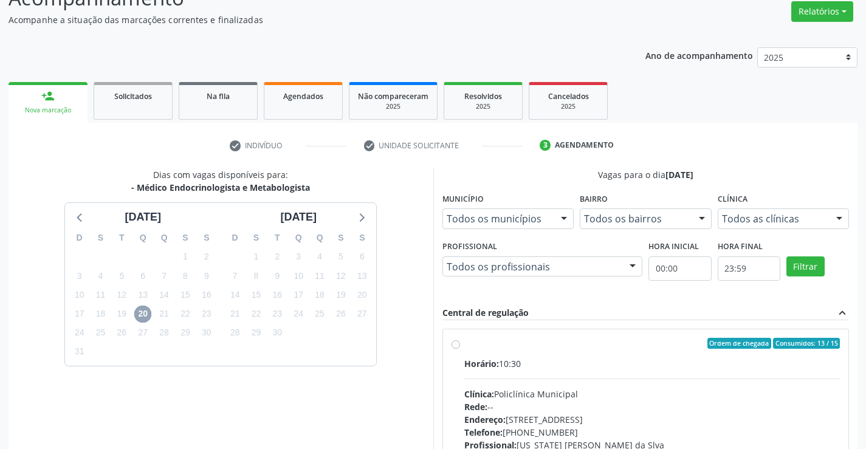
scroll to position [255, 0]
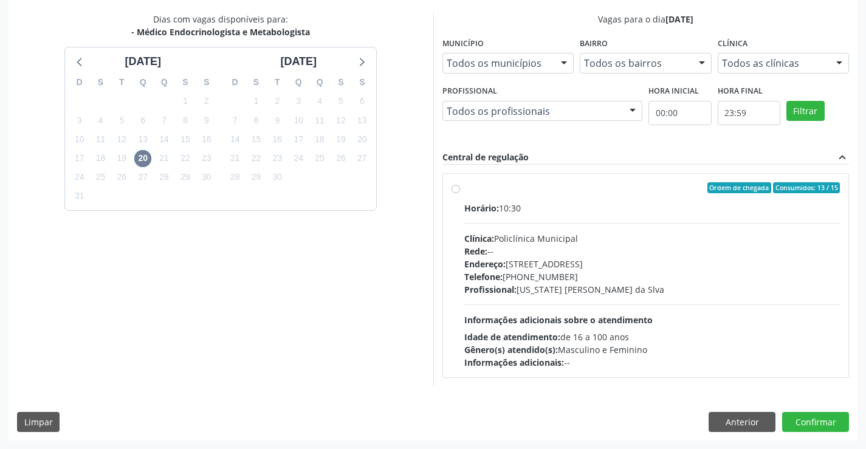
click at [464, 190] on label "Ordem de chegada Consumidos: 13 / 15 Horário: 10:30 Clínica: Policlínica Munici…" at bounding box center [652, 275] width 376 height 187
click at [451, 190] on input "Ordem de chegada Consumidos: 13 / 15 Horário: 10:30 Clínica: Policlínica Munici…" at bounding box center [455, 187] width 9 height 11
radio input "true"
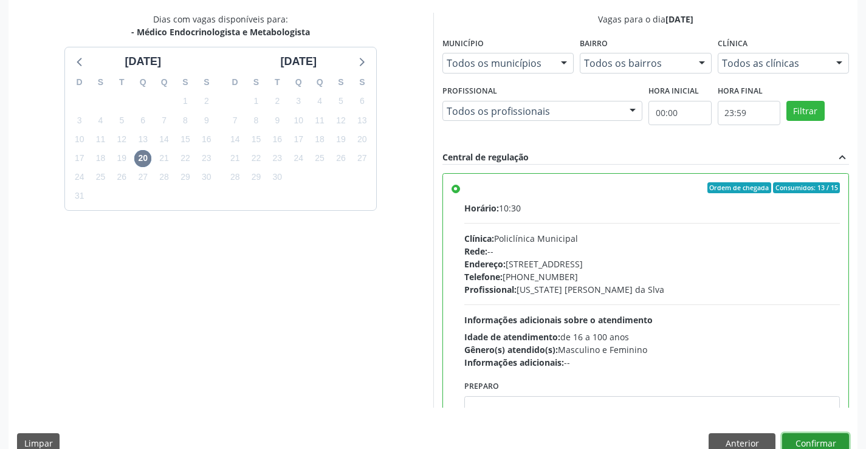
click at [817, 440] on button "Confirmar" at bounding box center [815, 443] width 67 height 21
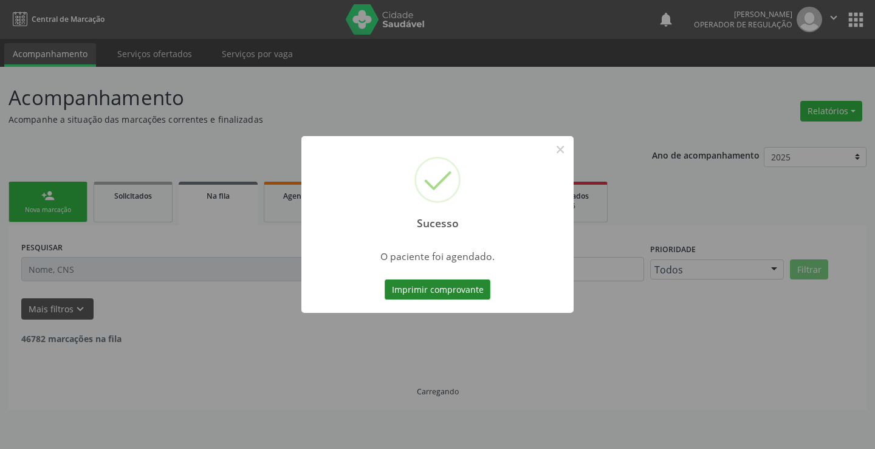
click at [445, 294] on button "Imprimir comprovante" at bounding box center [438, 289] width 106 height 21
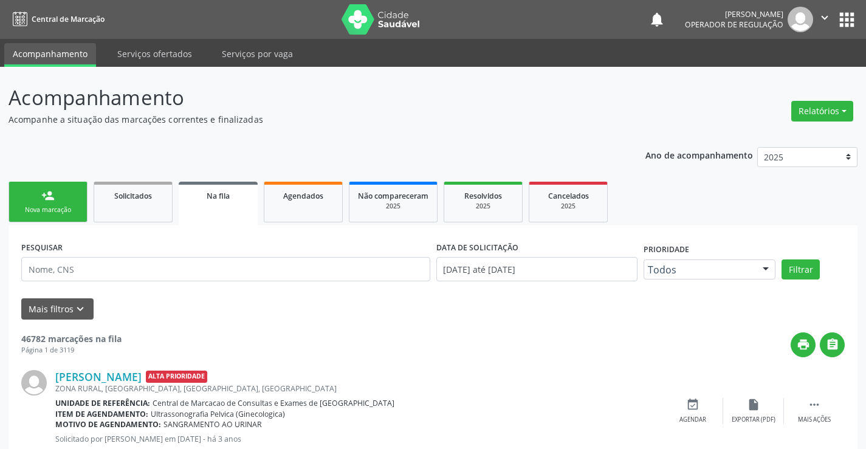
click at [37, 188] on link "person_add Nova marcação" at bounding box center [48, 202] width 79 height 41
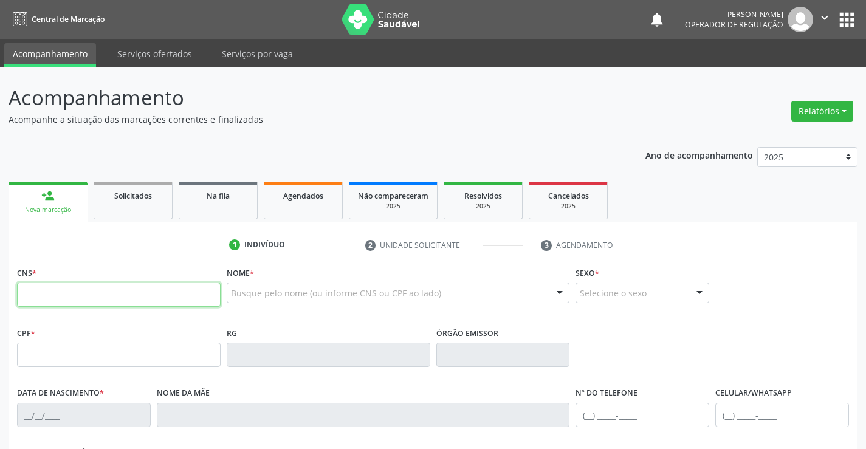
click at [60, 303] on input "text" at bounding box center [119, 295] width 204 height 24
type input "701 0068 0545 7699"
type input "0850100143"
type input "[DATE]"
type input "[PHONE_NUMBER]"
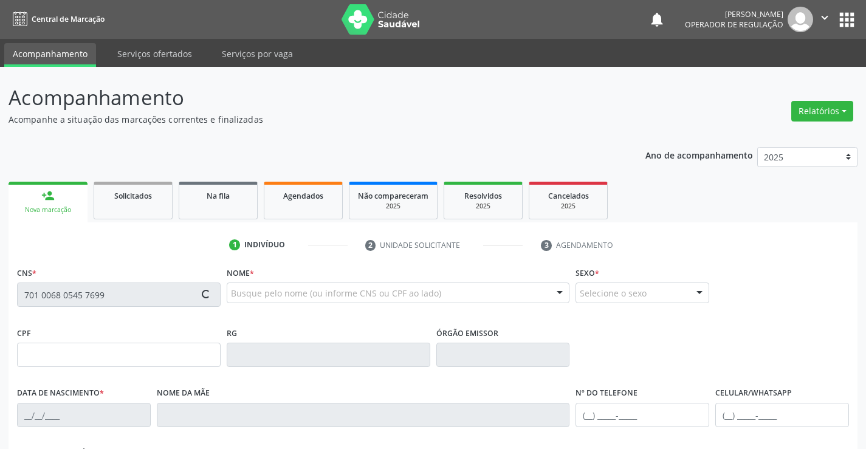
type input "S/N"
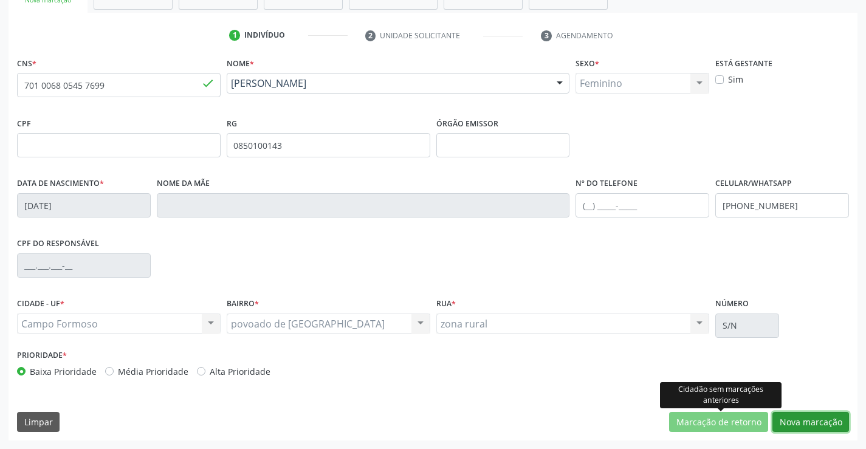
click at [789, 423] on button "Nova marcação" at bounding box center [810, 422] width 77 height 21
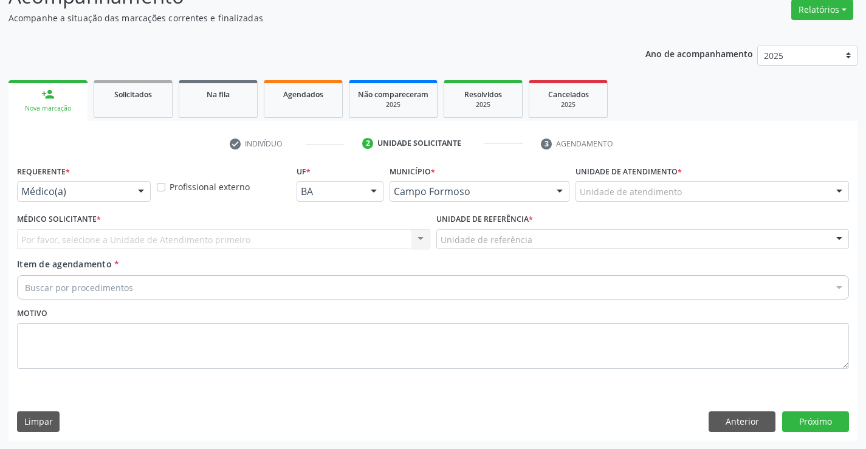
scroll to position [101, 0]
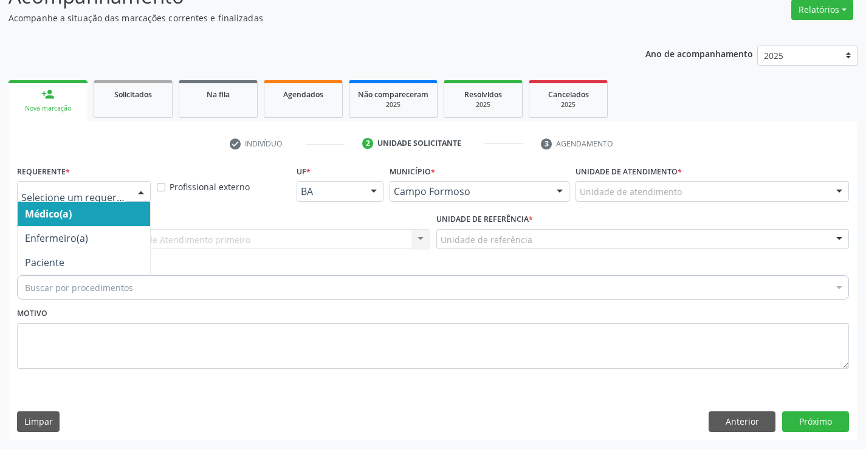
click at [139, 190] on div at bounding box center [141, 192] width 18 height 21
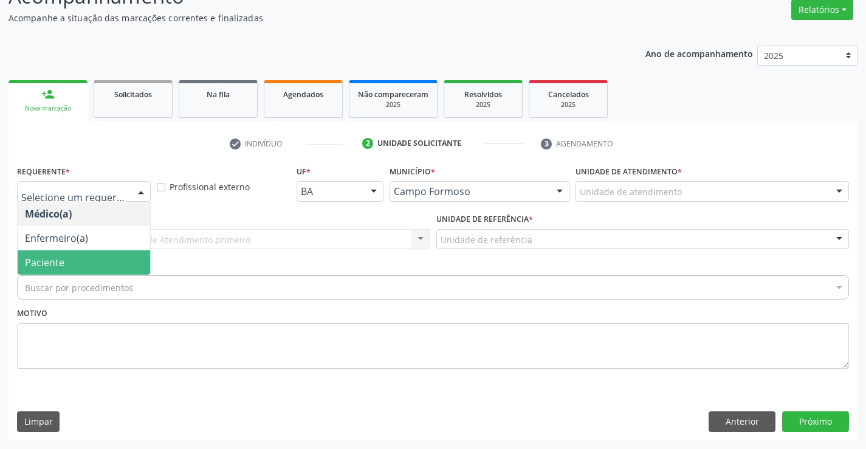
click at [70, 259] on span "Paciente" at bounding box center [84, 262] width 132 height 24
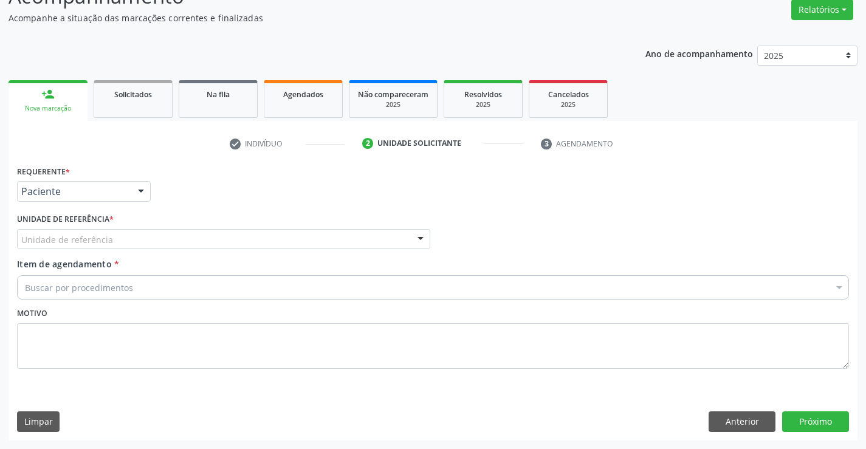
click at [412, 238] on div at bounding box center [420, 240] width 18 height 21
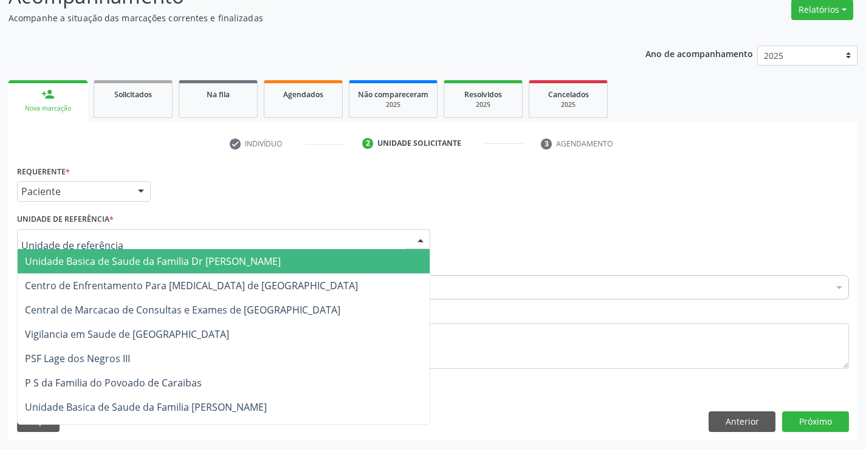
click at [318, 259] on span "Unidade Basica de Saude da Familia Dr [PERSON_NAME]" at bounding box center [224, 261] width 412 height 24
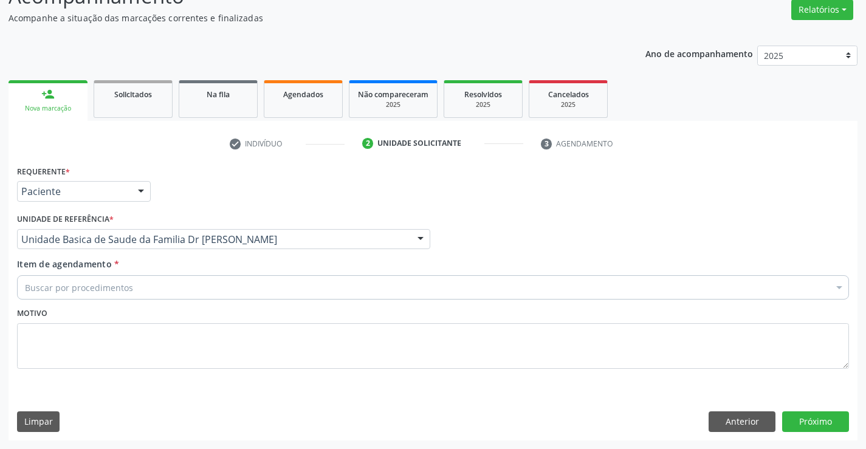
click at [269, 297] on div "Buscar por procedimentos" at bounding box center [433, 287] width 832 height 24
type input "GINECOLOGI"
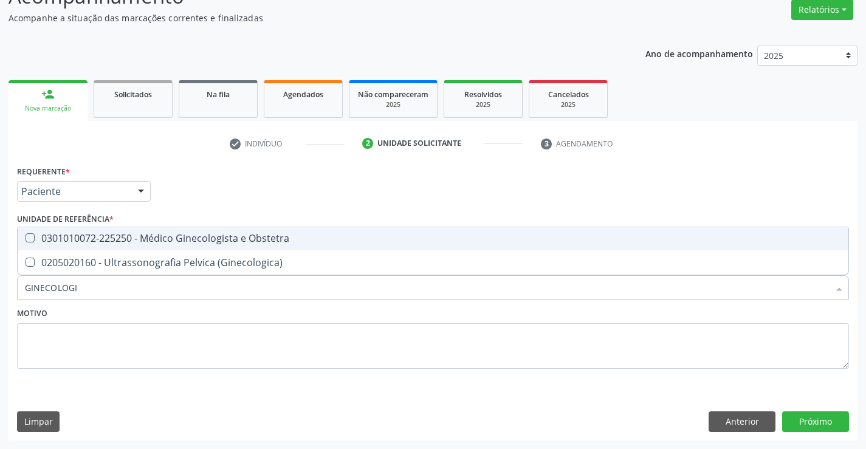
click at [263, 241] on div "0301010072-225250 - Médico Ginecologista e Obstetra" at bounding box center [433, 238] width 816 height 10
checkbox Obstetra "true"
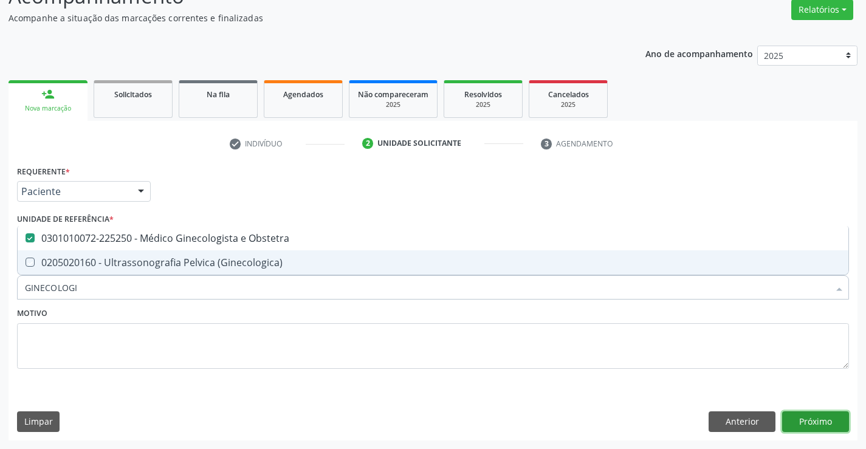
click at [809, 429] on button "Próximo" at bounding box center [815, 421] width 67 height 21
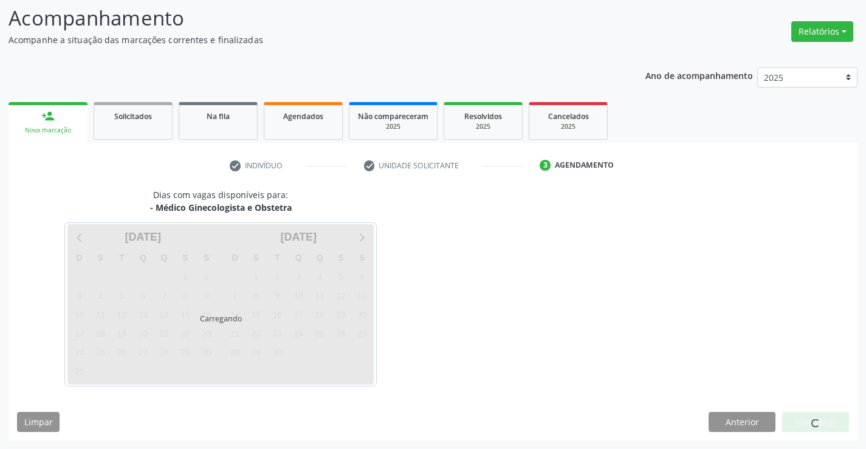
scroll to position [80, 0]
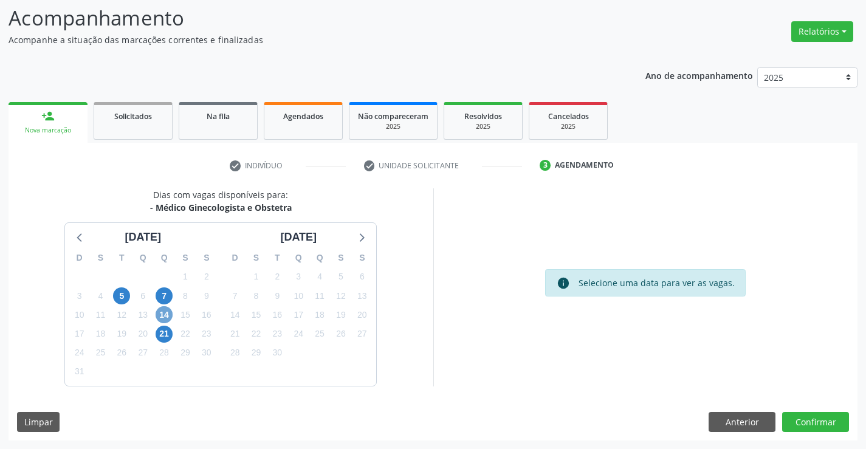
click at [170, 320] on span "14" at bounding box center [164, 314] width 17 height 17
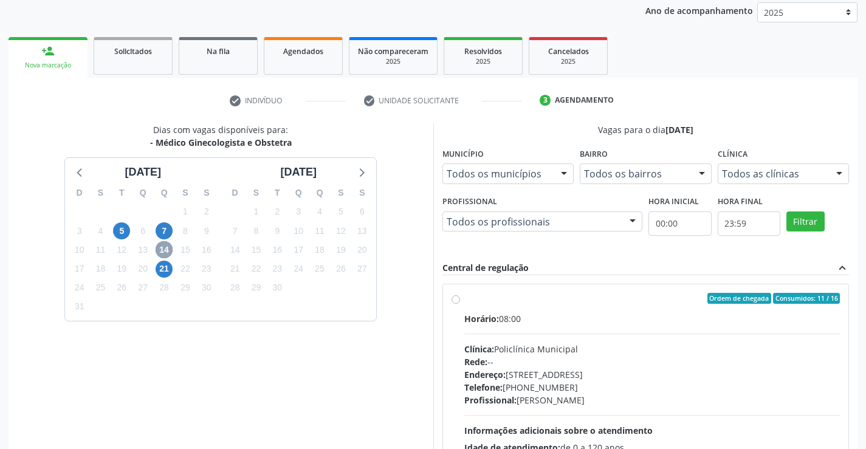
scroll to position [255, 0]
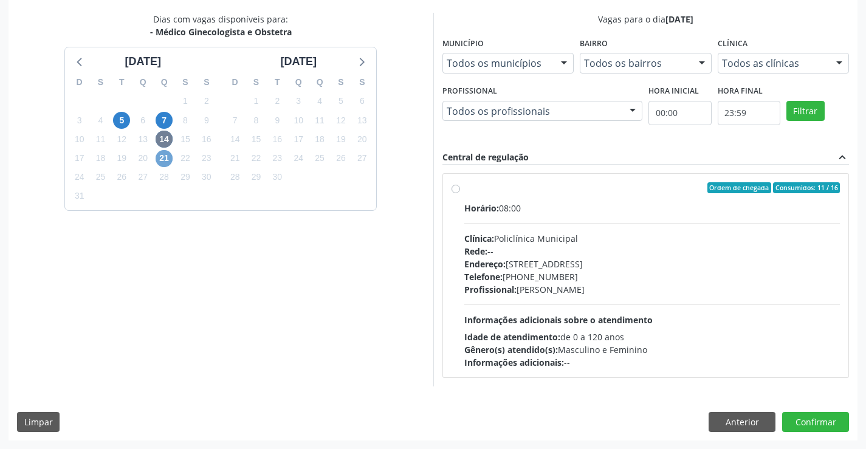
click at [167, 156] on span "21" at bounding box center [164, 158] width 17 height 17
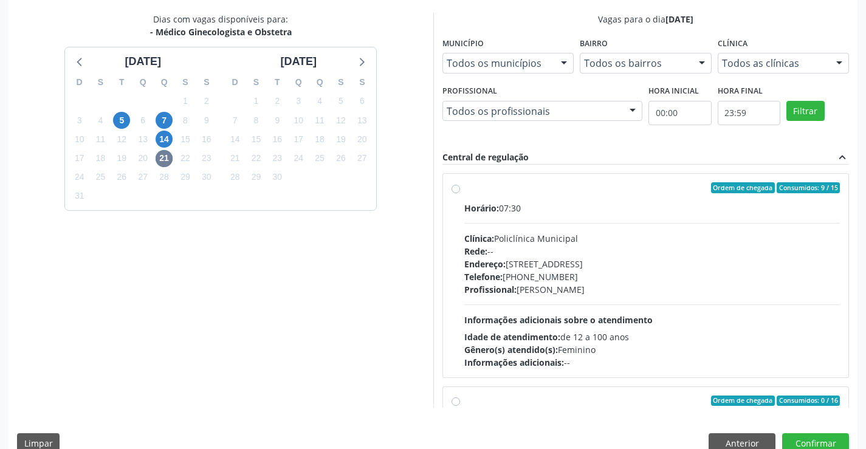
click at [463, 190] on div "Ordem de chegada Consumidos: 9 / 15 Horário: 07:30 Clínica: Policlínica Municip…" at bounding box center [645, 275] width 389 height 187
radio input "true"
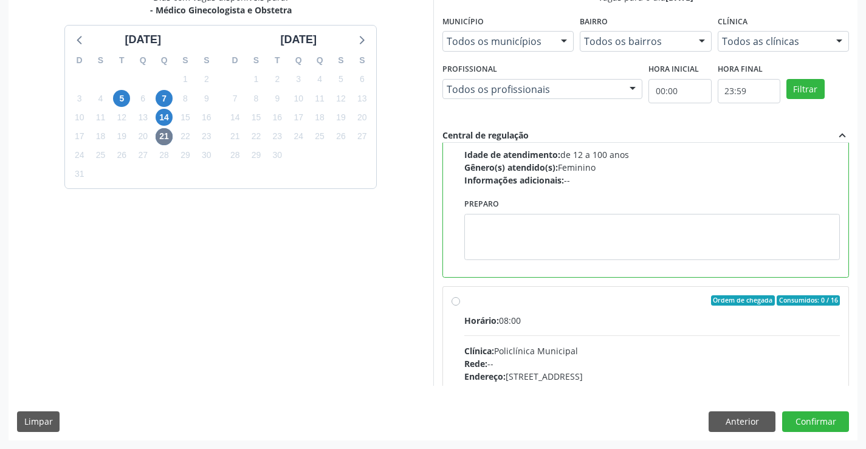
scroll to position [0, 0]
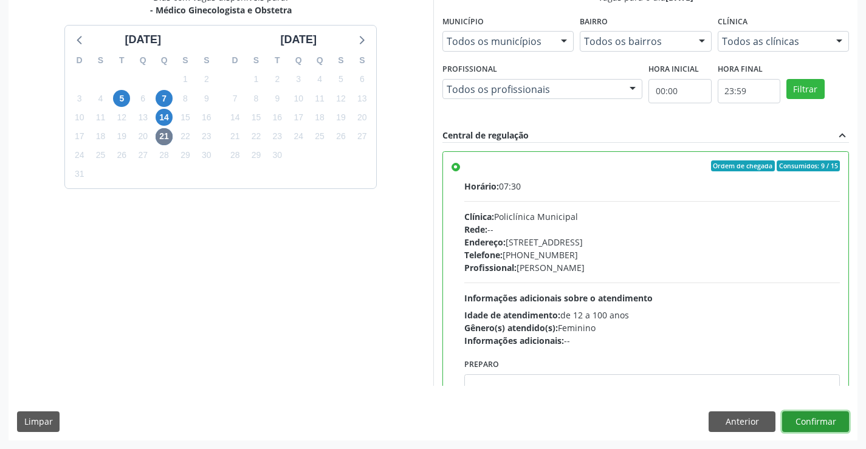
click at [798, 419] on button "Confirmar" at bounding box center [815, 421] width 67 height 21
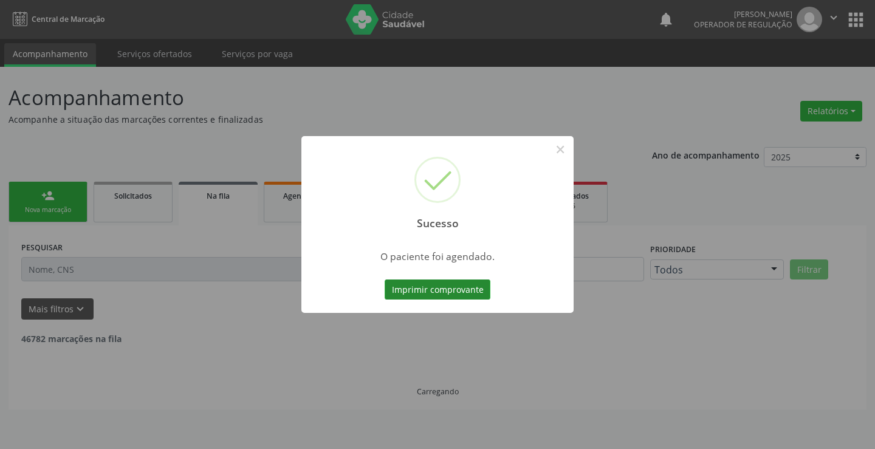
click at [455, 297] on button "Imprimir comprovante" at bounding box center [438, 289] width 106 height 21
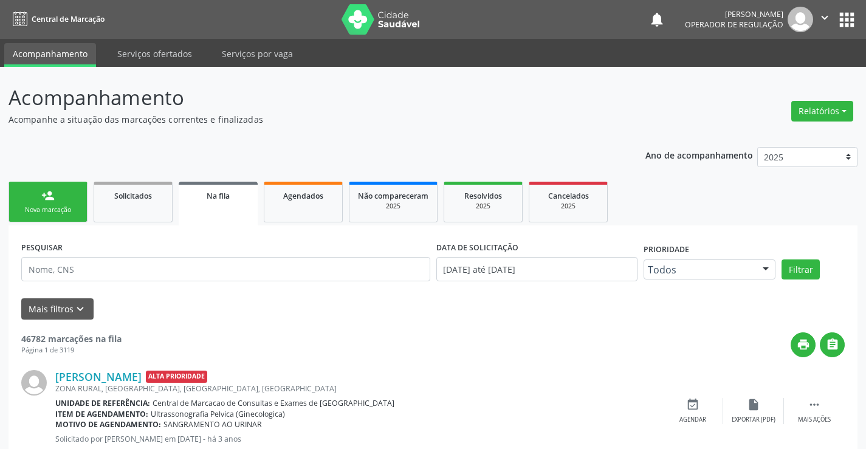
click at [69, 210] on div "Nova marcação" at bounding box center [48, 209] width 61 height 9
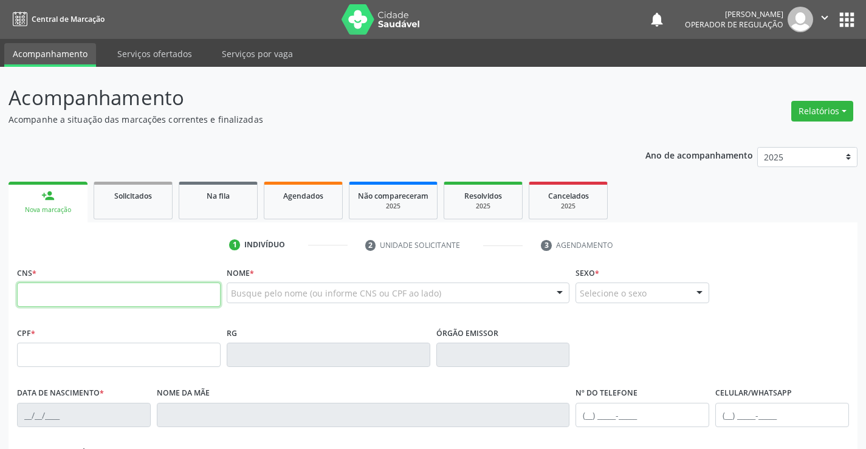
click at [74, 286] on input "text" at bounding box center [119, 295] width 204 height 24
type input "705 4024 5945 3894"
type input "[DATE]"
type input "[PHONE_NUMBER]"
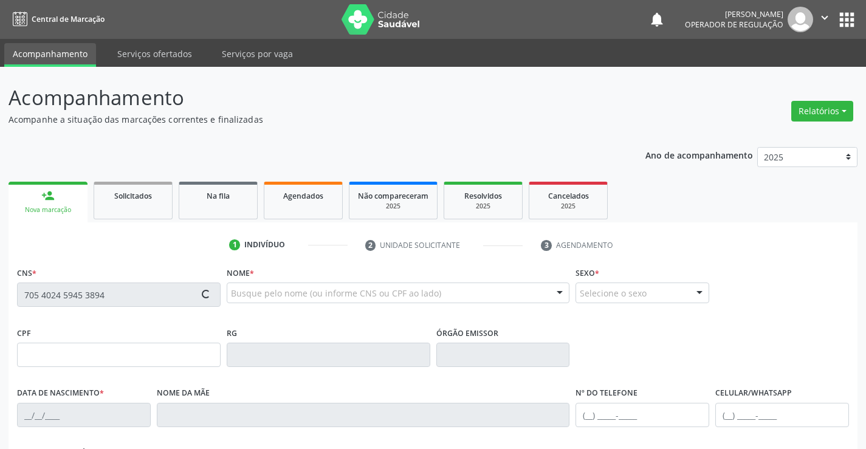
type input "S/N"
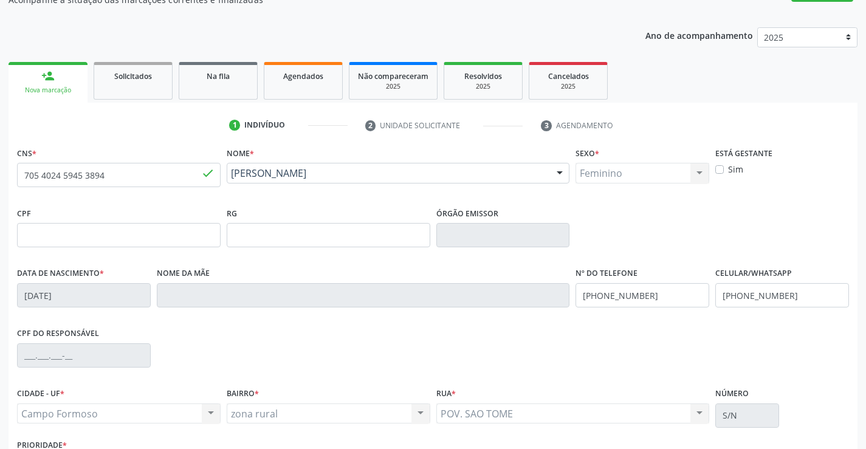
scroll to position [210, 0]
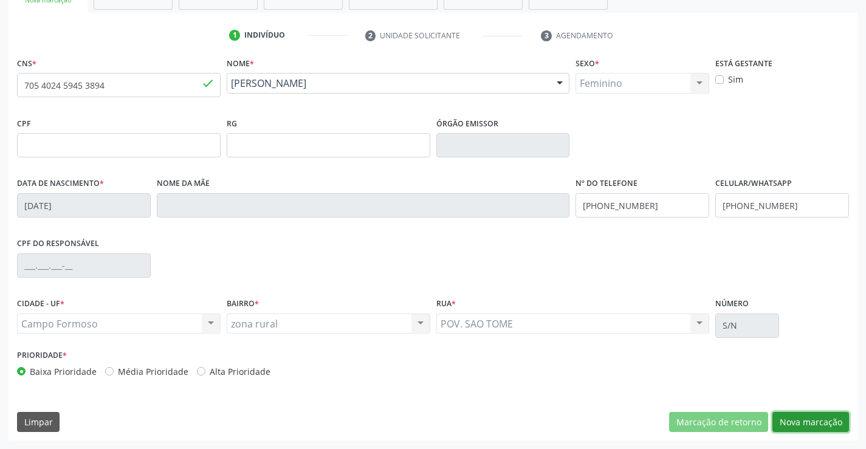
click at [809, 426] on button "Nova marcação" at bounding box center [810, 422] width 77 height 21
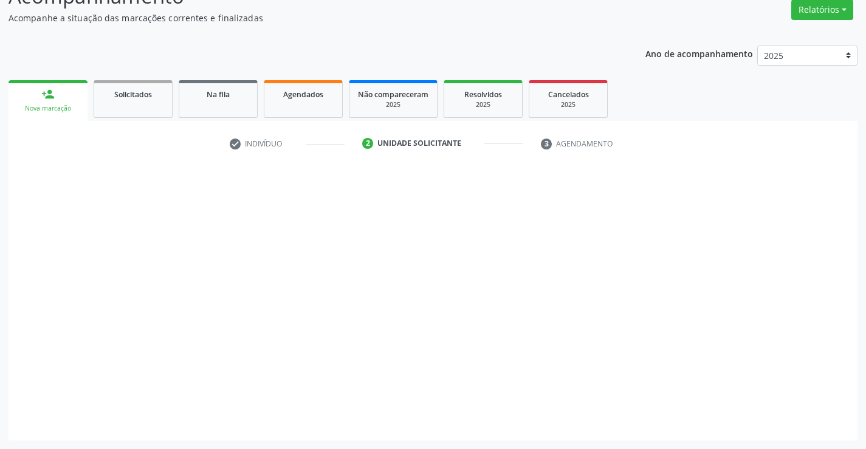
scroll to position [101, 0]
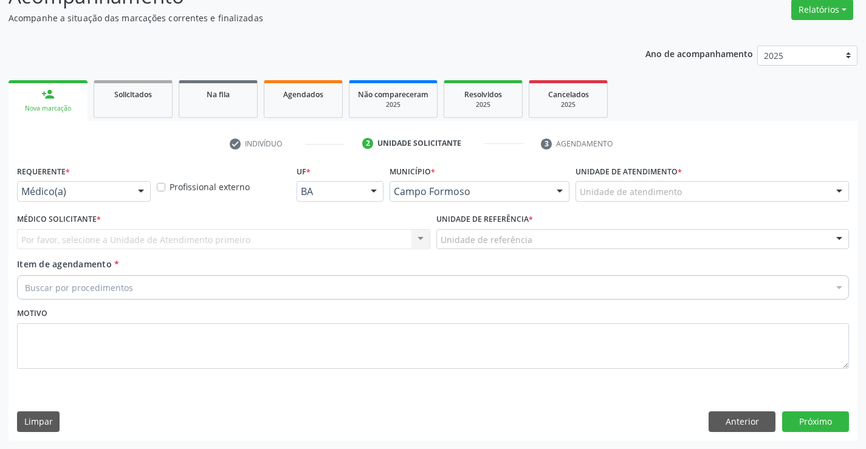
click at [147, 188] on div at bounding box center [141, 192] width 18 height 21
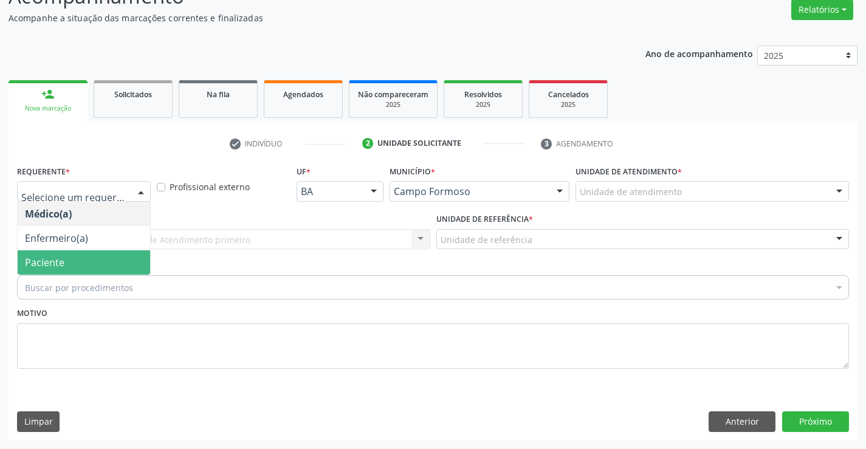
click at [104, 265] on span "Paciente" at bounding box center [84, 262] width 132 height 24
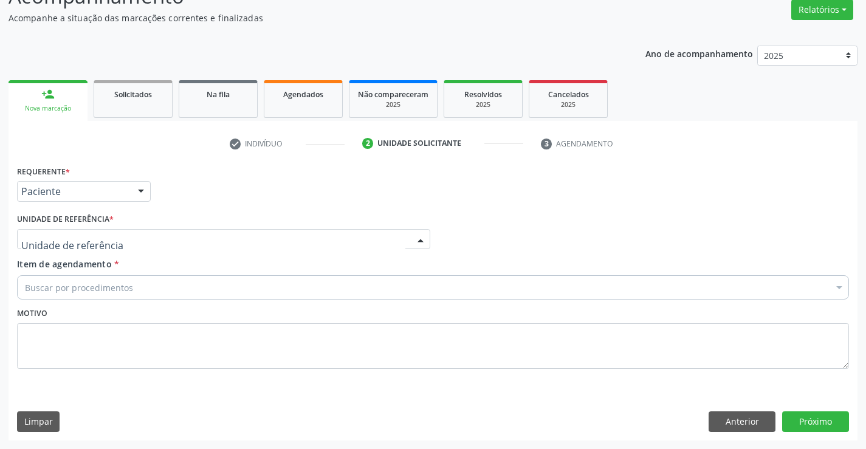
click at [428, 237] on div at bounding box center [420, 240] width 18 height 21
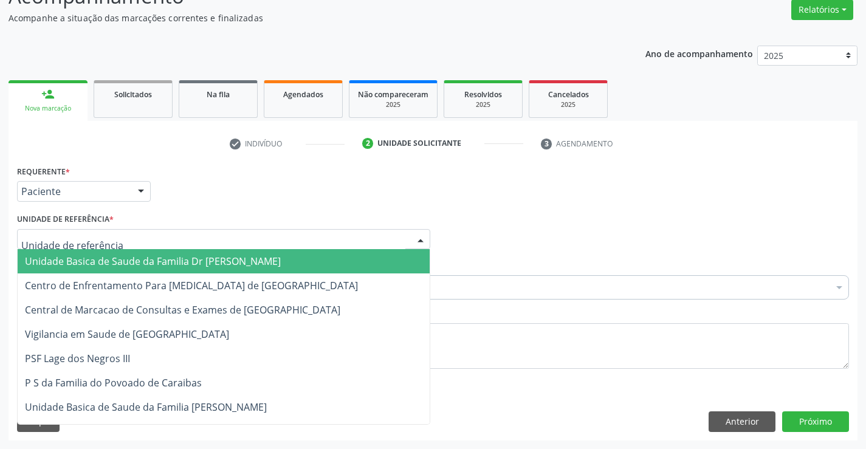
click at [318, 255] on span "Unidade Basica de Saude da Familia Dr [PERSON_NAME]" at bounding box center [224, 261] width 412 height 24
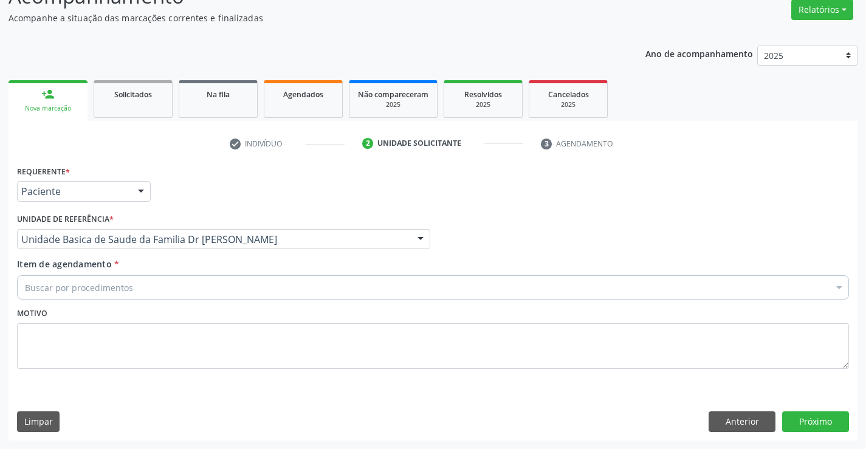
click at [267, 278] on div "Buscar por procedimentos" at bounding box center [433, 287] width 832 height 24
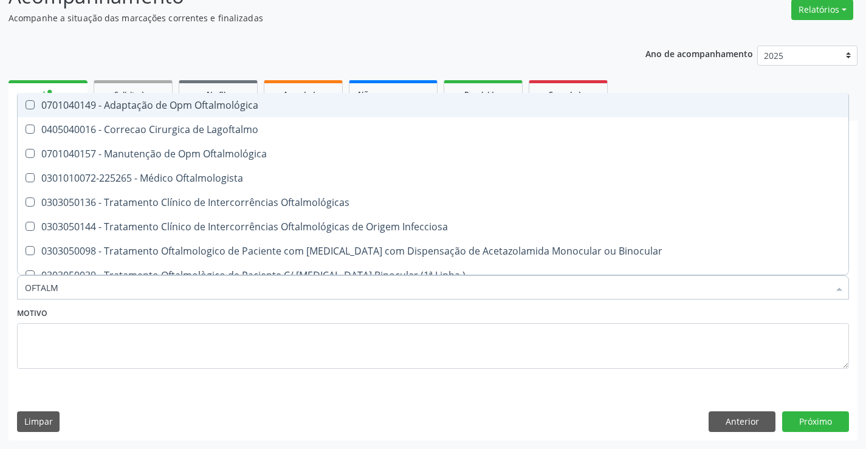
type input "OFTALMO"
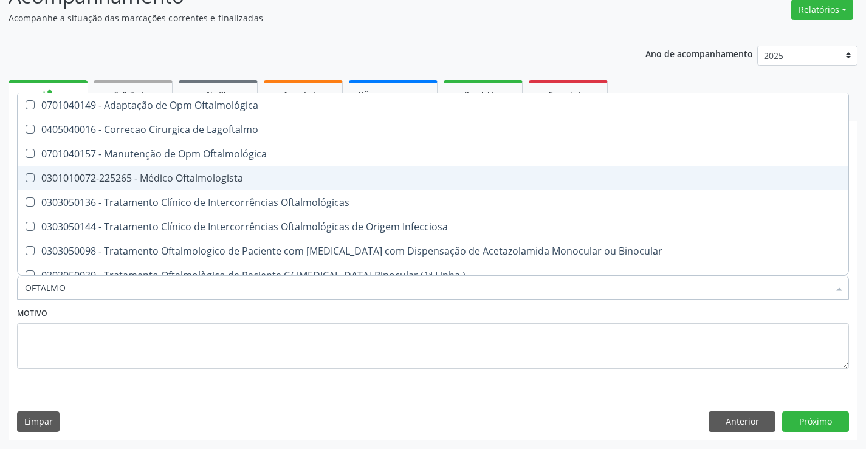
click at [128, 176] on div "0301010072-225265 - Médico Oftalmologista" at bounding box center [433, 178] width 816 height 10
checkbox Oftalmologista "true"
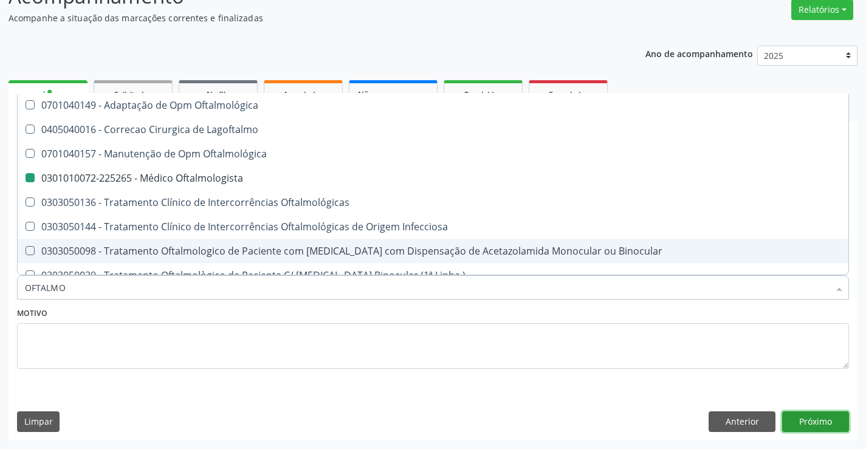
click at [810, 425] on button "Próximo" at bounding box center [815, 421] width 67 height 21
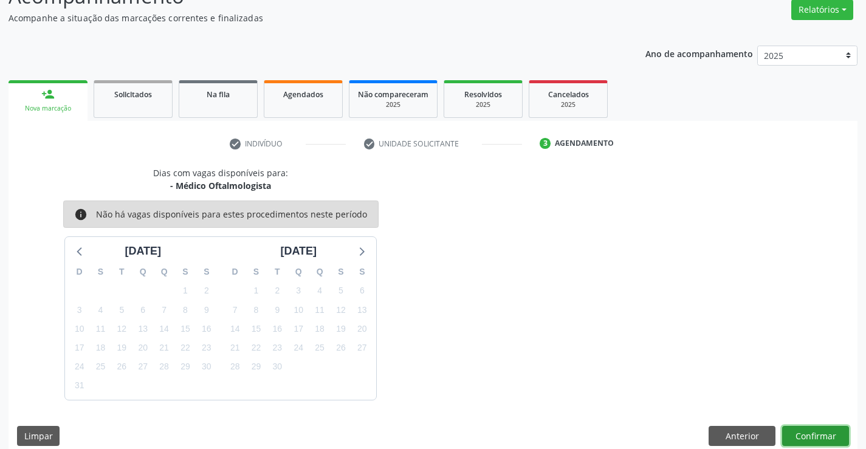
click at [799, 437] on button "Confirmar" at bounding box center [815, 436] width 67 height 21
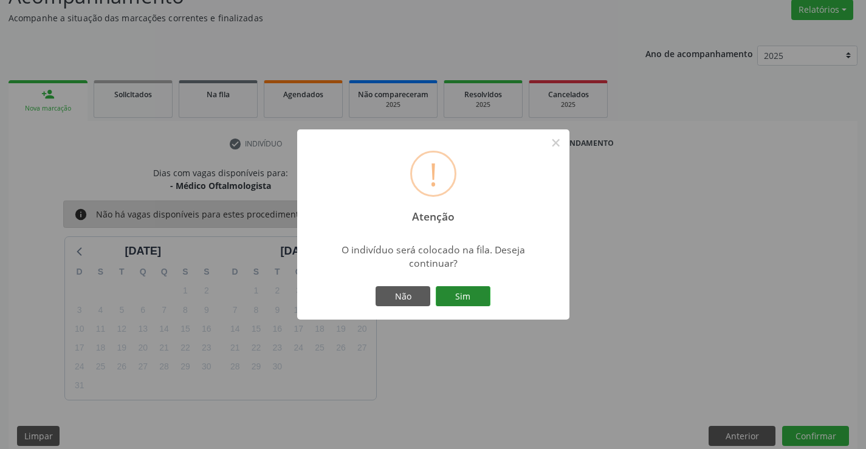
click at [454, 301] on button "Sim" at bounding box center [463, 296] width 55 height 21
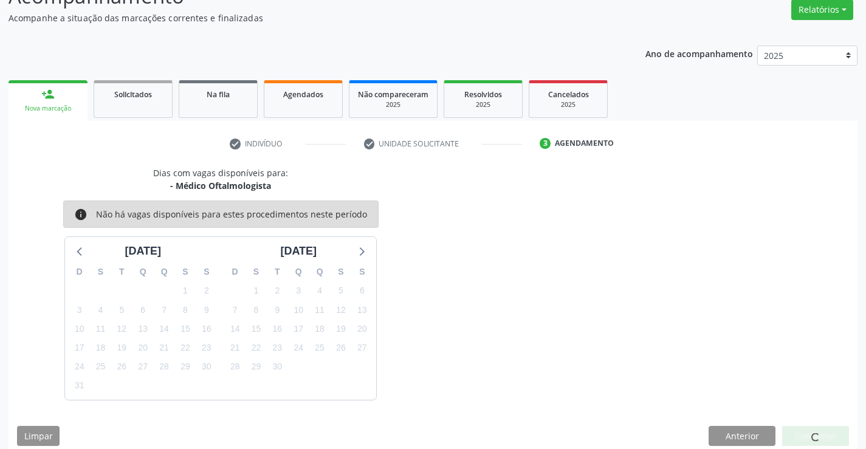
scroll to position [0, 0]
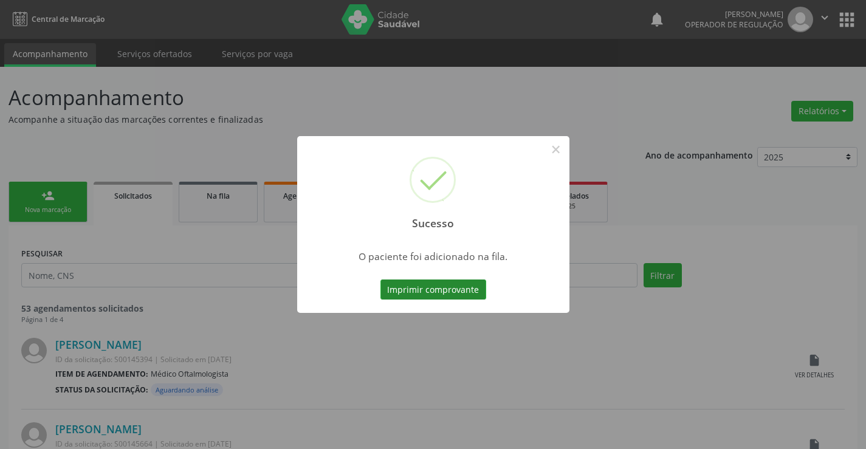
click at [433, 286] on button "Imprimir comprovante" at bounding box center [433, 289] width 106 height 21
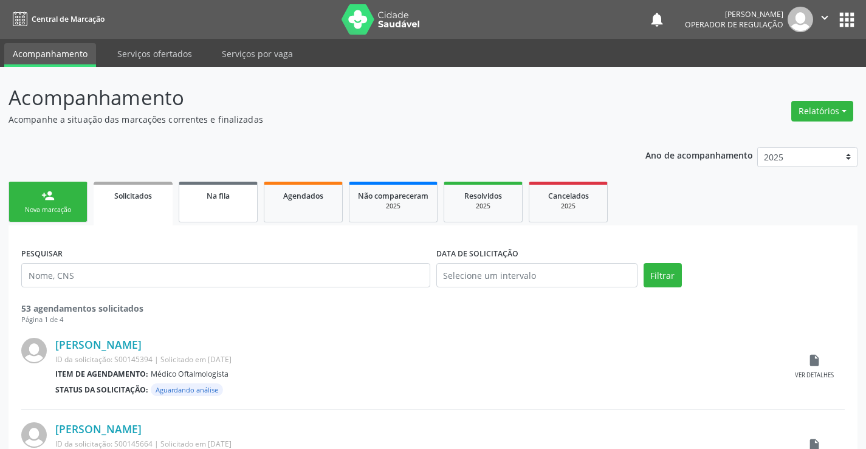
click at [213, 197] on span "Na fila" at bounding box center [218, 196] width 23 height 10
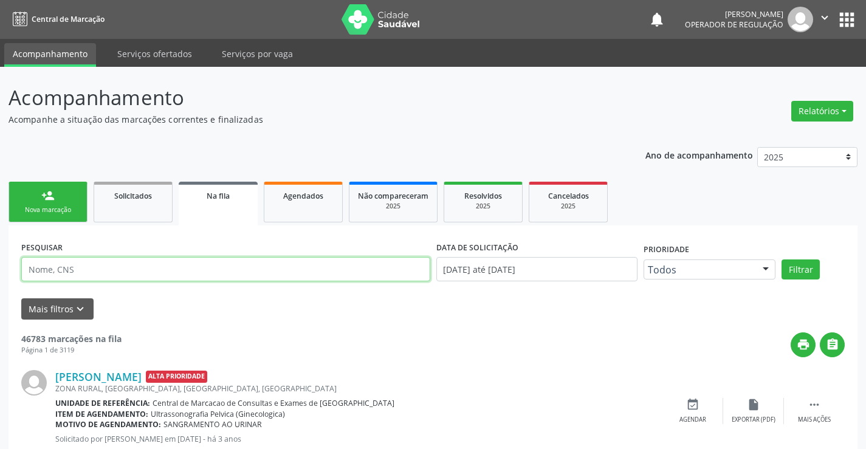
click at [87, 269] on input "text" at bounding box center [225, 269] width 409 height 24
click at [781, 259] on button "Filtrar" at bounding box center [800, 269] width 38 height 21
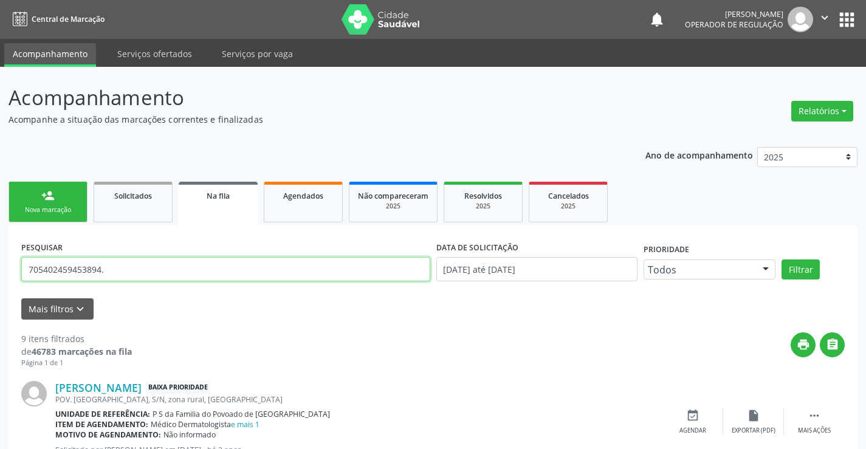
click at [114, 270] on input "705402459453894." at bounding box center [225, 269] width 409 height 24
type input "705402459453894"
click at [781, 259] on button "Filtrar" at bounding box center [800, 269] width 38 height 21
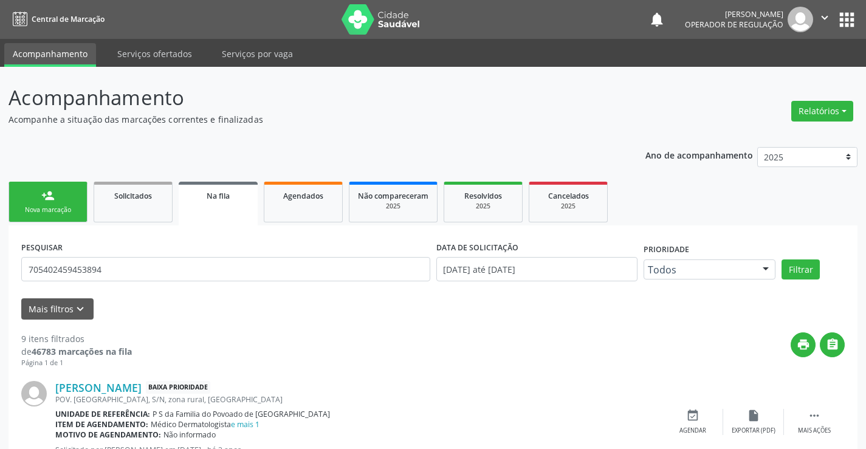
click at [823, 19] on icon "" at bounding box center [824, 17] width 13 height 13
click at [789, 74] on link "Sair" at bounding box center [794, 74] width 84 height 17
